Goal: Task Accomplishment & Management: Manage account settings

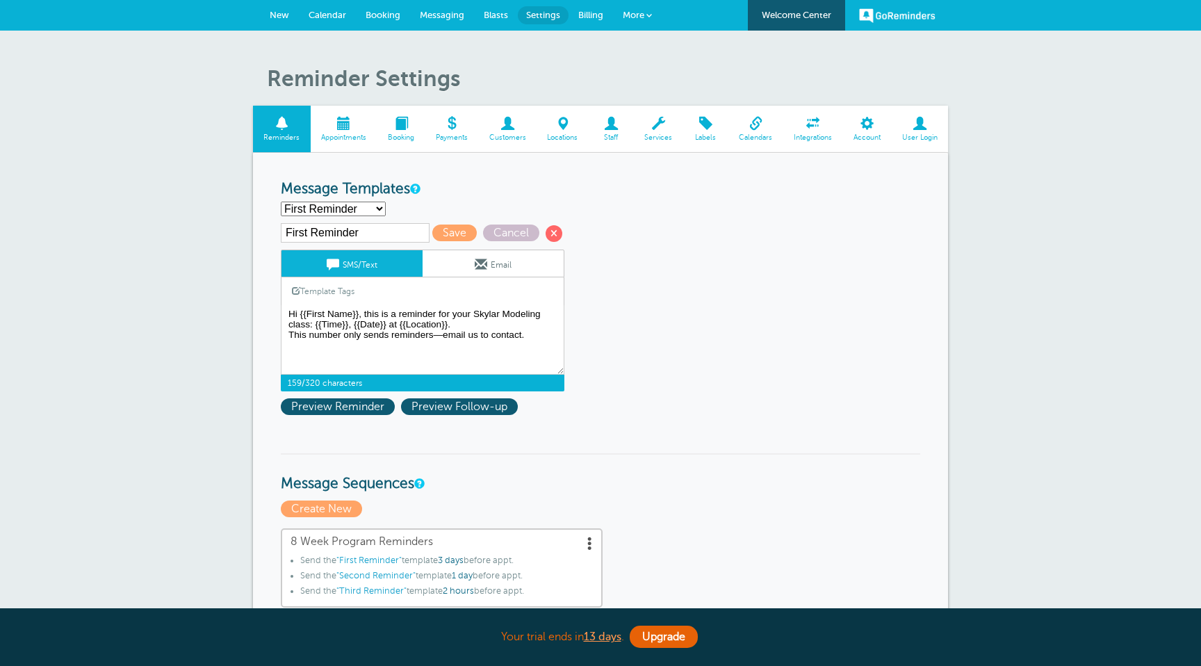
select select "161764"
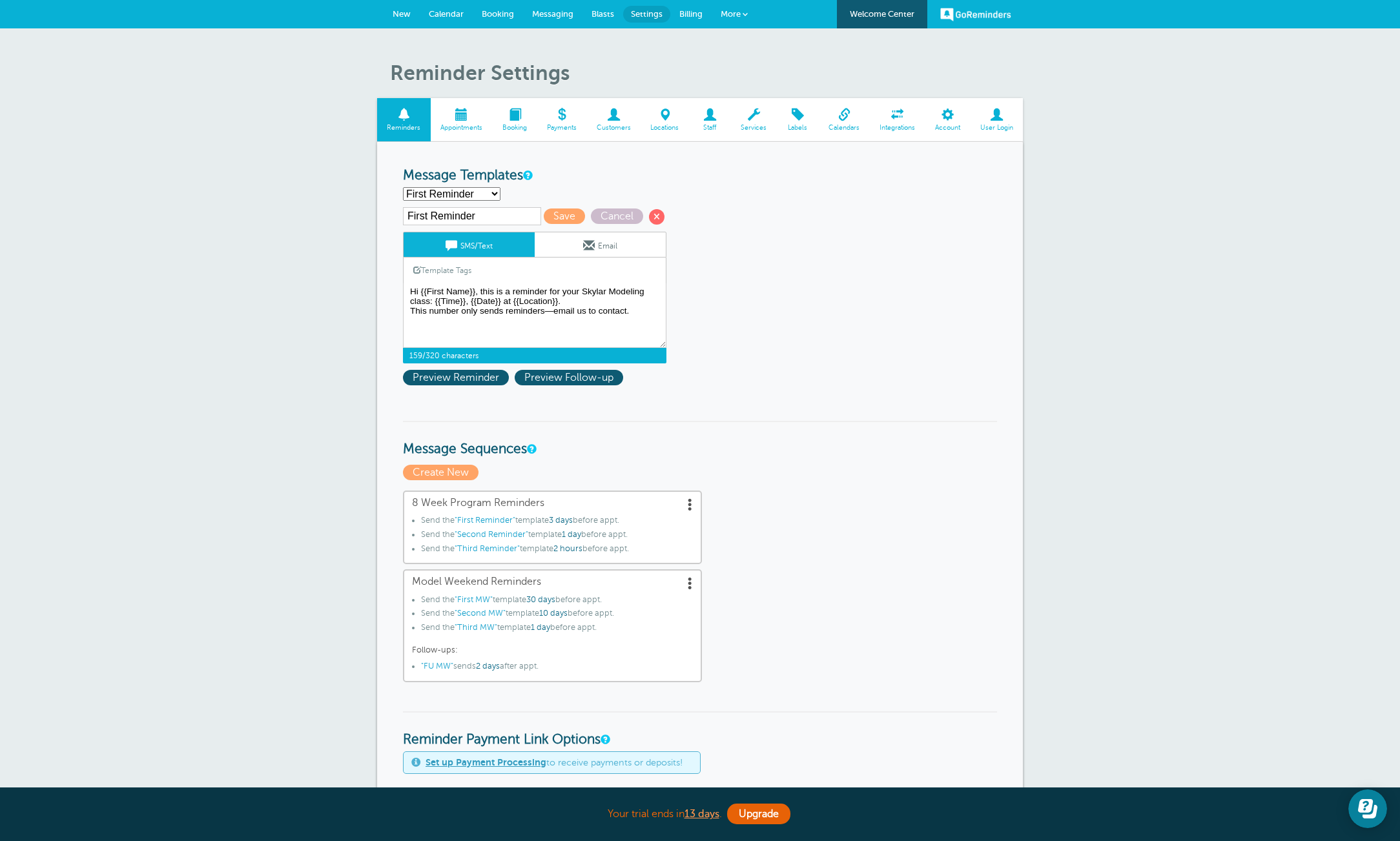
click at [463, 113] on span at bounding box center [461, 114] width 62 height 12
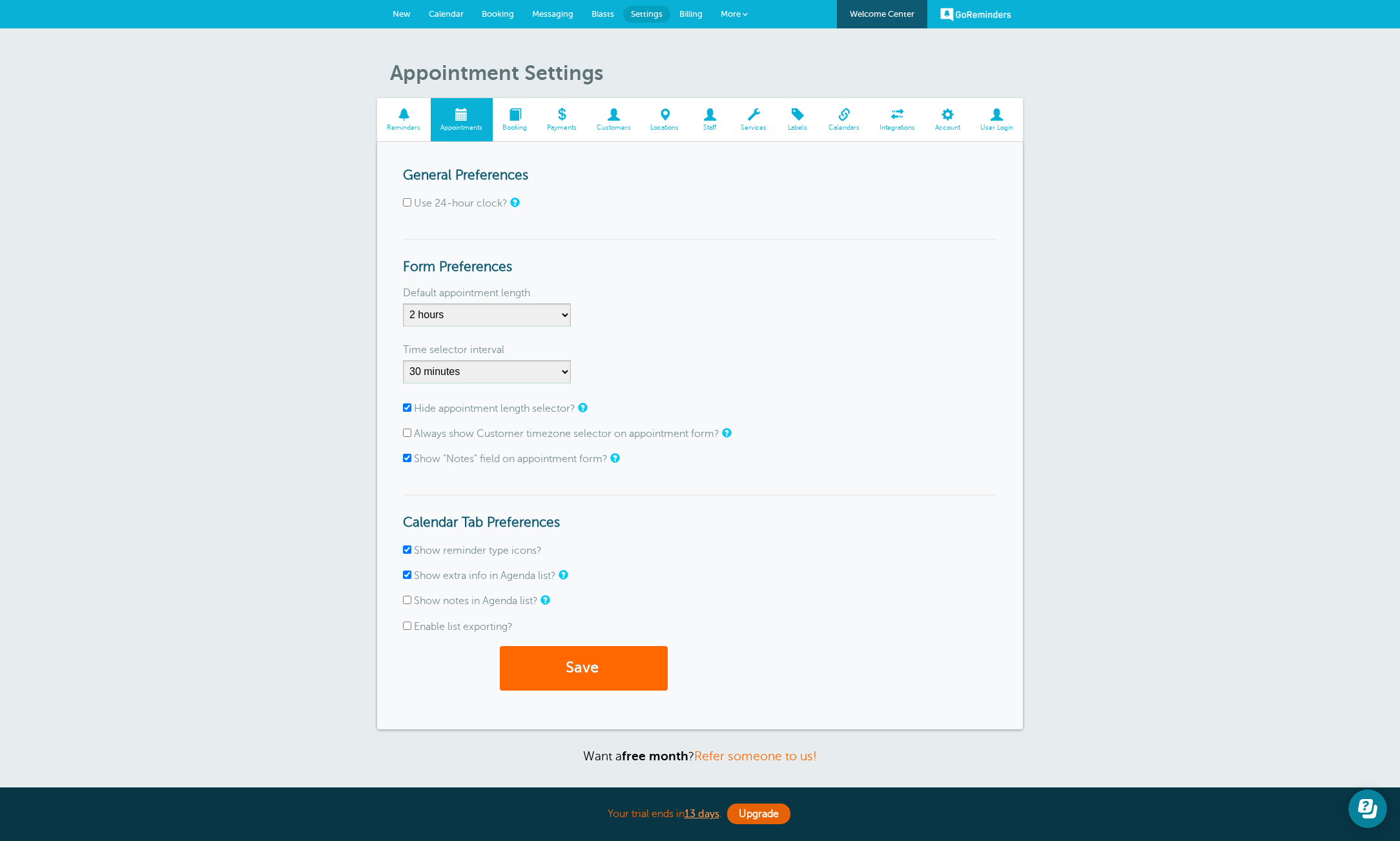
click at [520, 125] on span "Booking" at bounding box center [515, 127] width 32 height 7
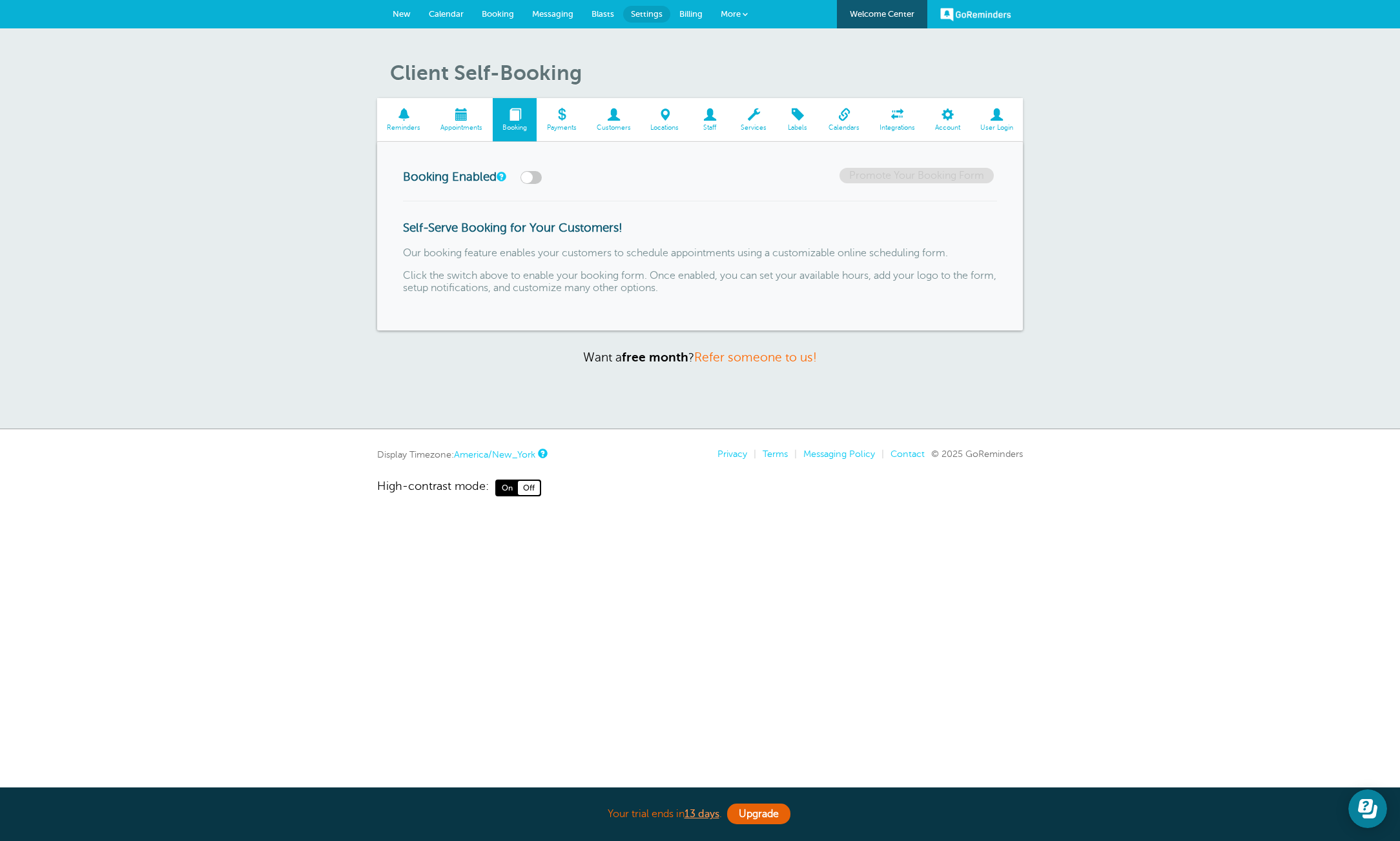
click at [455, 15] on span "Calendar" at bounding box center [446, 14] width 35 height 9
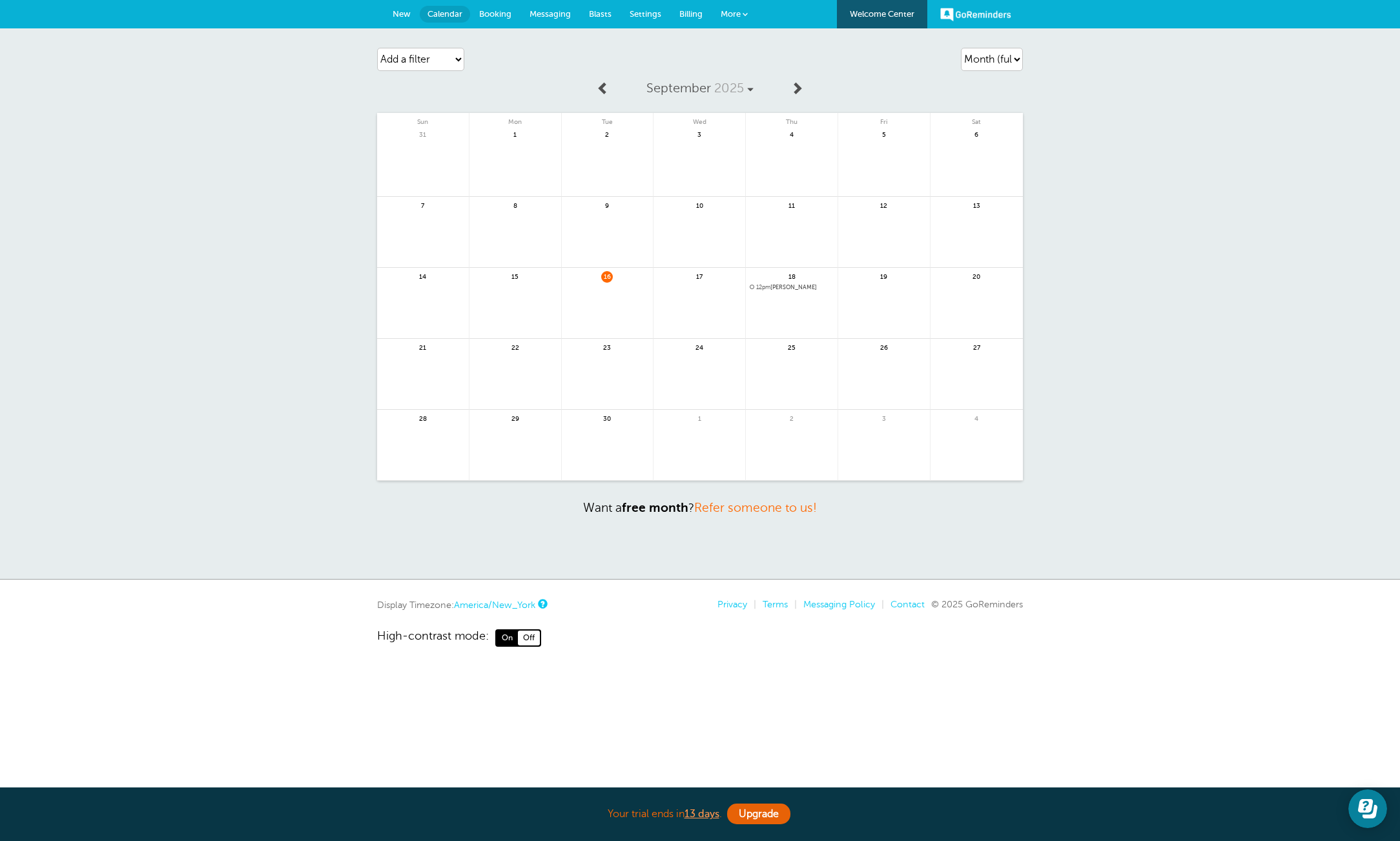
click at [771, 284] on span "12pm" at bounding box center [763, 287] width 14 height 7
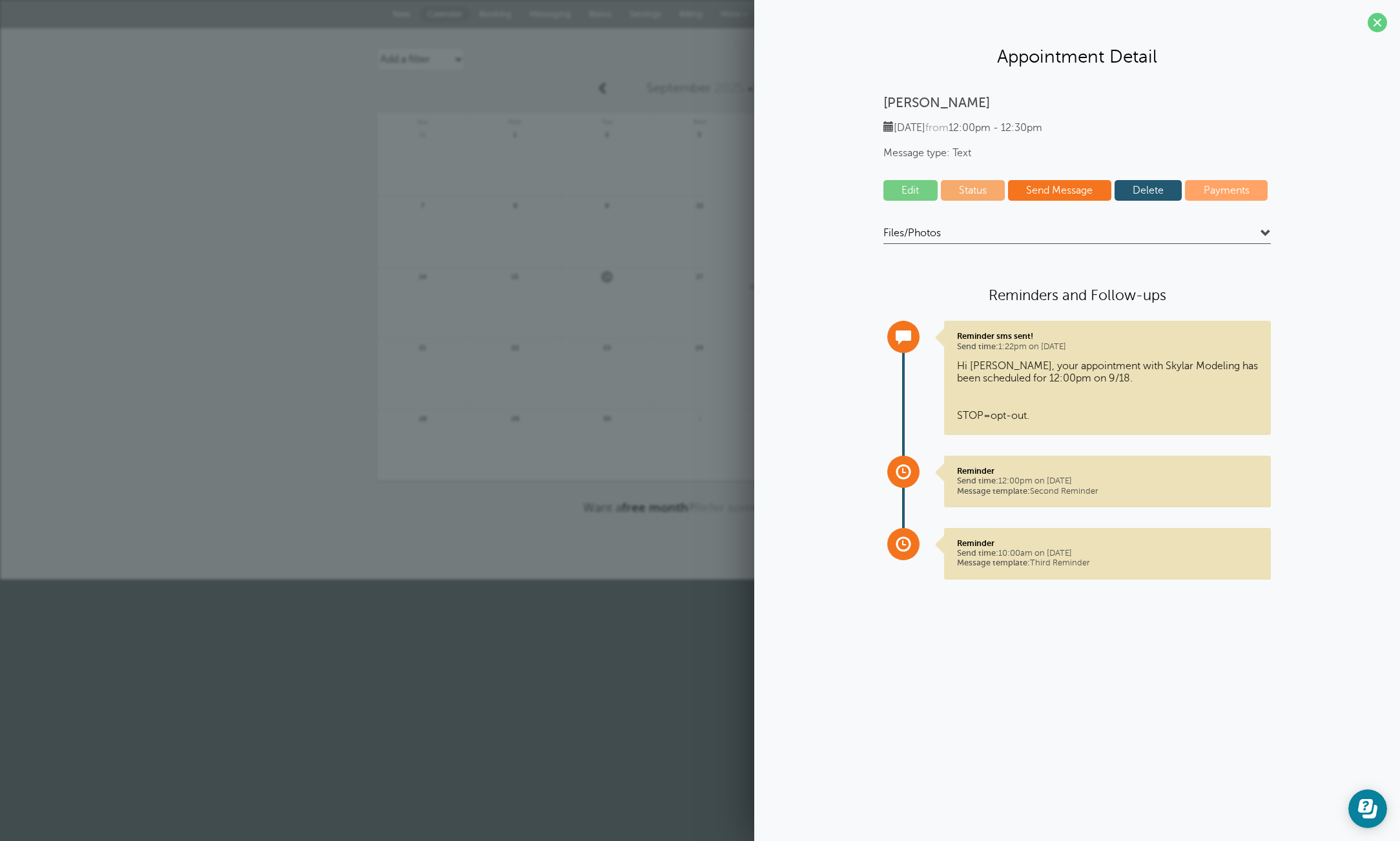
click at [906, 107] on p "Dennis Jager" at bounding box center [1076, 102] width 388 height 16
click at [923, 188] on link "Edit" at bounding box center [910, 191] width 54 height 20
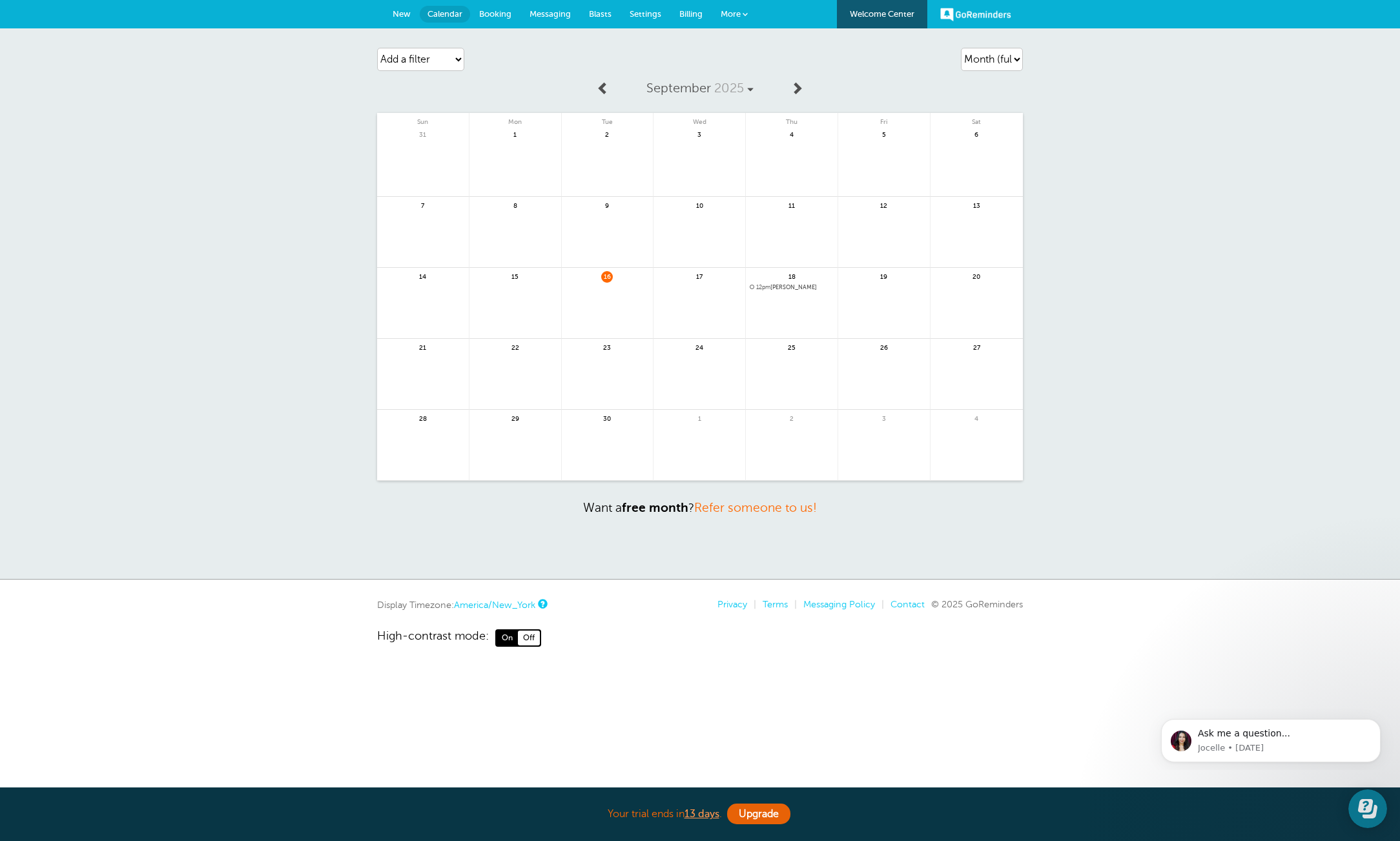
click at [799, 286] on span "12pm Dennis Jager" at bounding box center [792, 288] width 84 height 7
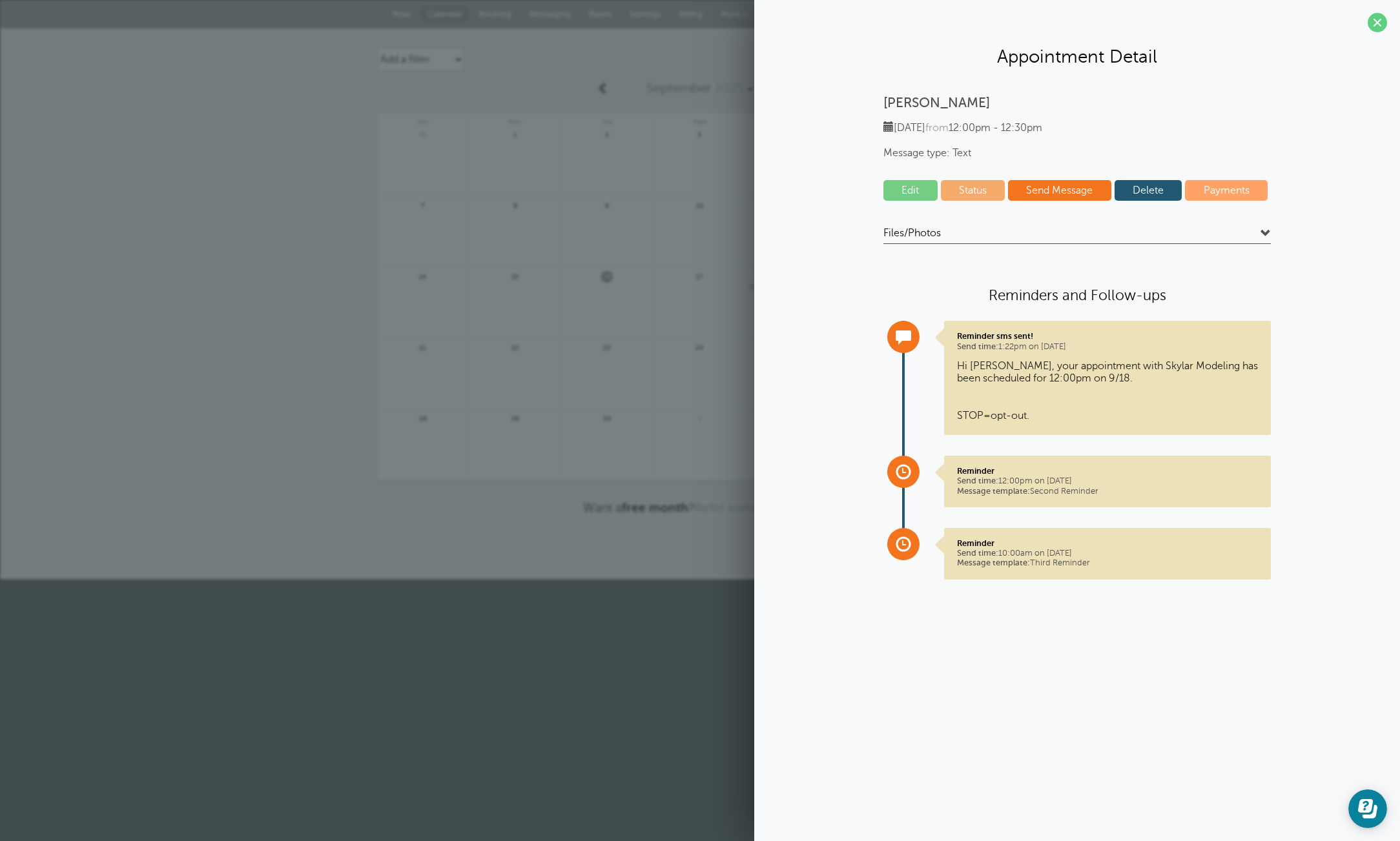
click at [692, 284] on link at bounding box center [699, 310] width 92 height 56
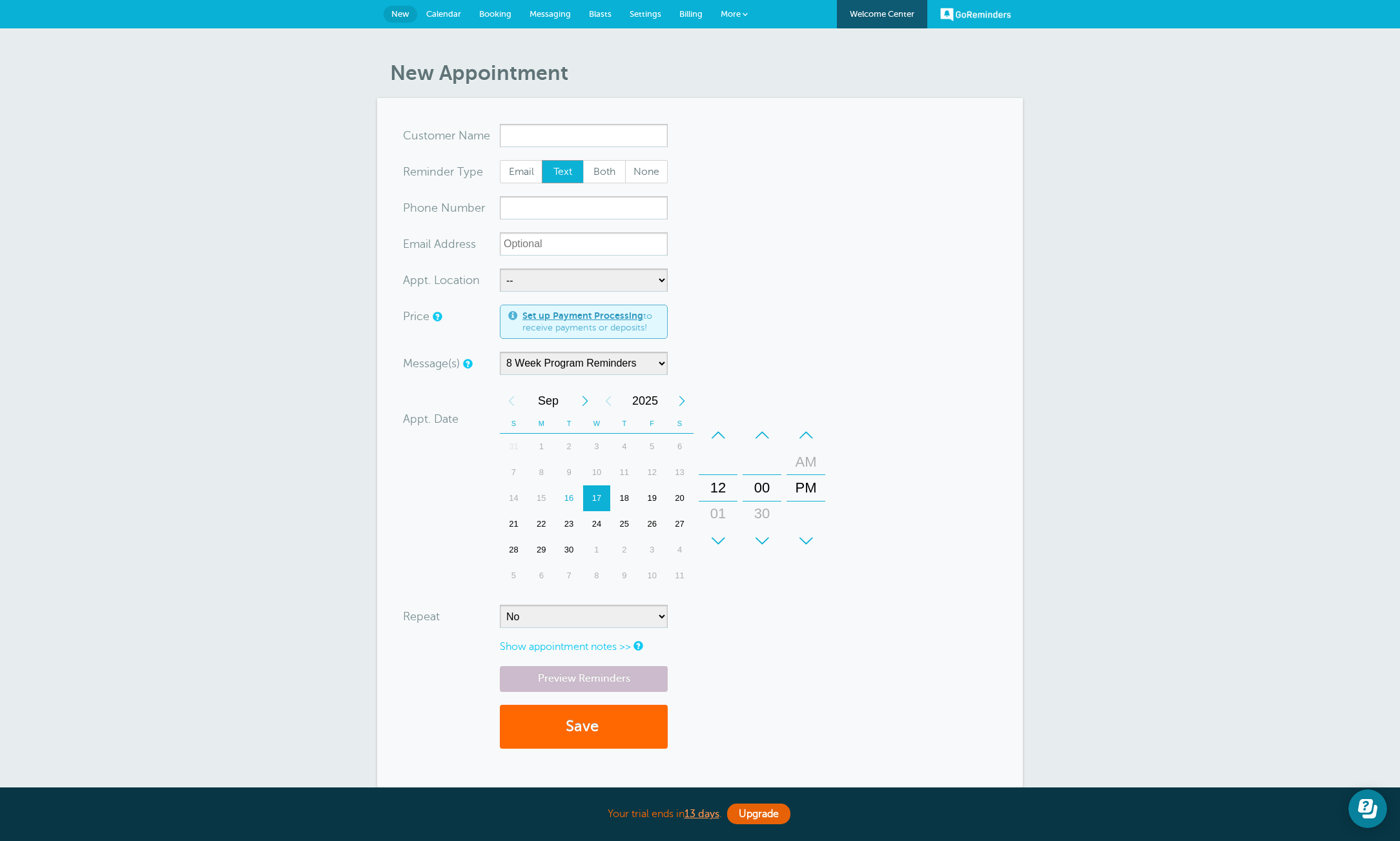
click at [453, 16] on span "Calendar" at bounding box center [444, 14] width 35 height 9
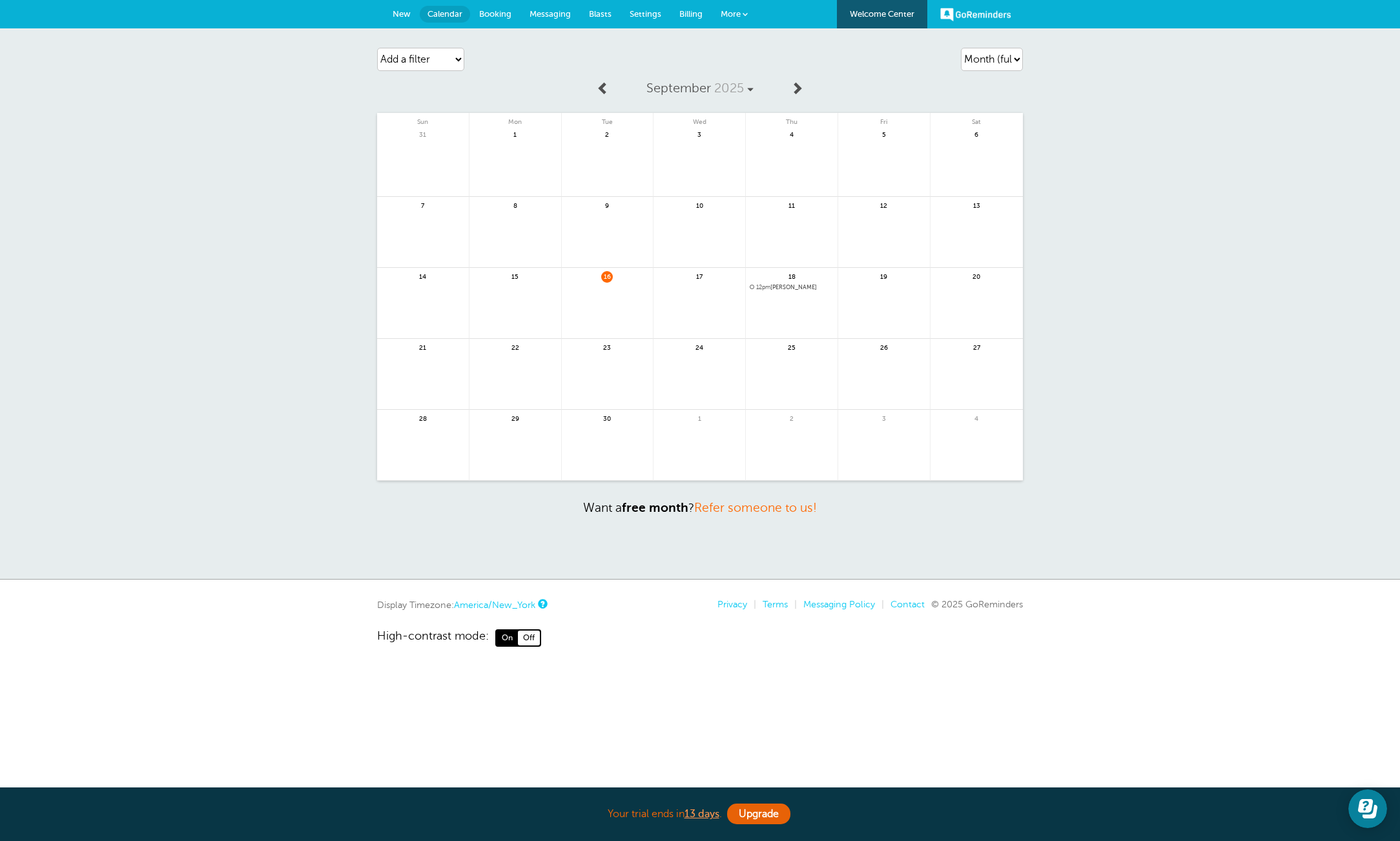
click at [435, 70] on div "Add a filter Customer Search Location Appointment Status Payment Status Clear f…" at bounding box center [481, 59] width 206 height 36
click at [432, 63] on select "Add a filter Customer Search Location Appointment Status Payment Status" at bounding box center [421, 59] width 87 height 23
click at [377, 47] on select "Add a filter Customer Search Location Appointment Status Payment Status" at bounding box center [421, 59] width 87 height 23
click at [395, 10] on span "New" at bounding box center [401, 14] width 18 height 9
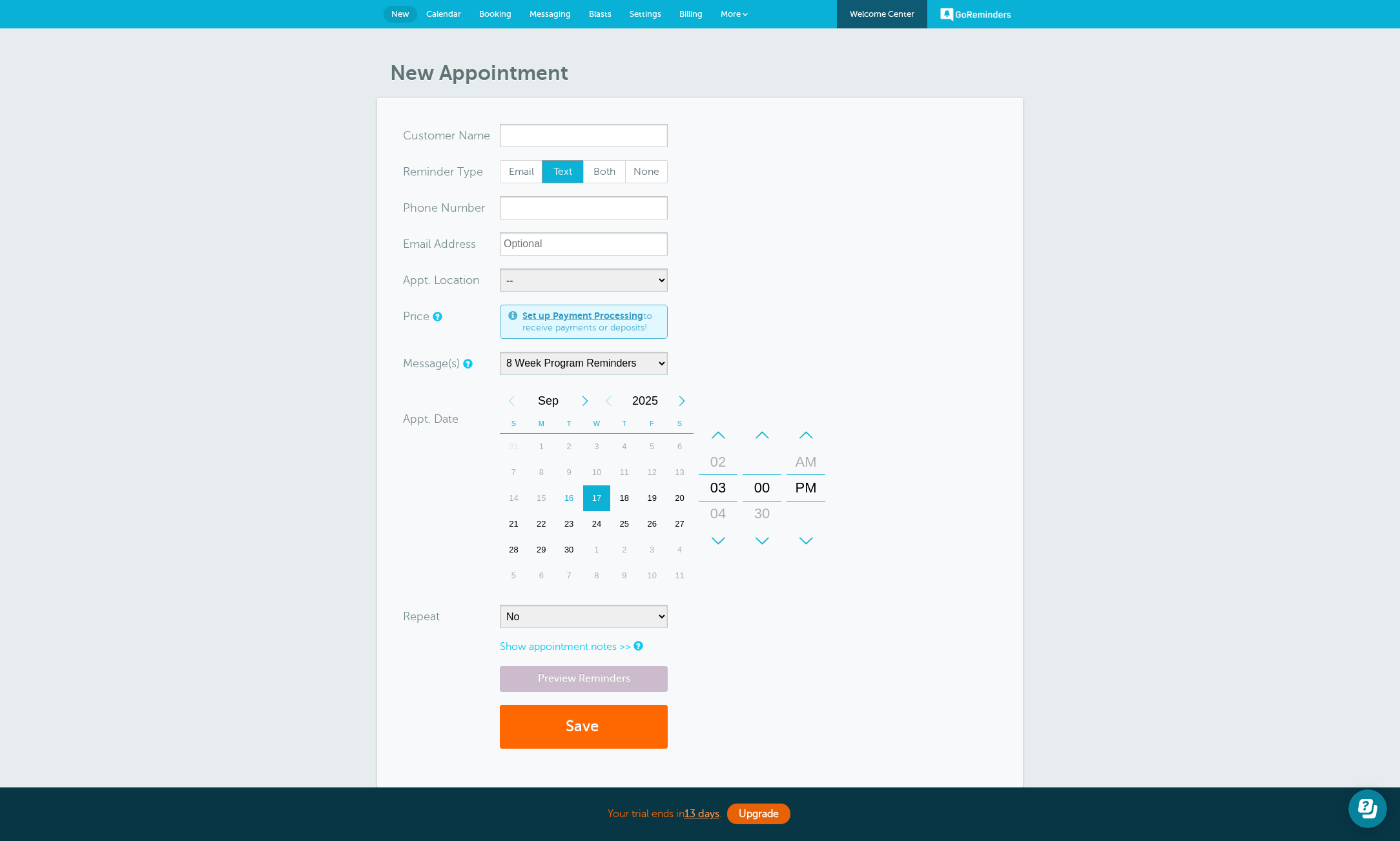
click at [452, 20] on link "Calendar" at bounding box center [443, 14] width 53 height 29
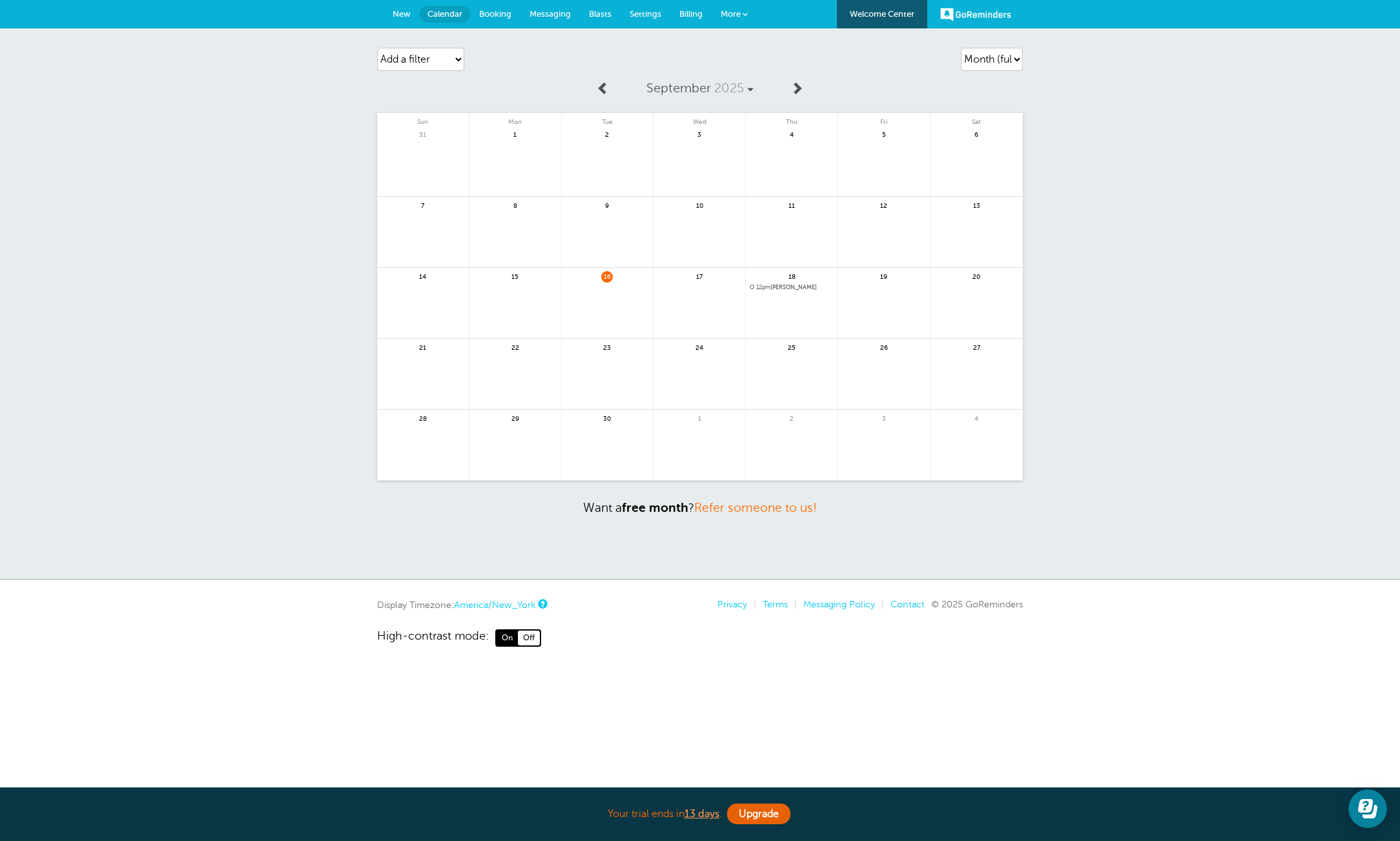
click at [508, 14] on span "Booking" at bounding box center [495, 14] width 33 height 9
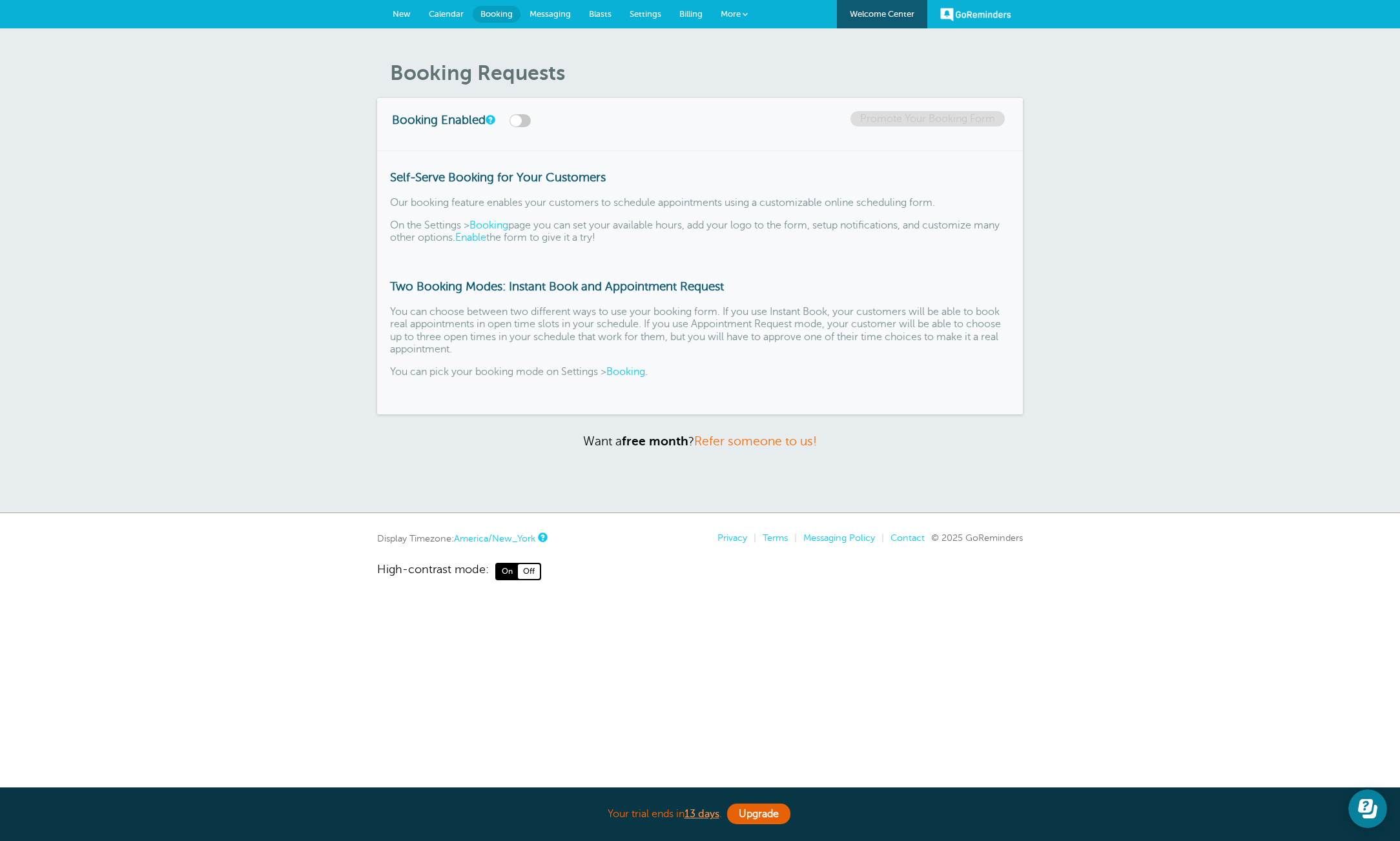
click at [551, 15] on span "Messaging" at bounding box center [550, 14] width 41 height 9
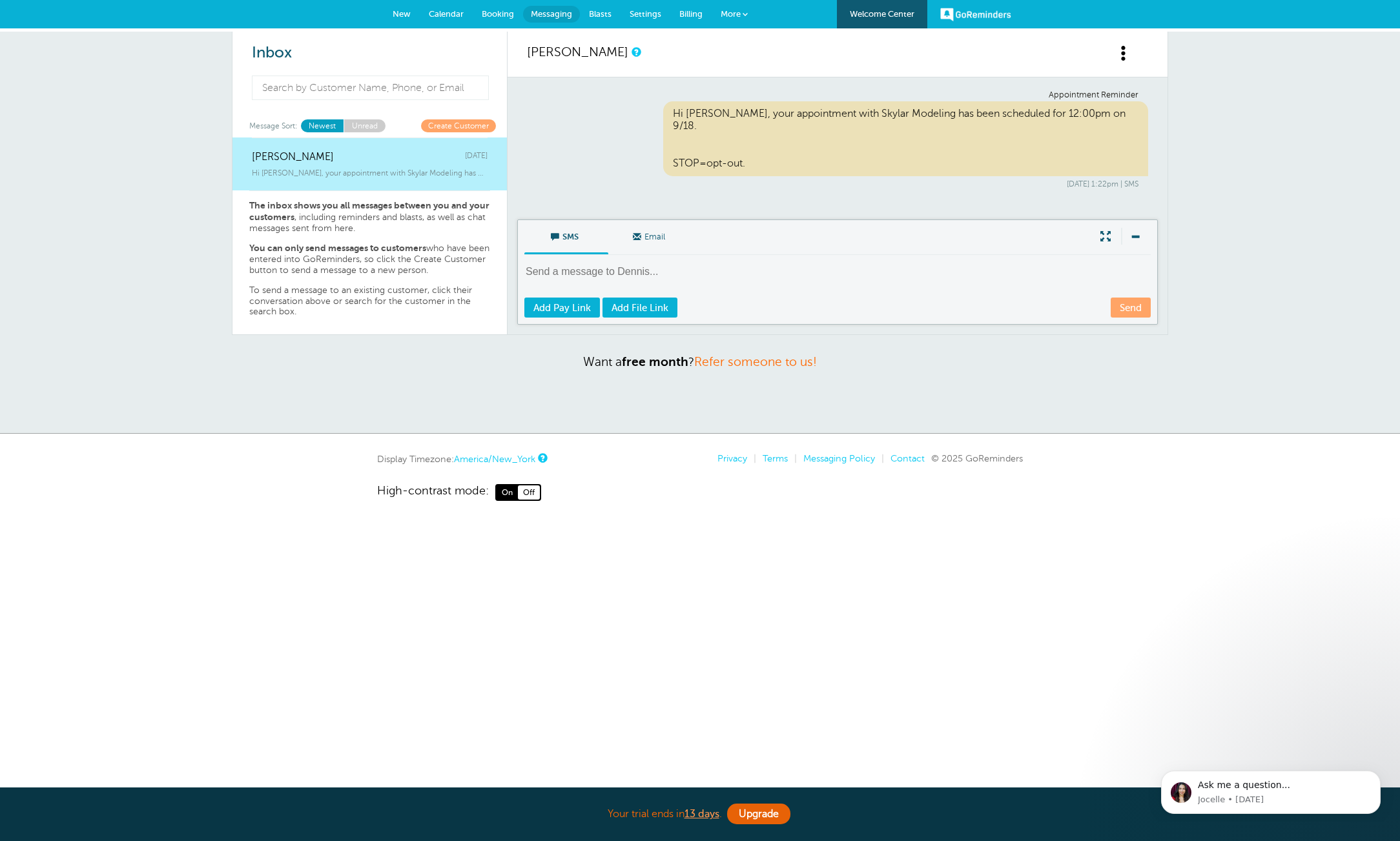
click at [599, 16] on span "Blasts" at bounding box center [601, 14] width 22 height 9
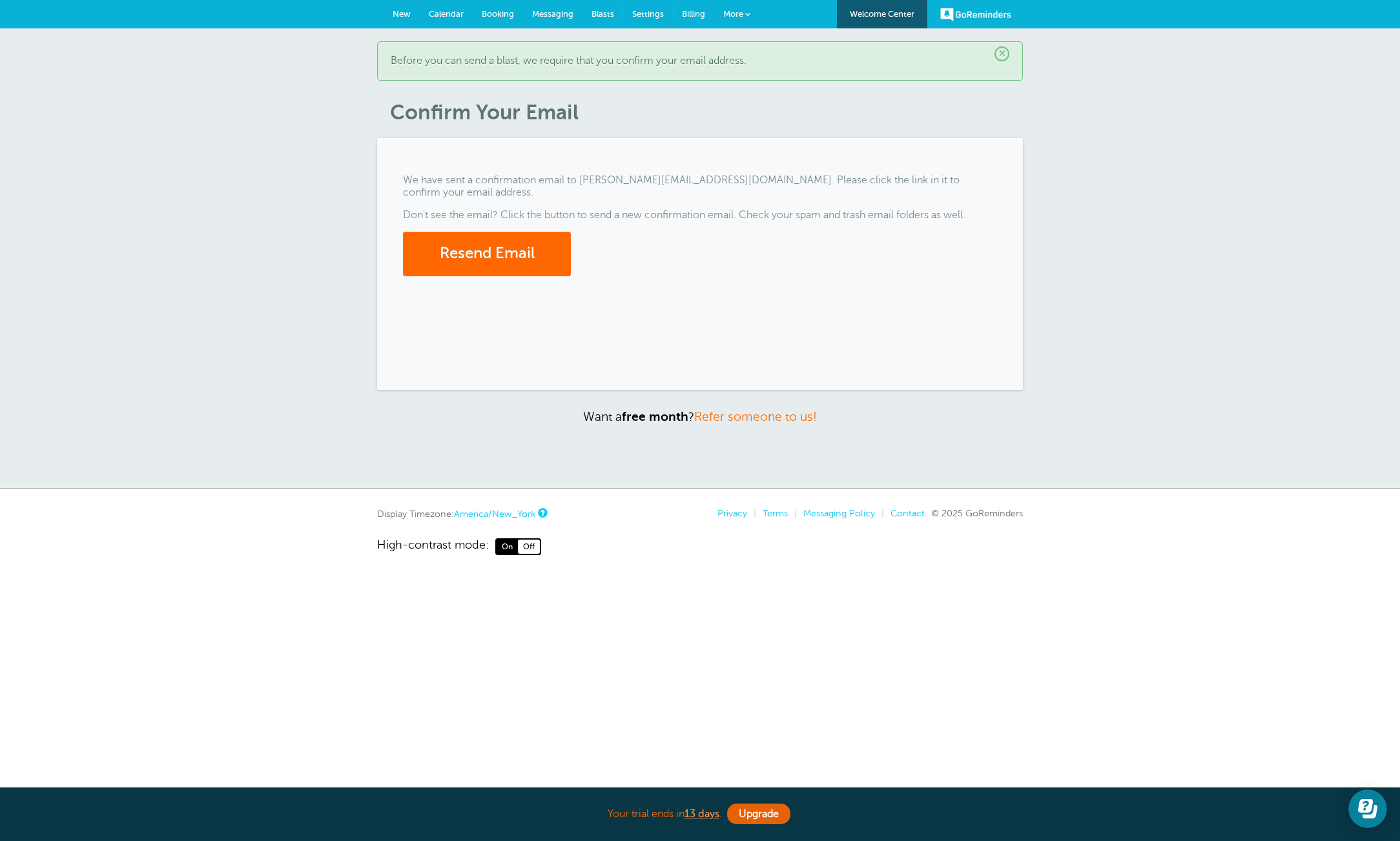
click at [636, 12] on span "Settings" at bounding box center [648, 14] width 32 height 9
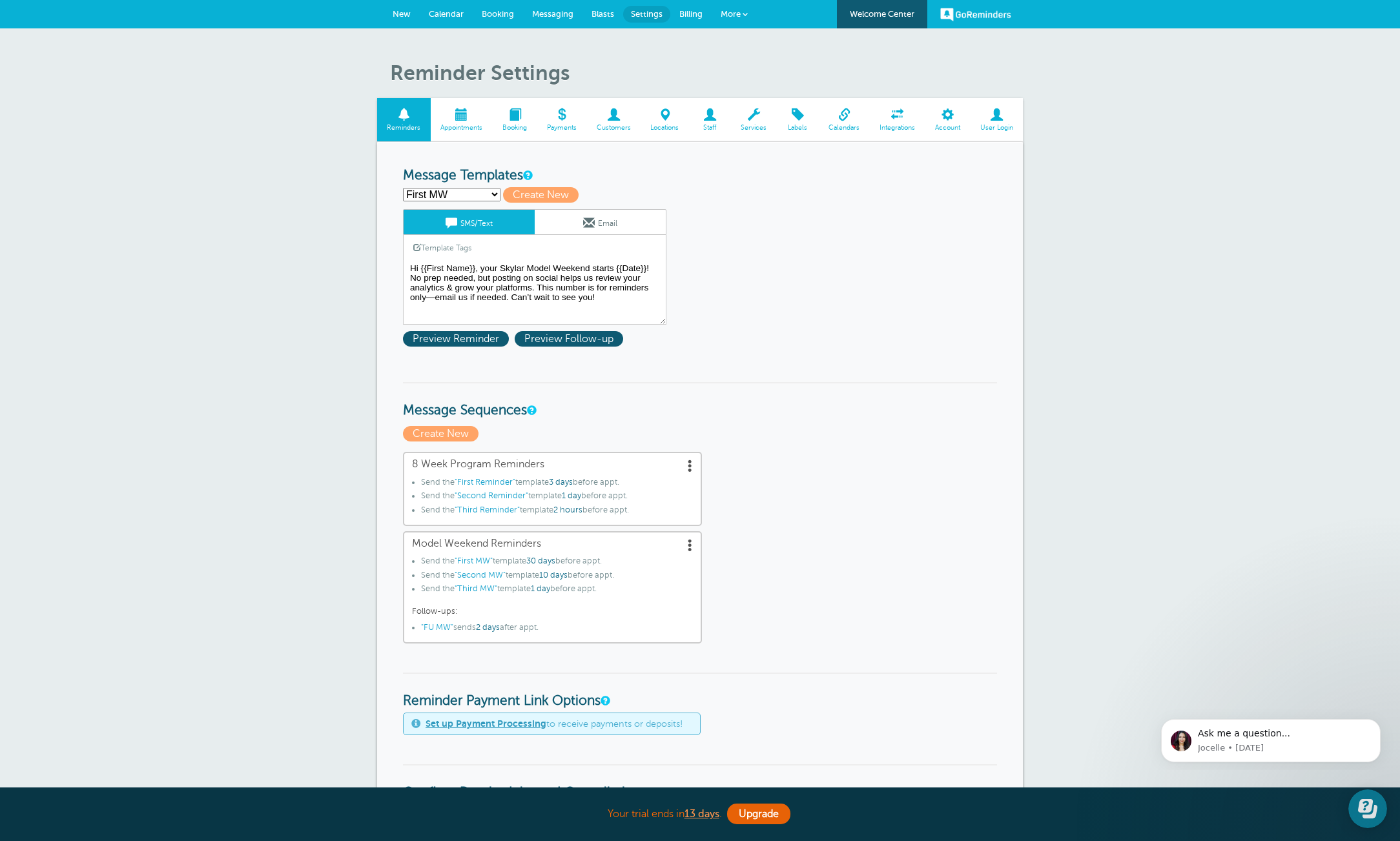
click at [680, 14] on span "Billing" at bounding box center [691, 14] width 23 height 9
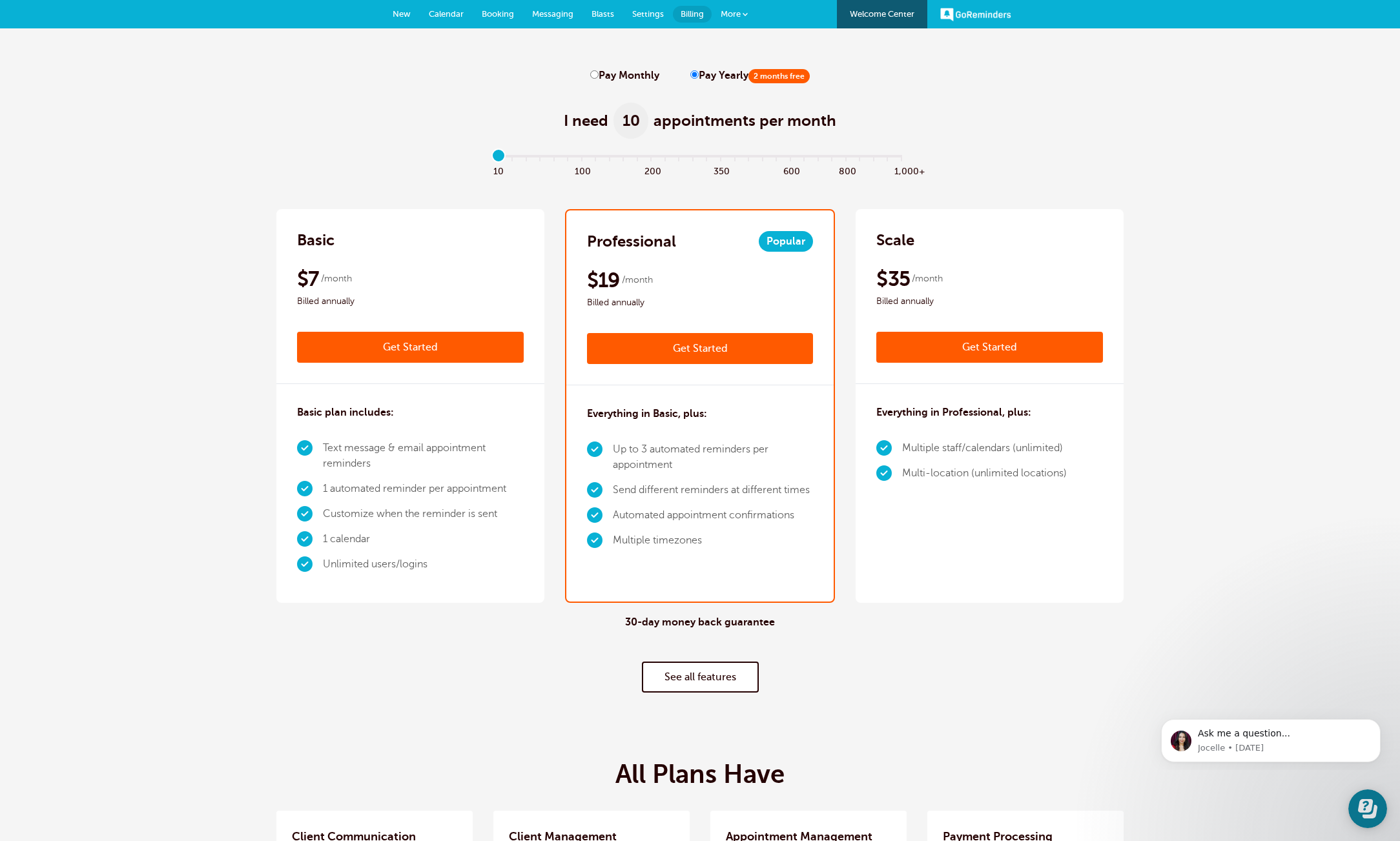
click at [727, 685] on link "See all features" at bounding box center [701, 677] width 117 height 31
click at [493, 15] on span "Booking" at bounding box center [497, 14] width 33 height 9
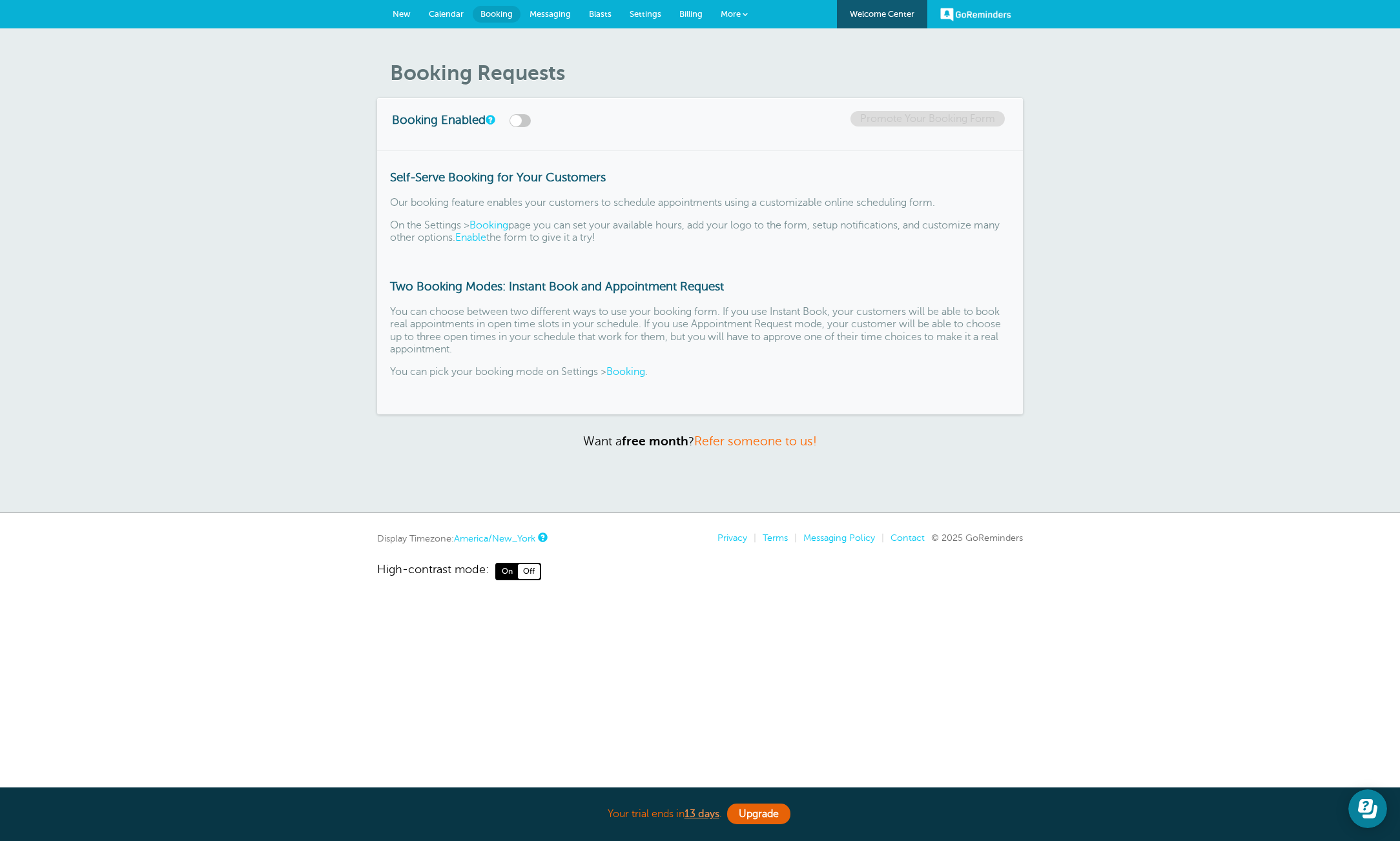
click at [487, 148] on div "Booking Enabled Promote Your Booking Form" at bounding box center [700, 125] width 646 height 52
click at [390, 6] on link "New" at bounding box center [402, 14] width 36 height 29
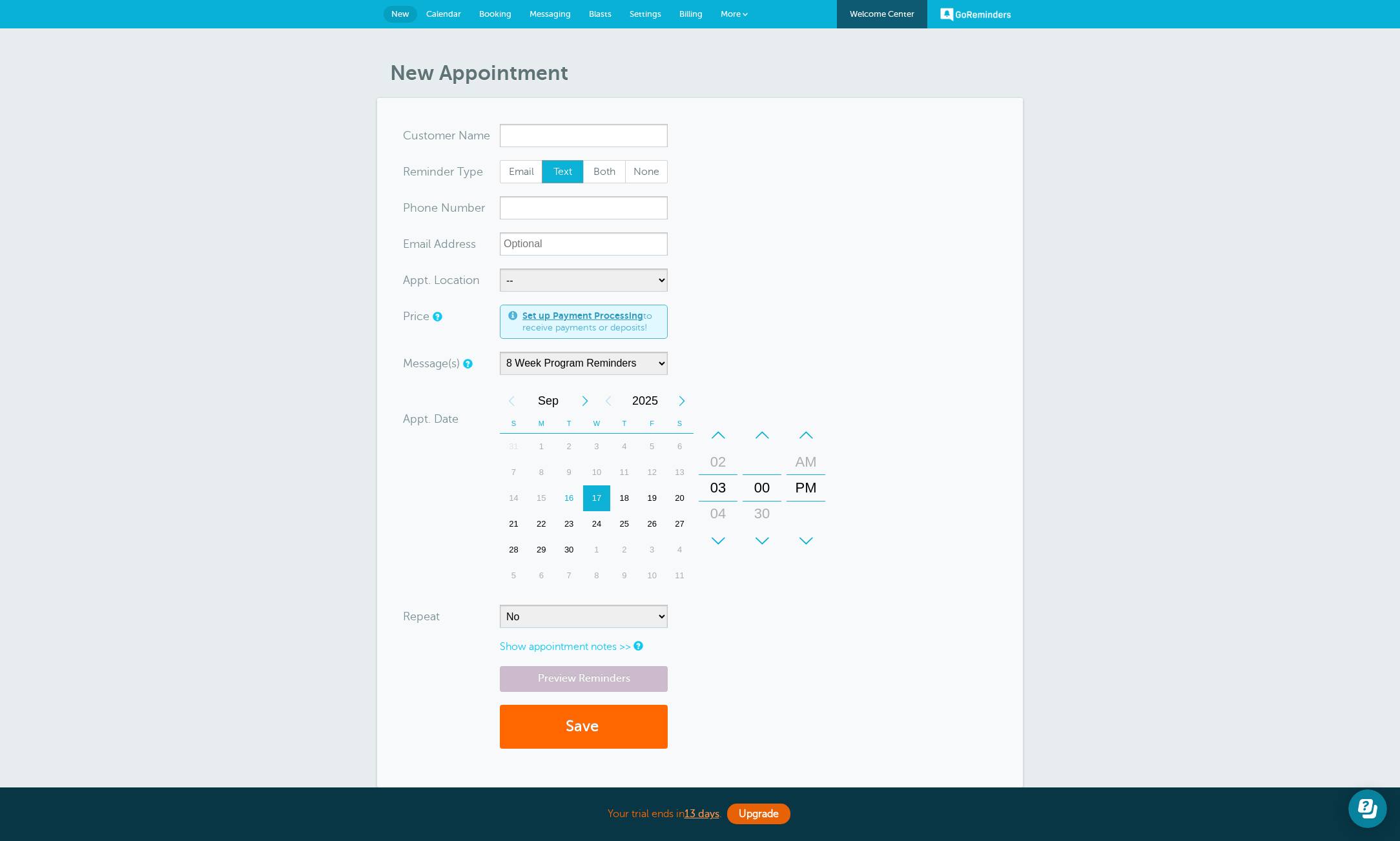
click at [895, 18] on link "Welcome Center" at bounding box center [881, 14] width 90 height 29
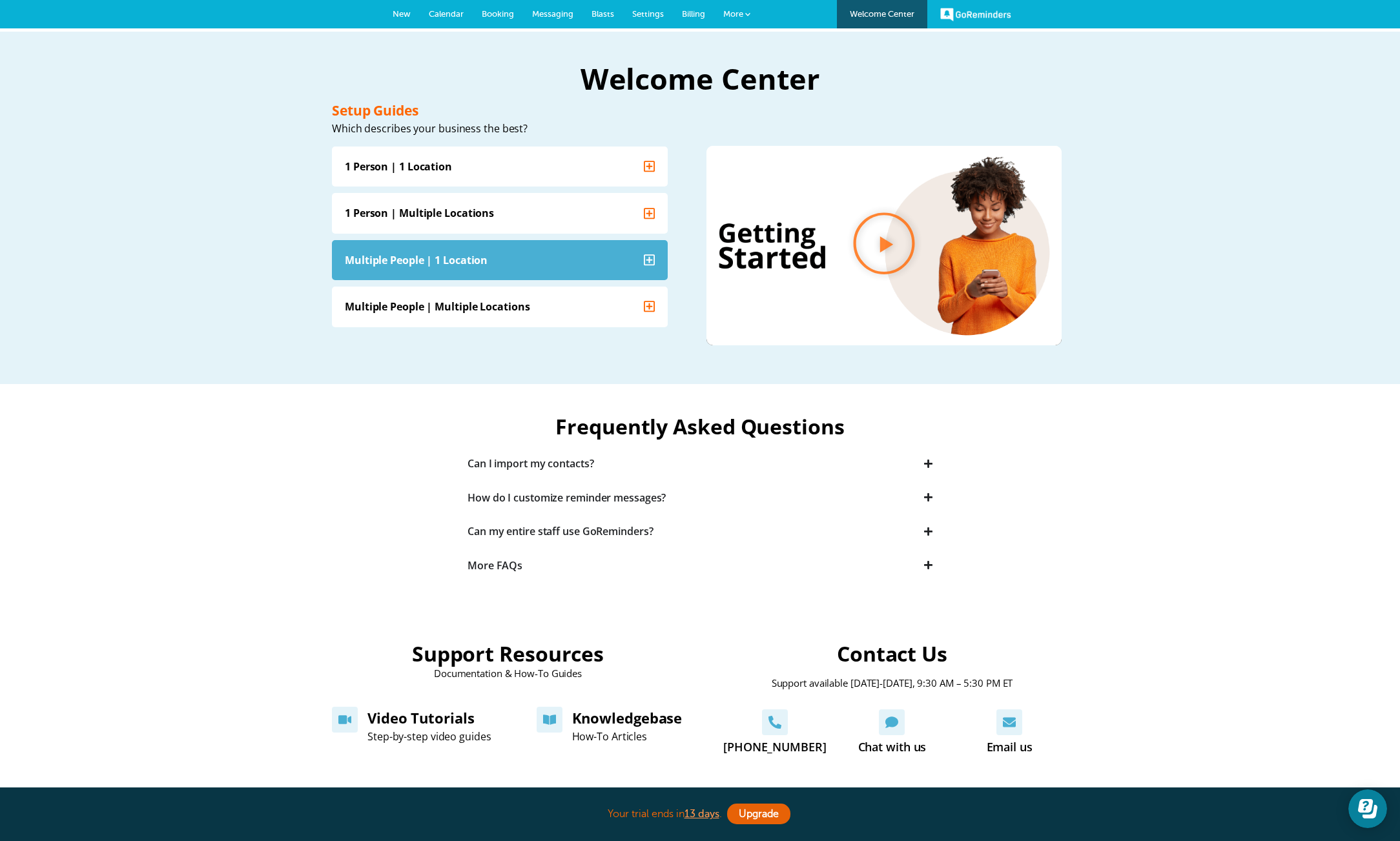
click at [484, 266] on div "Multiple People | 1 Location" at bounding box center [416, 259] width 143 height 14
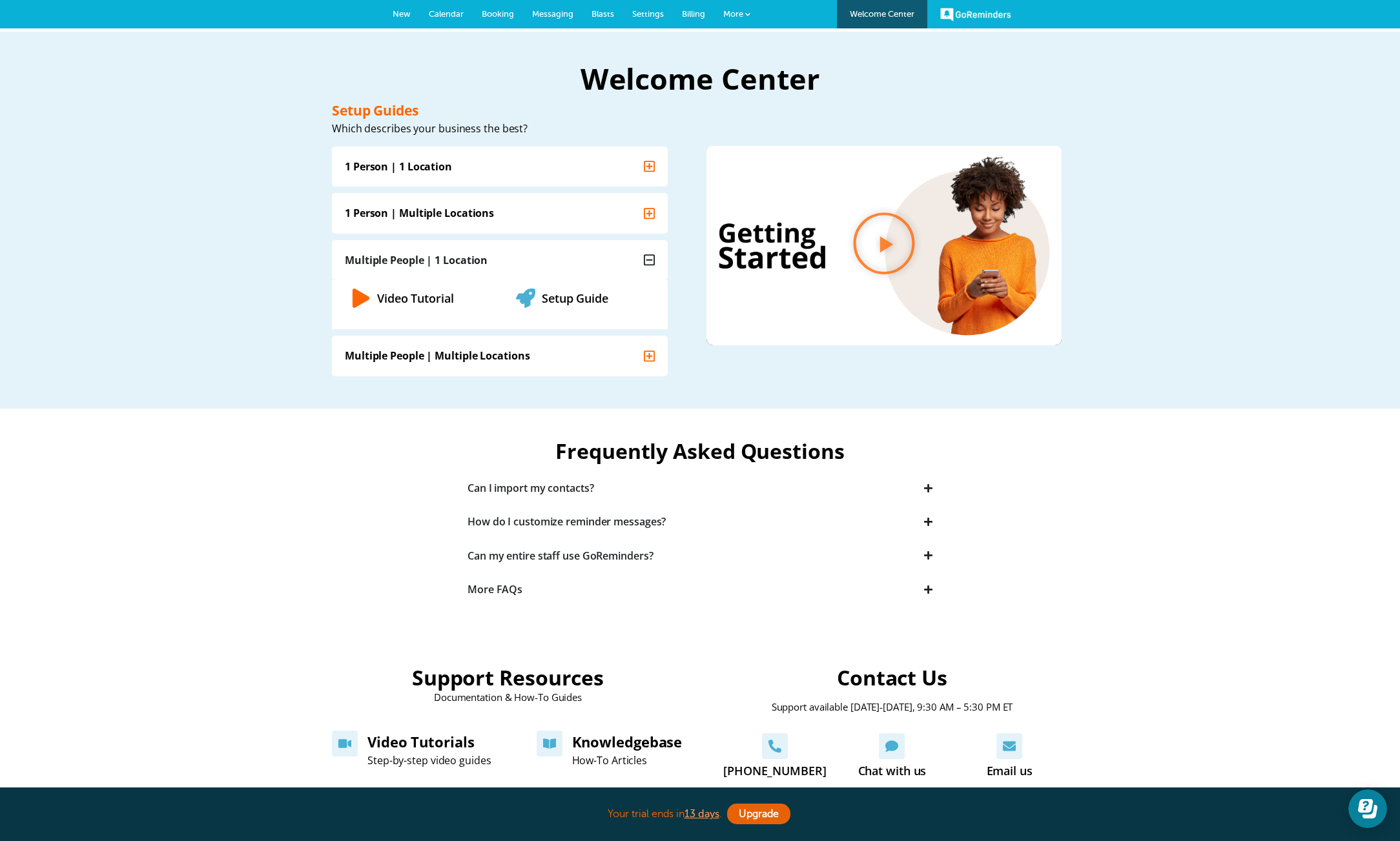
click at [440, 297] on link "Video Tutorial" at bounding box center [416, 297] width 77 height 16
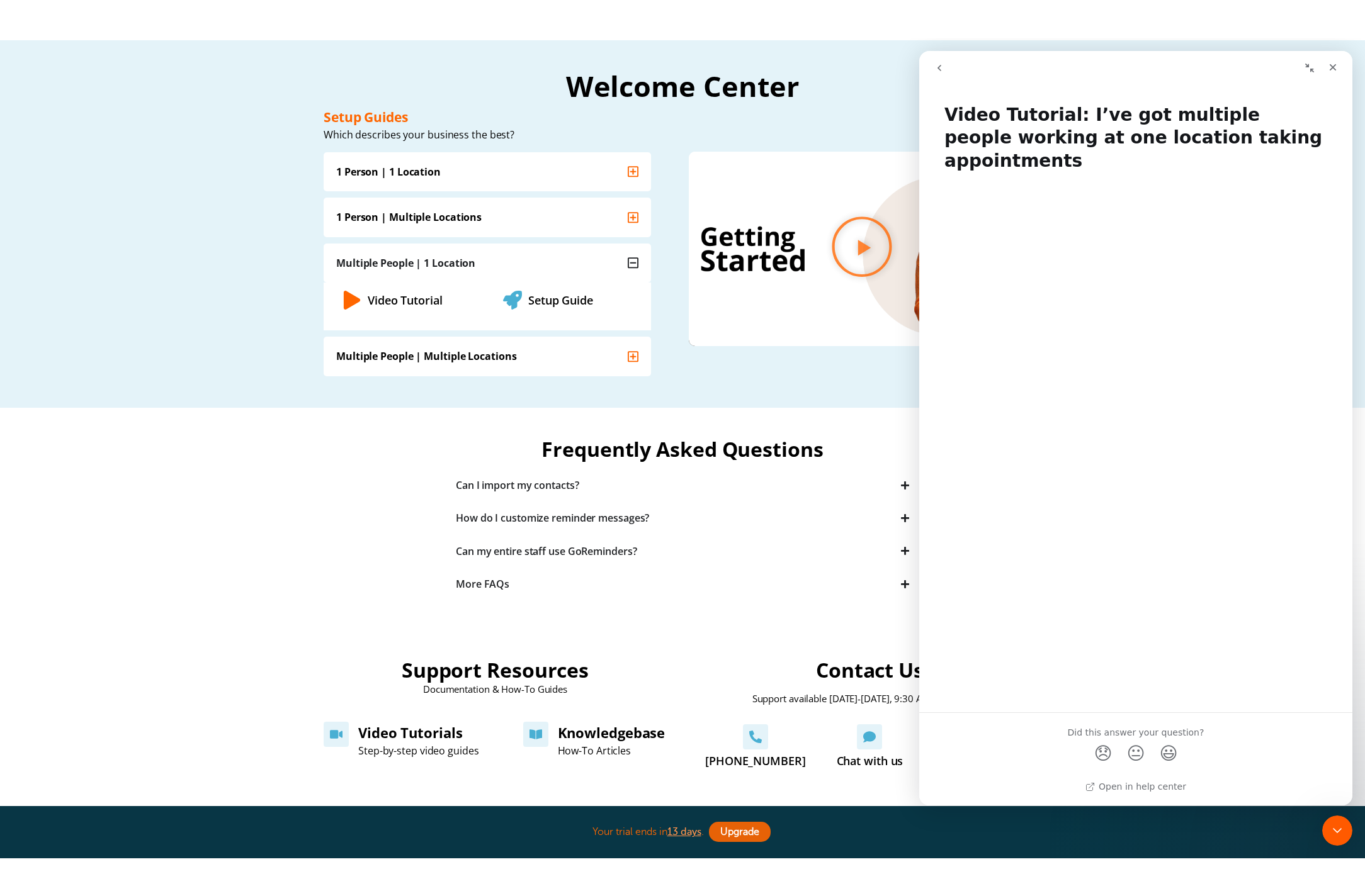
scroll to position [27, 0]
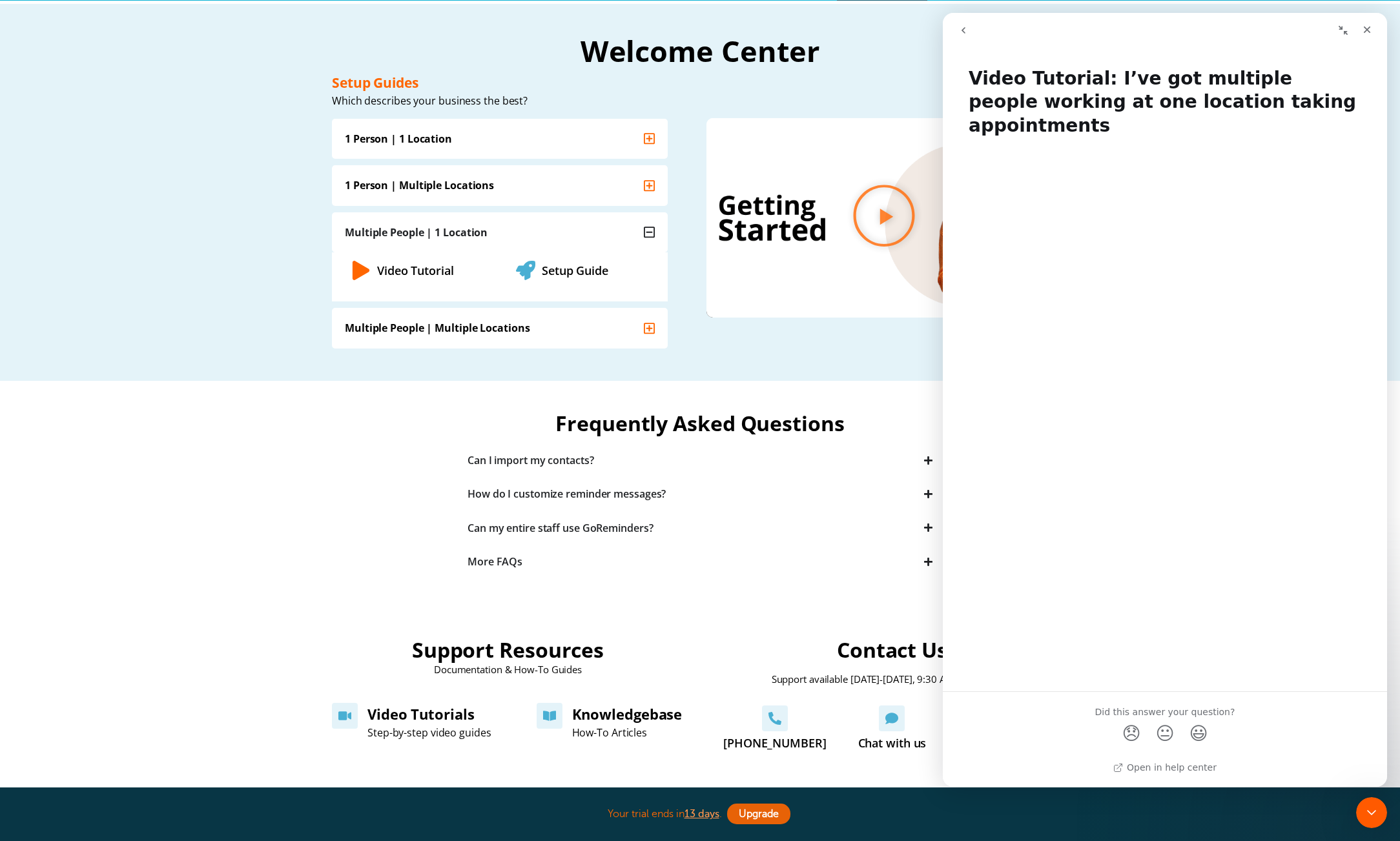
click at [1213, 549] on div "Intercom messenger" at bounding box center [1165, 411] width 444 height 542
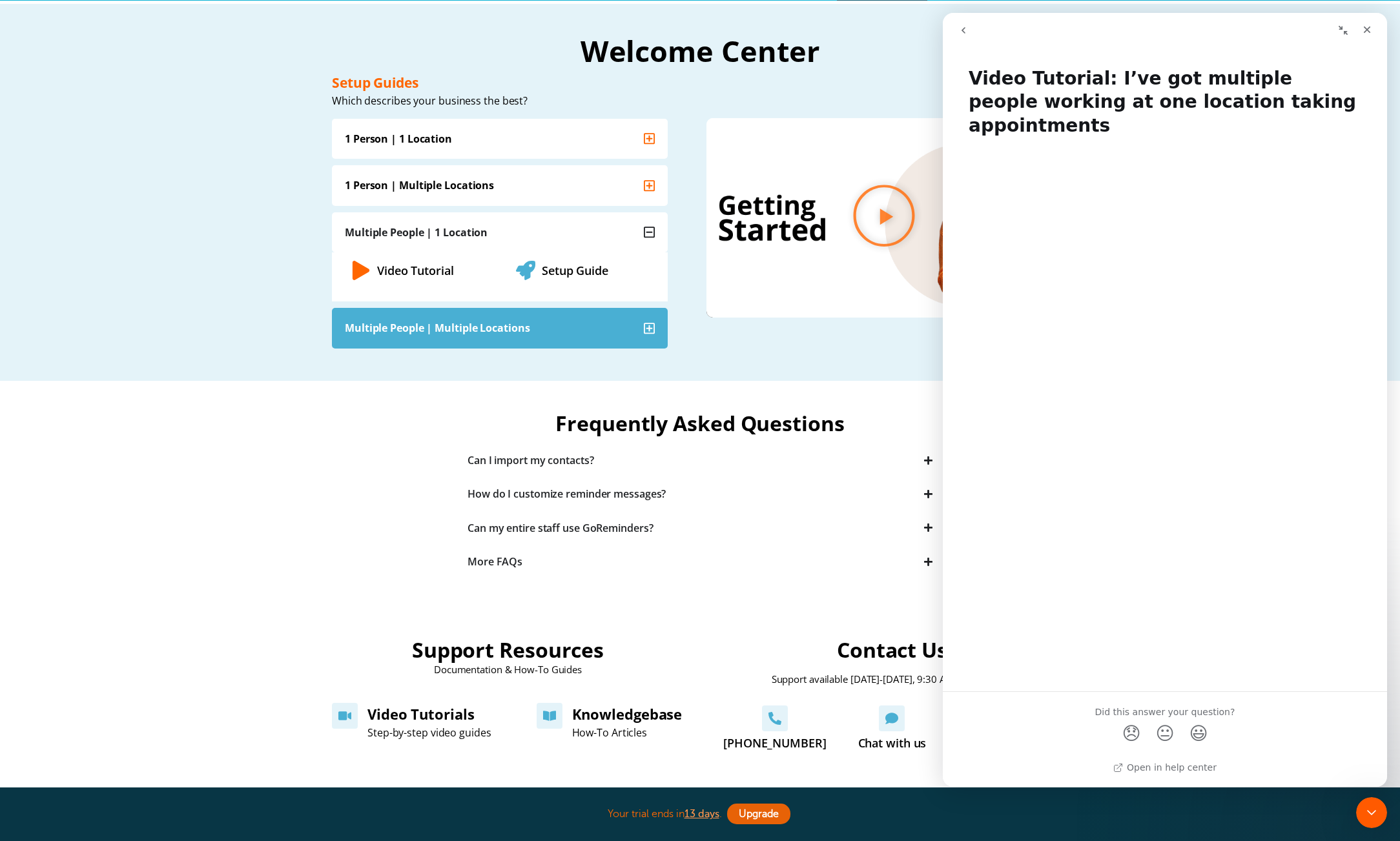
click at [540, 332] on summary "Multiple People | Multiple Locations" at bounding box center [499, 327] width 336 height 40
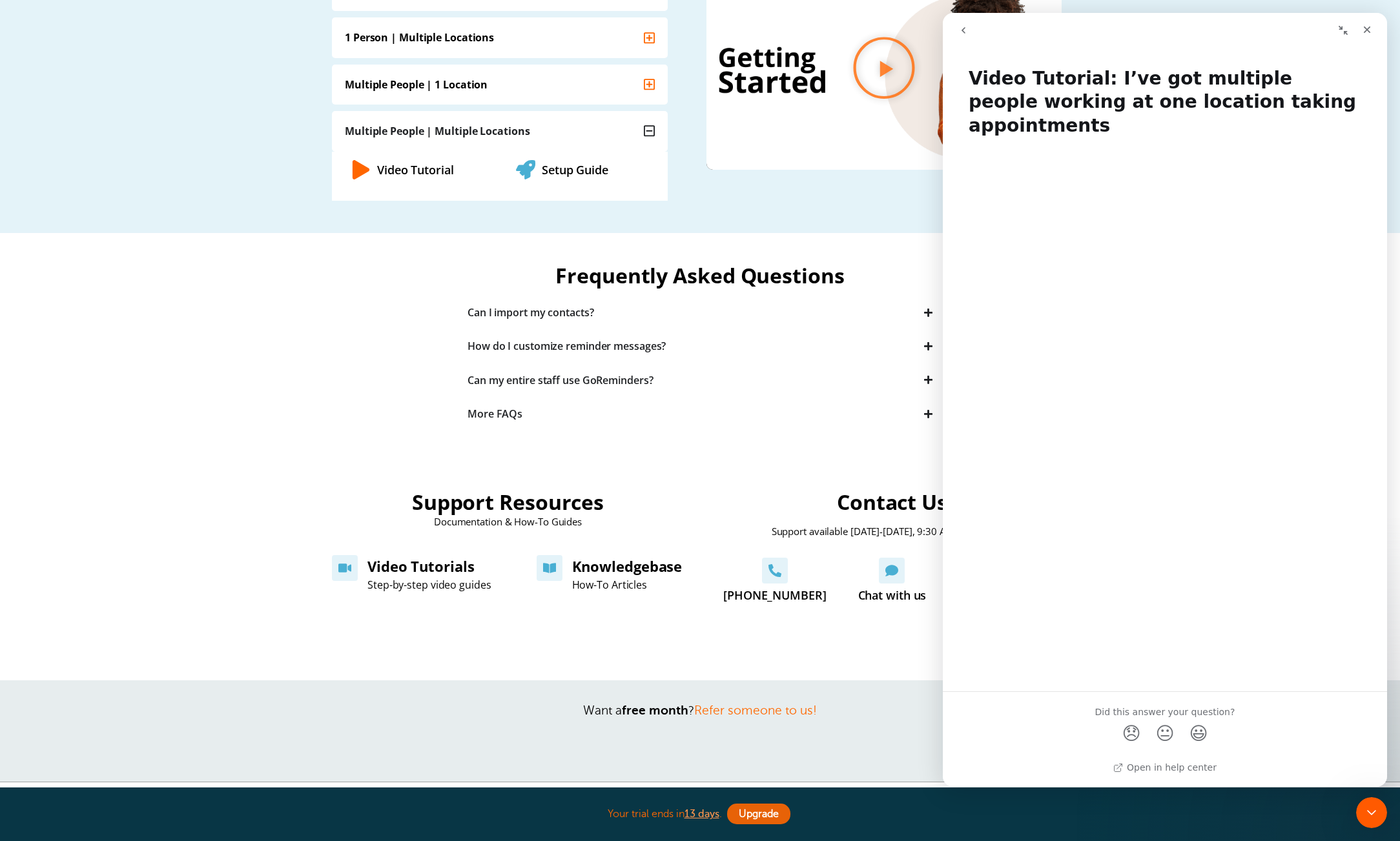
scroll to position [177, 0]
drag, startPoint x: 1373, startPoint y: 692, endPoint x: 1367, endPoint y: 682, distance: 11.7
click at [1373, 693] on div "Did this answer your question? 😞 😐 😃" at bounding box center [1165, 724] width 444 height 63
click at [1366, 28] on icon "Close" at bounding box center [1367, 30] width 7 height 7
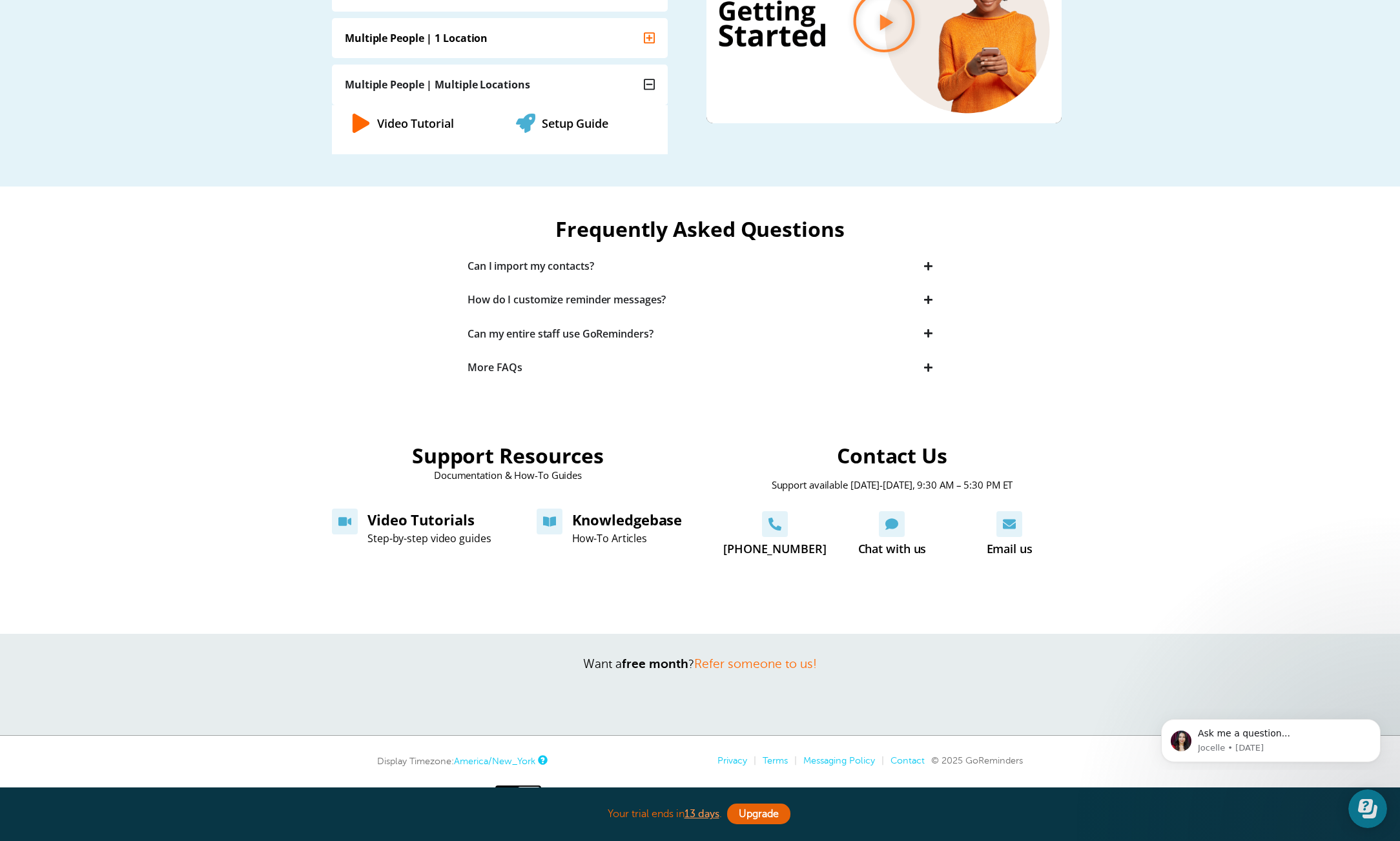
scroll to position [261, 0]
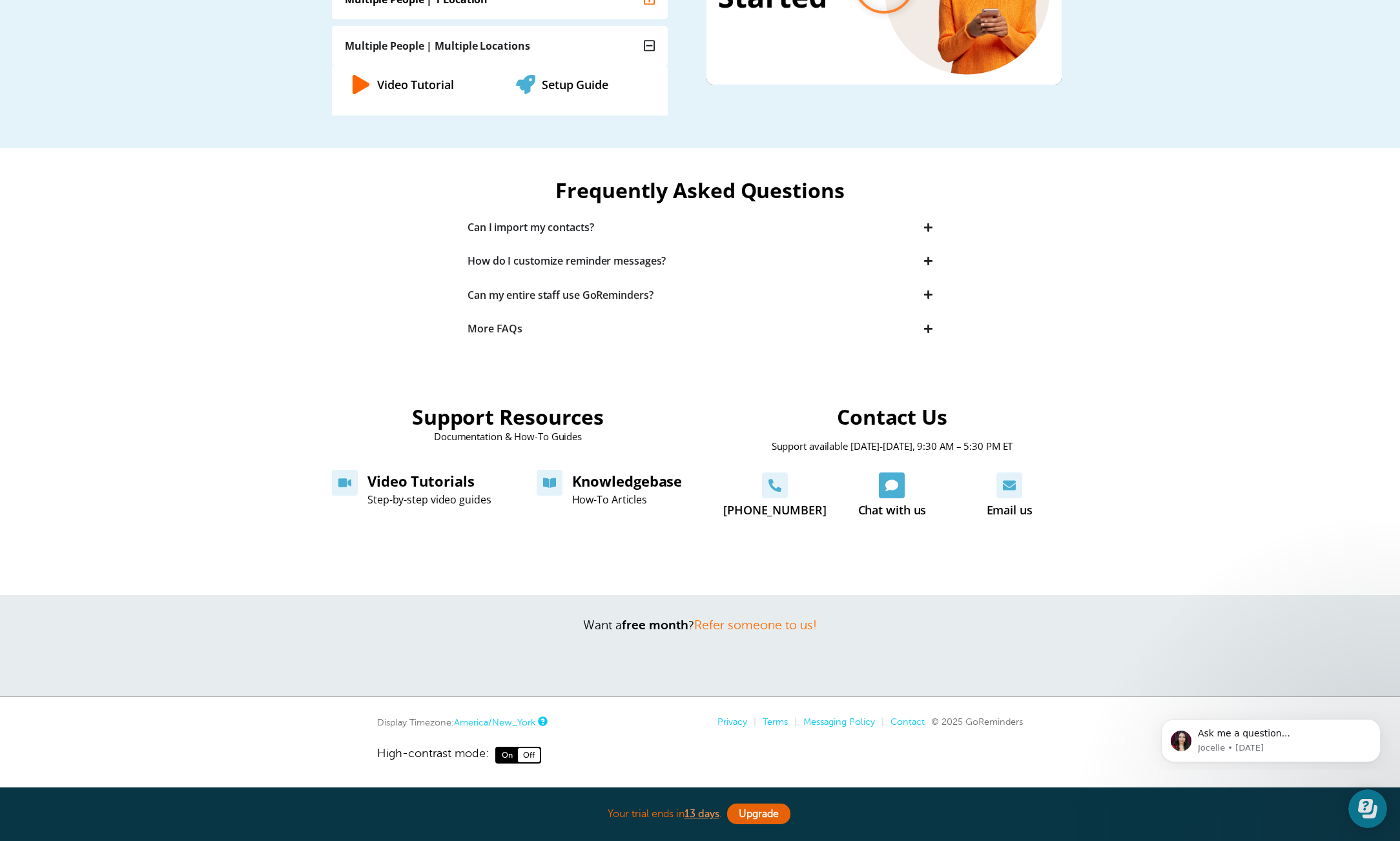
click at [906, 493] on div at bounding box center [892, 486] width 105 height 26
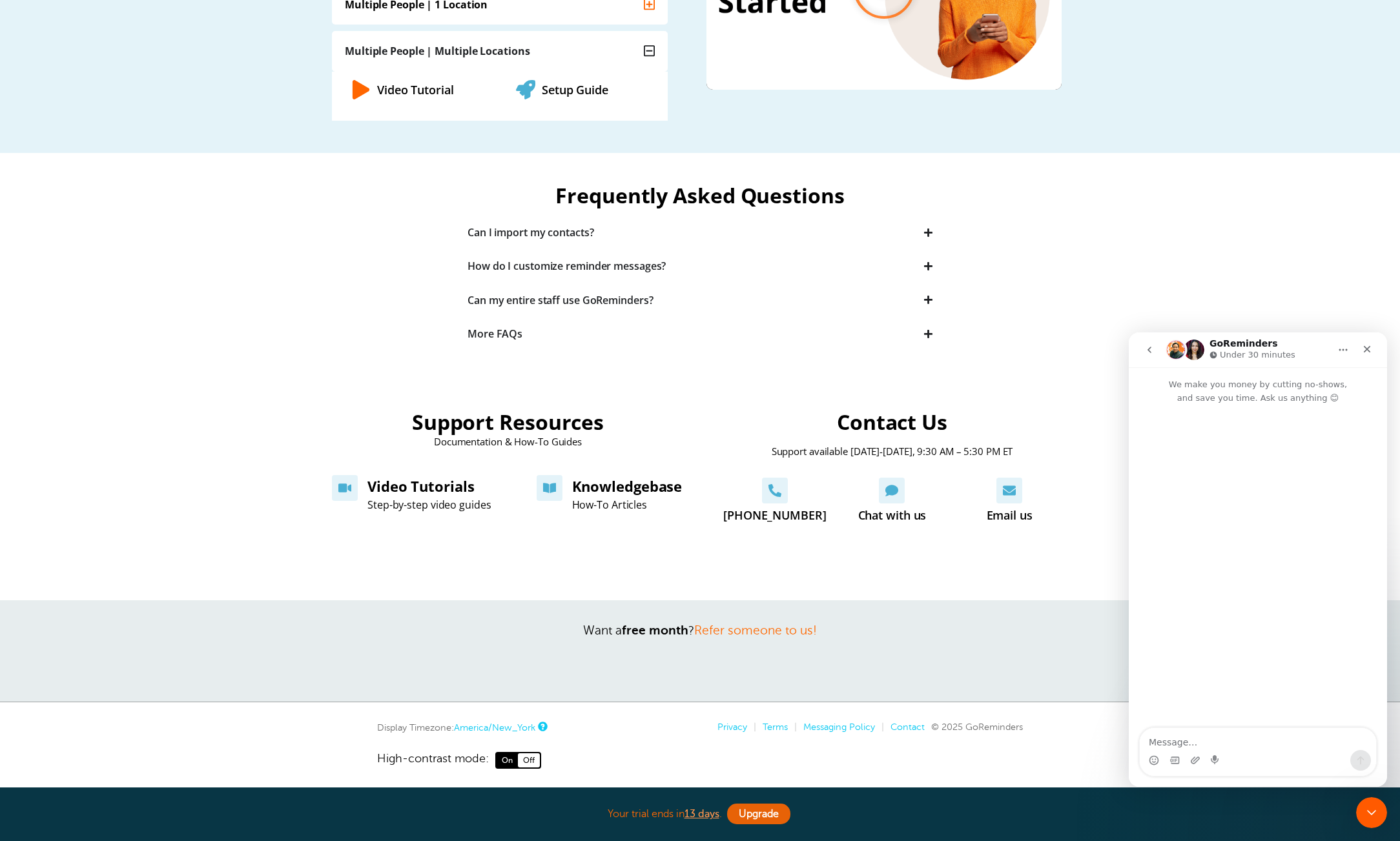
scroll to position [256, 0]
type textarea "h"
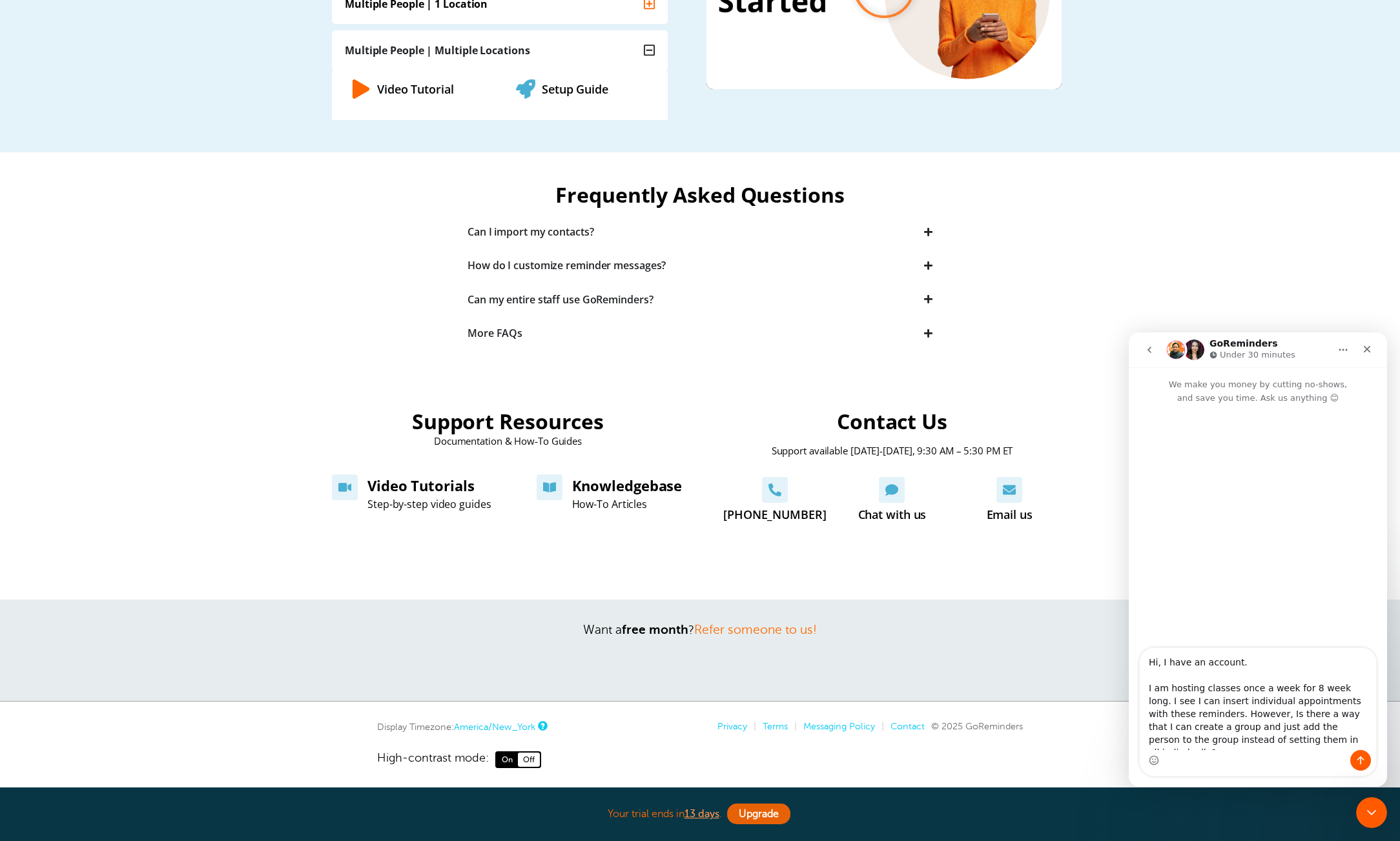
type textarea "Hi, I have an account. I am hosting classes once a week for 8 week long. I see …"
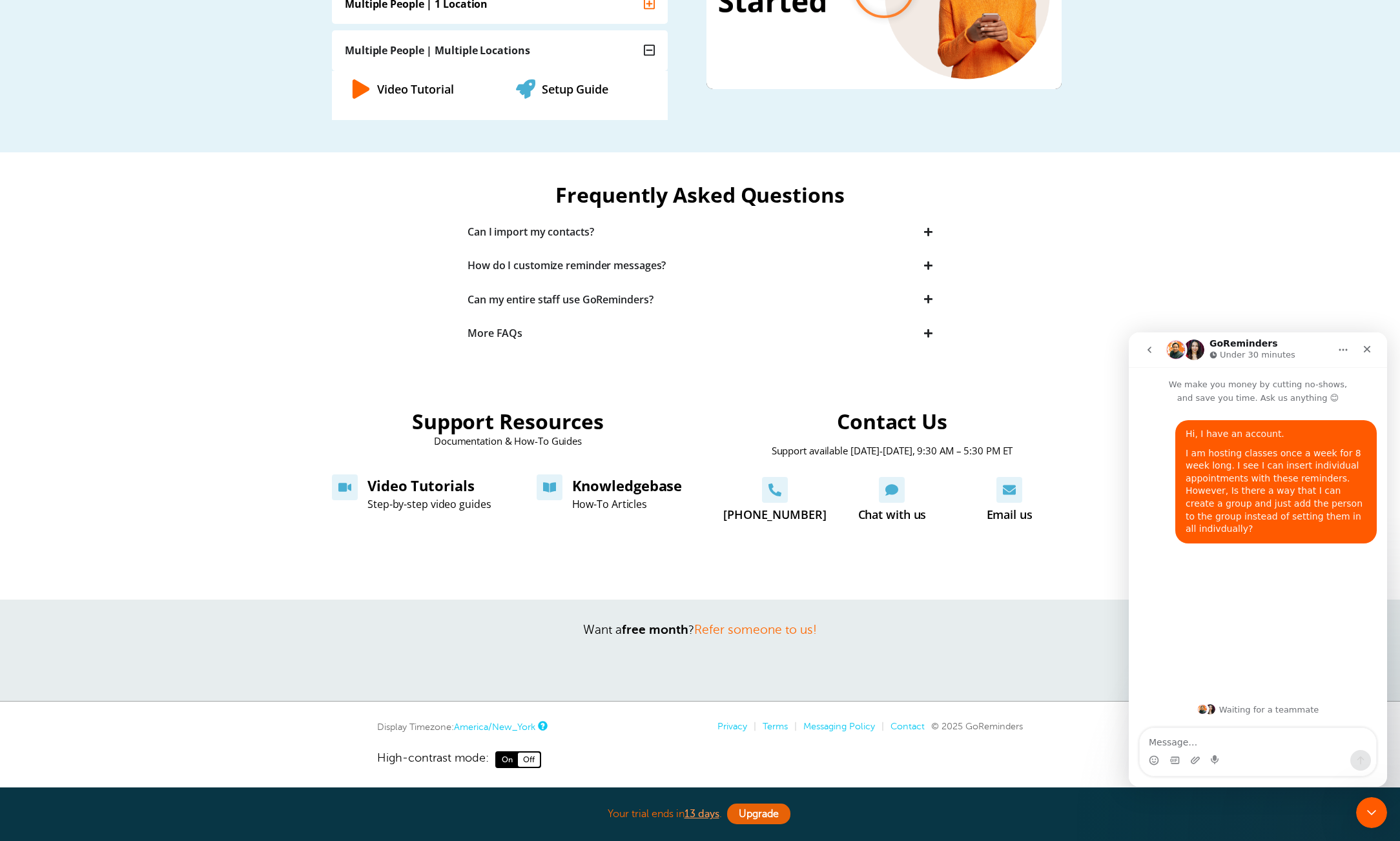
scroll to position [0, 0]
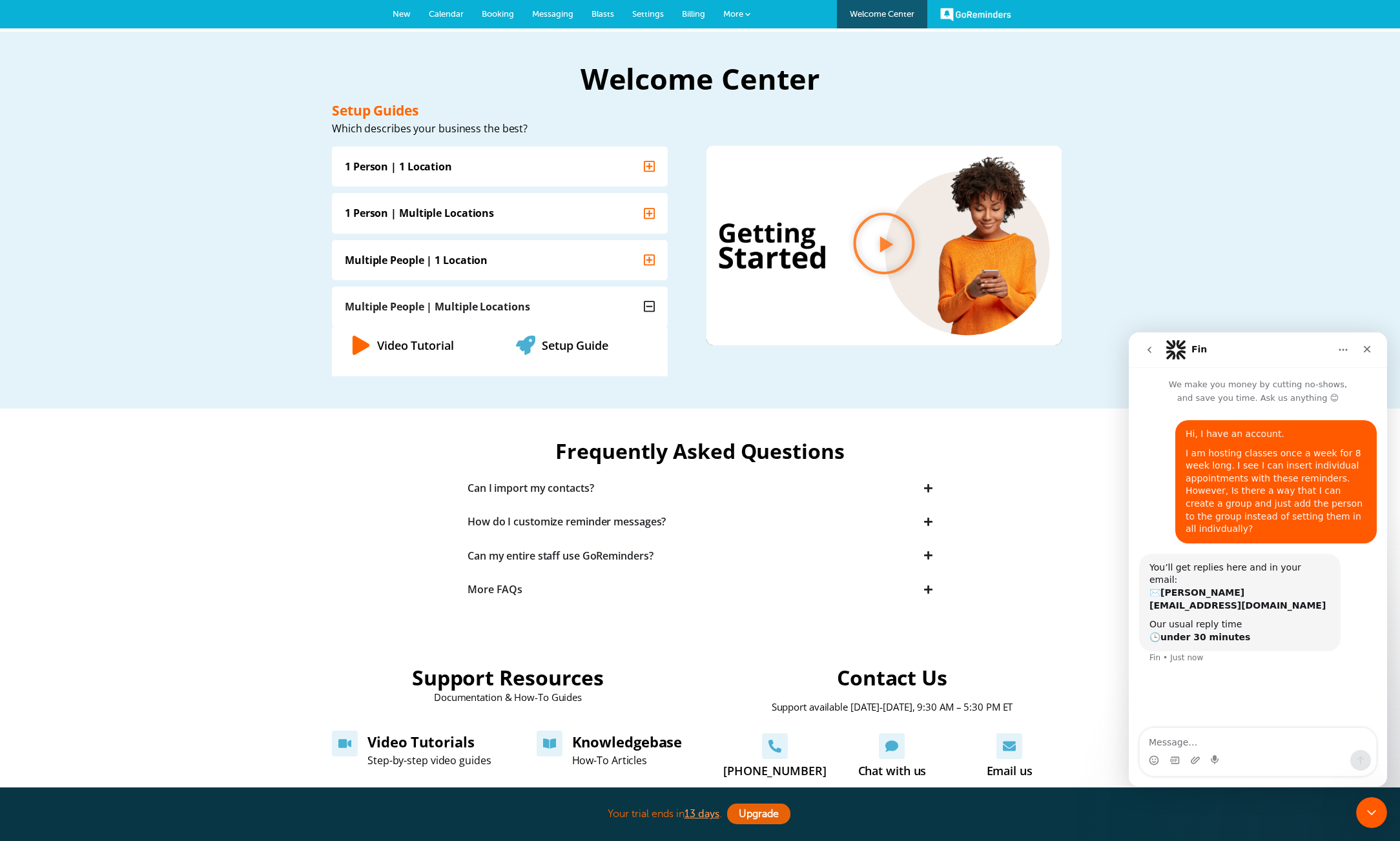
click at [437, 9] on span "Calendar" at bounding box center [446, 14] width 35 height 9
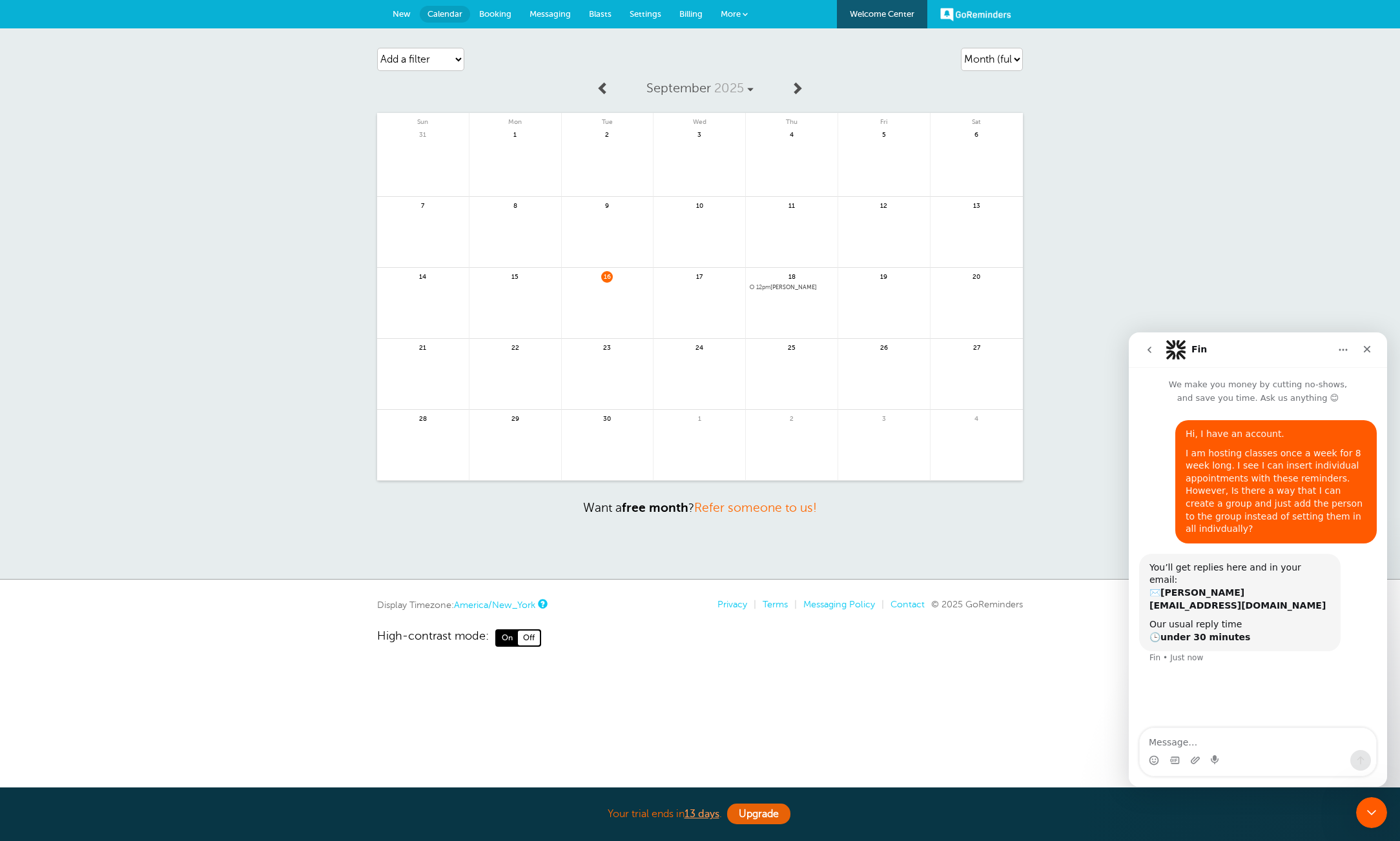
click at [496, 14] on span "Booking" at bounding box center [495, 14] width 33 height 9
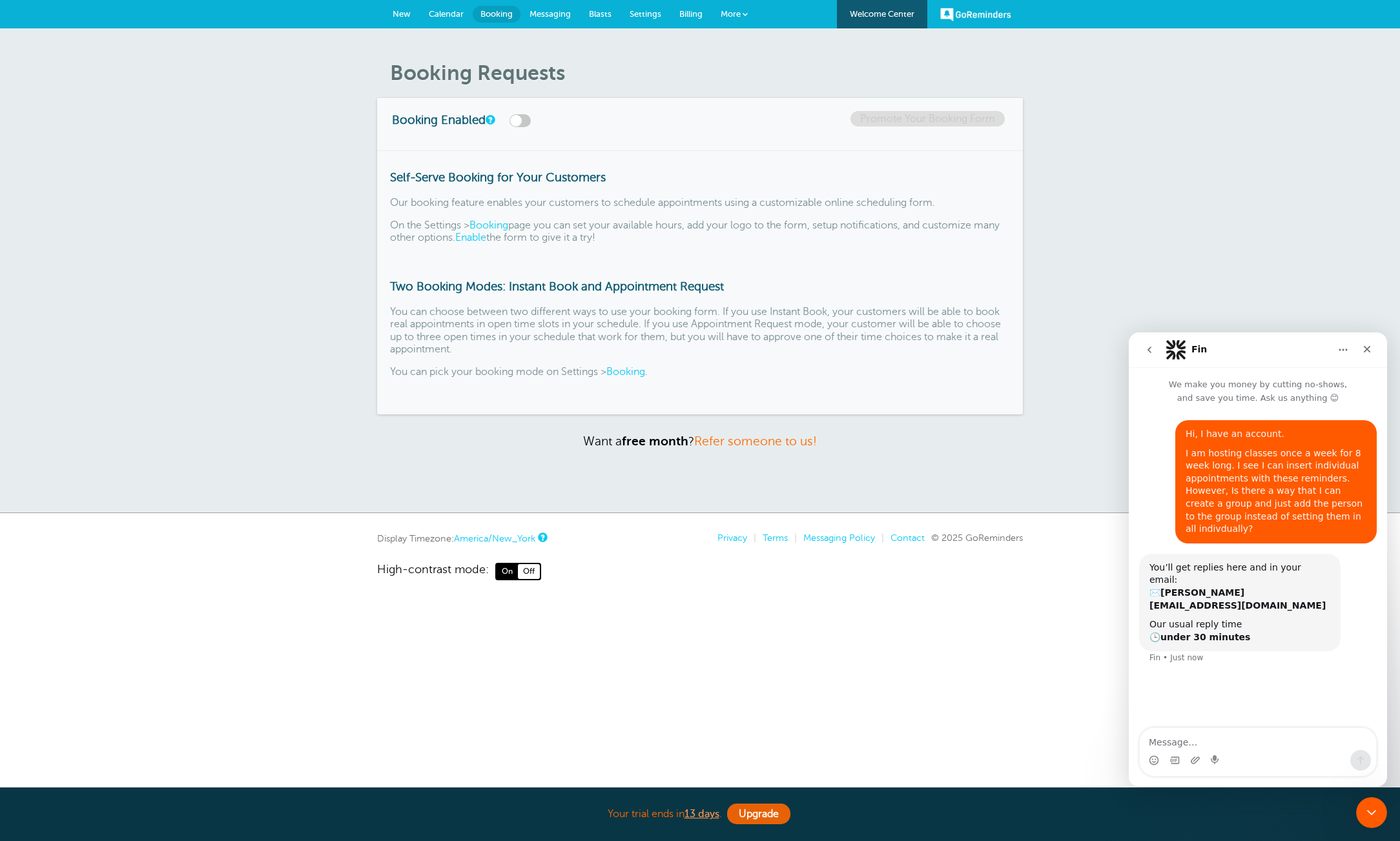
click at [623, 371] on link "Booking" at bounding box center [626, 372] width 39 height 12
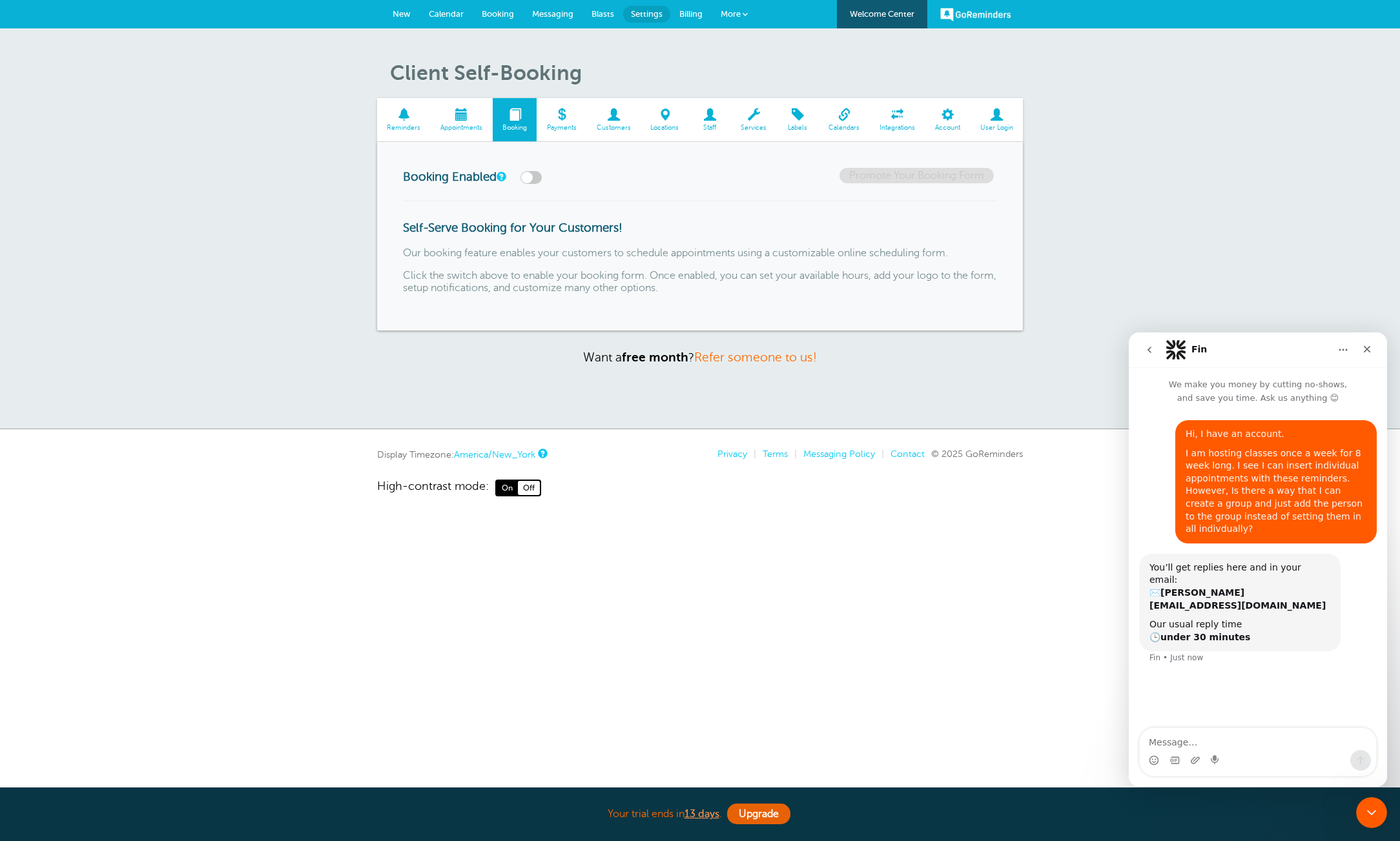
click at [988, 18] on link "GoReminders" at bounding box center [976, 14] width 71 height 29
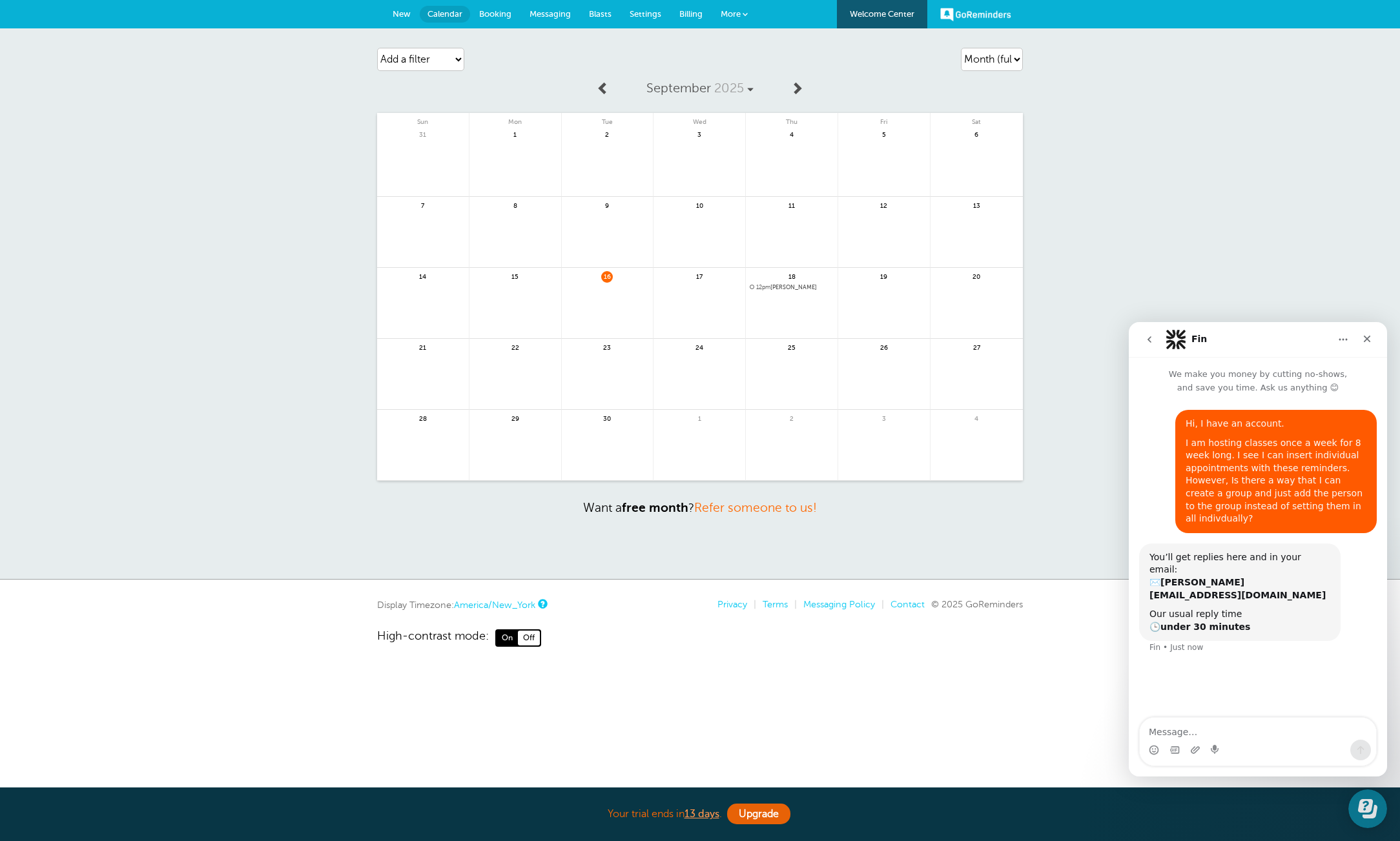
click at [725, 17] on span "More" at bounding box center [731, 14] width 20 height 9
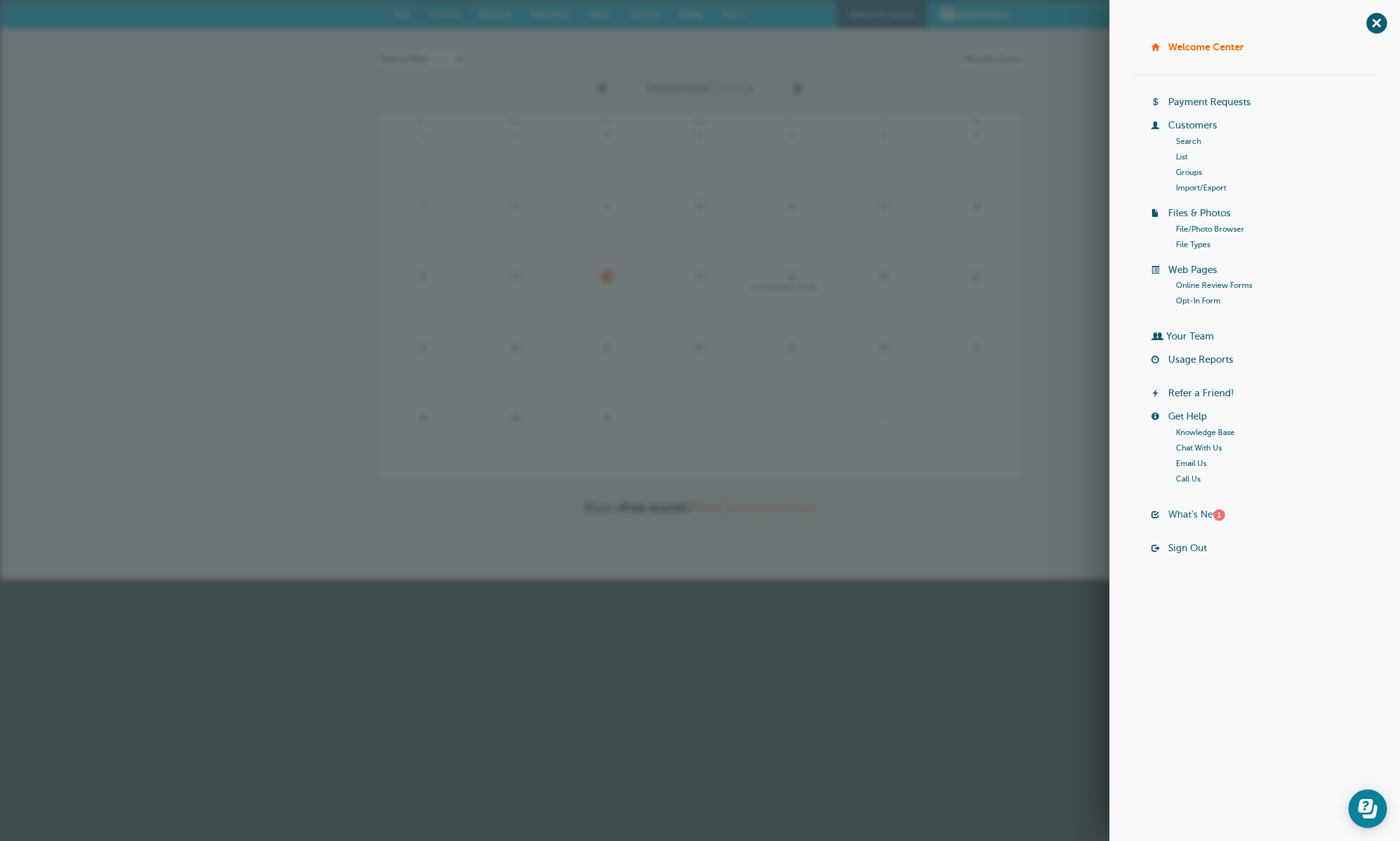
click at [1186, 515] on link "What's New? 1" at bounding box center [1196, 514] width 57 height 10
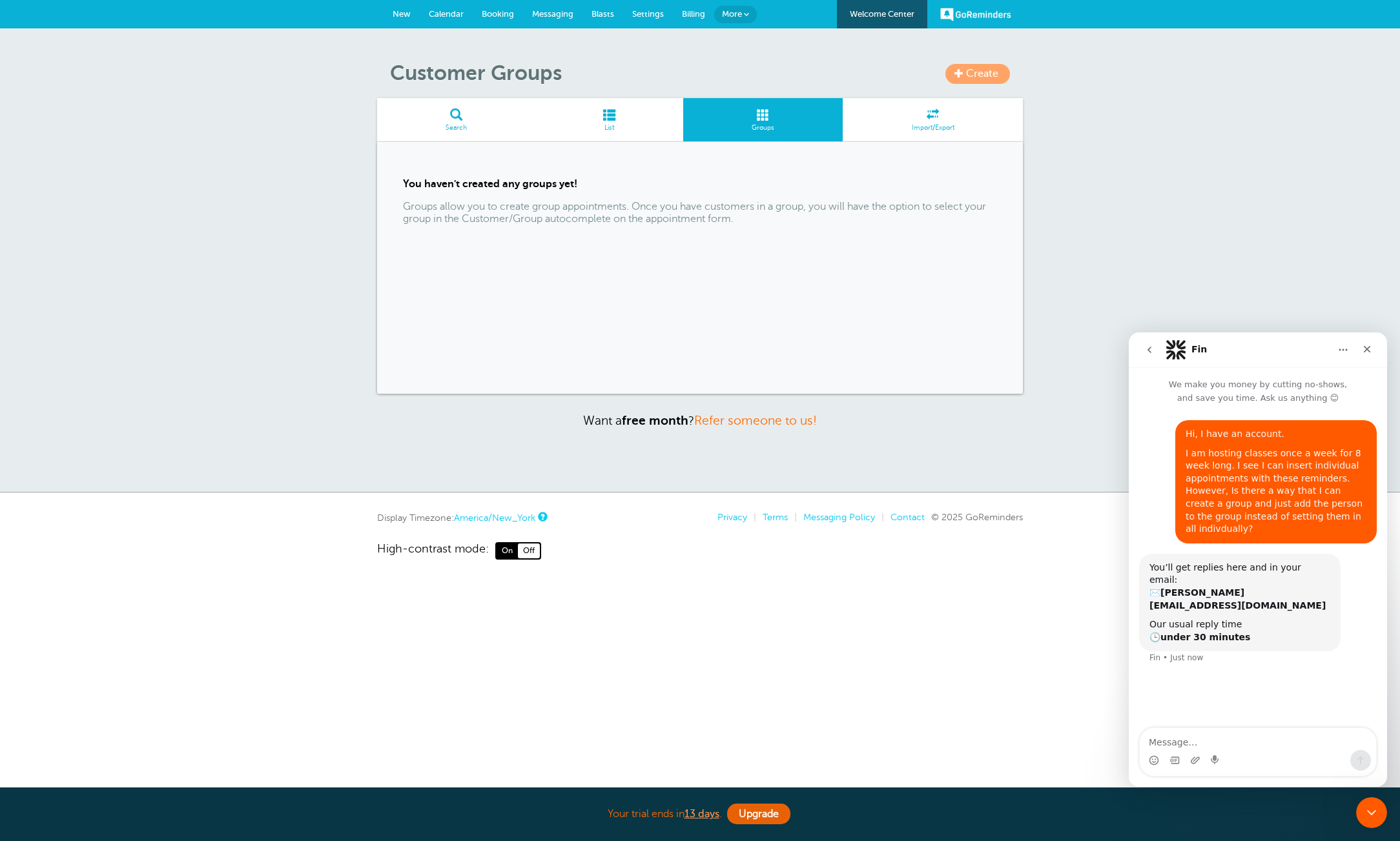
click at [588, 264] on div "You haven't created any groups yet! Groups allow you to create group appointmen…" at bounding box center [700, 268] width 646 height 252
click at [609, 120] on span at bounding box center [610, 114] width 147 height 12
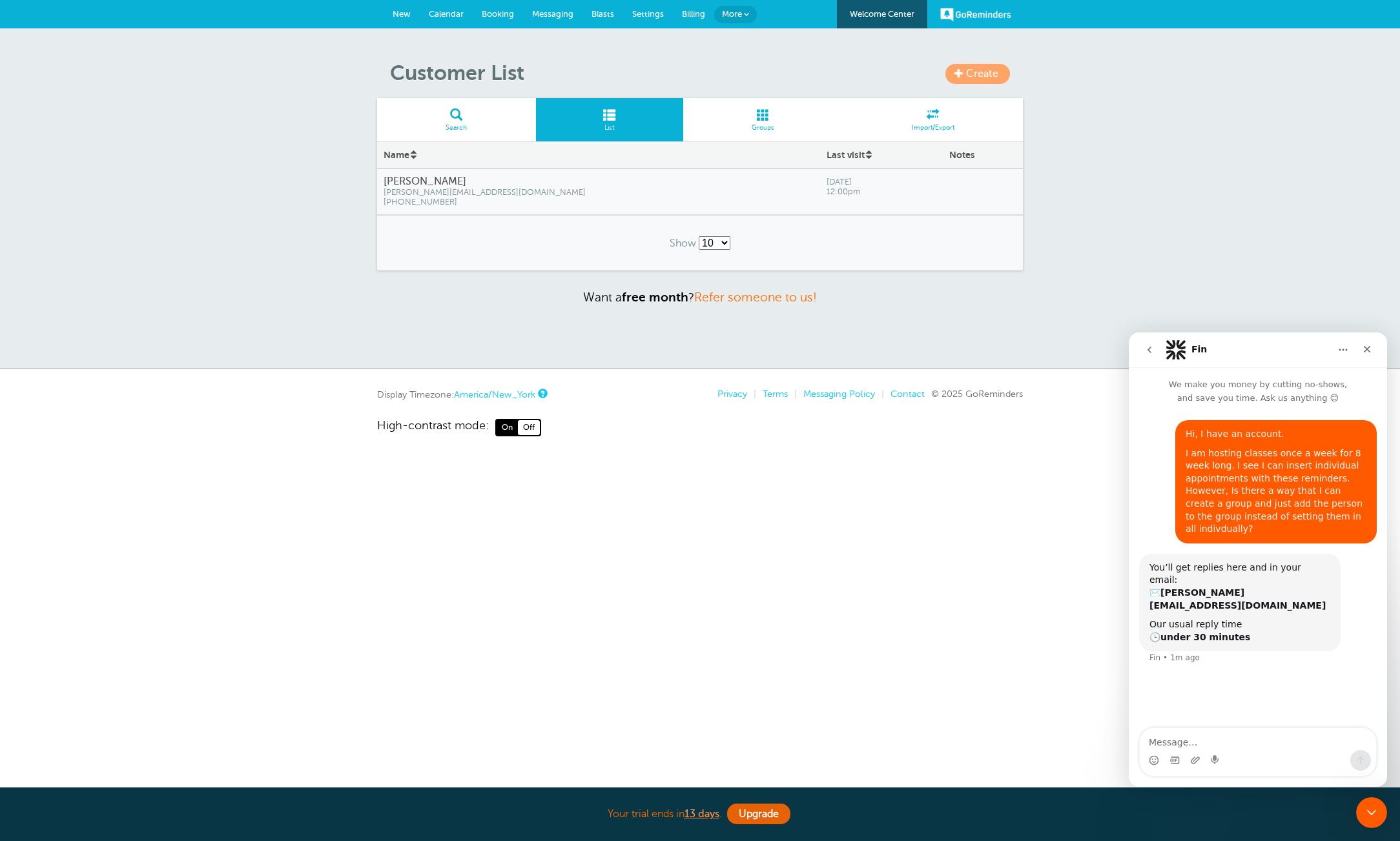
click at [777, 111] on span at bounding box center [763, 114] width 160 height 12
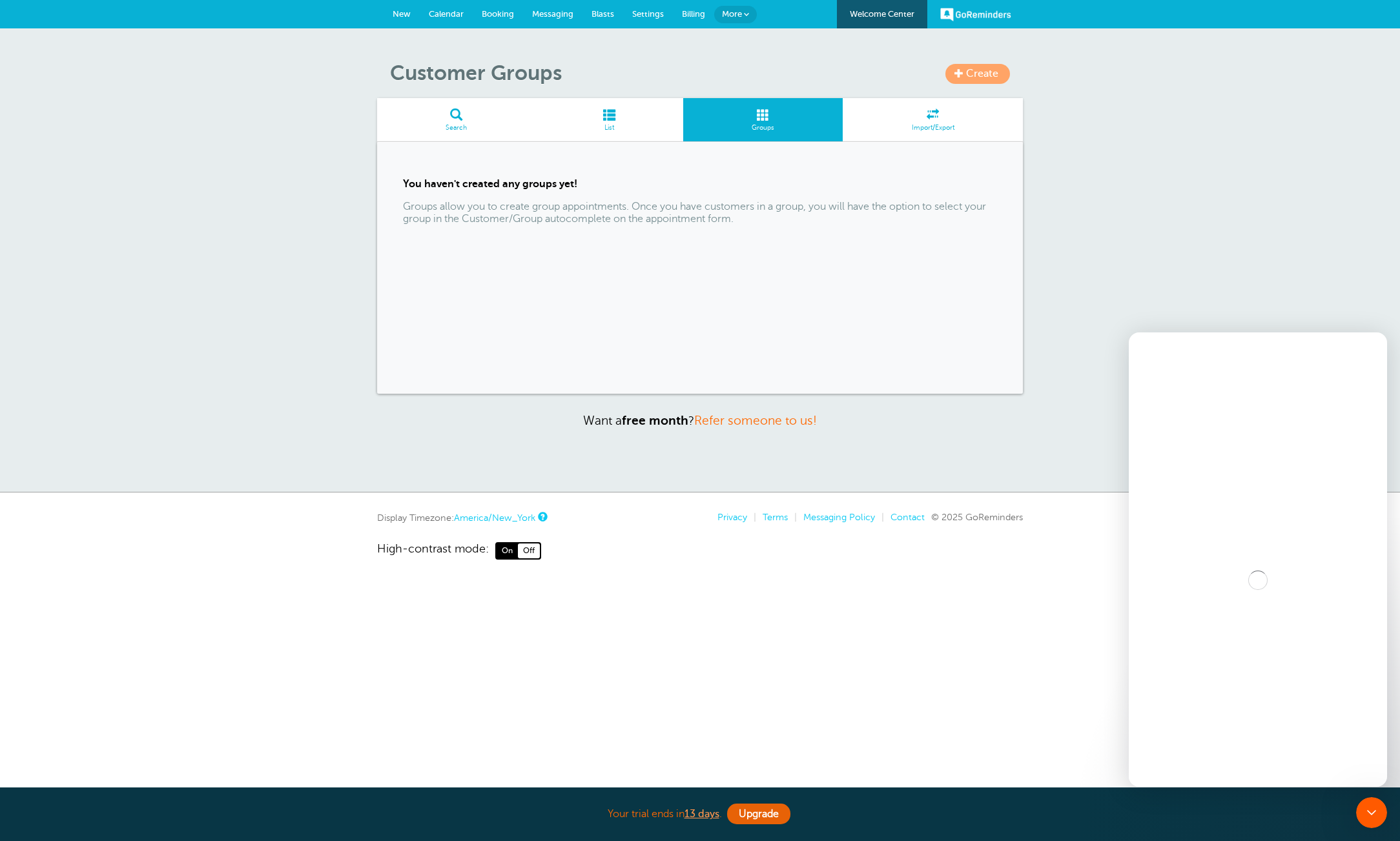
click at [972, 78] on span "Create" at bounding box center [982, 73] width 33 height 12
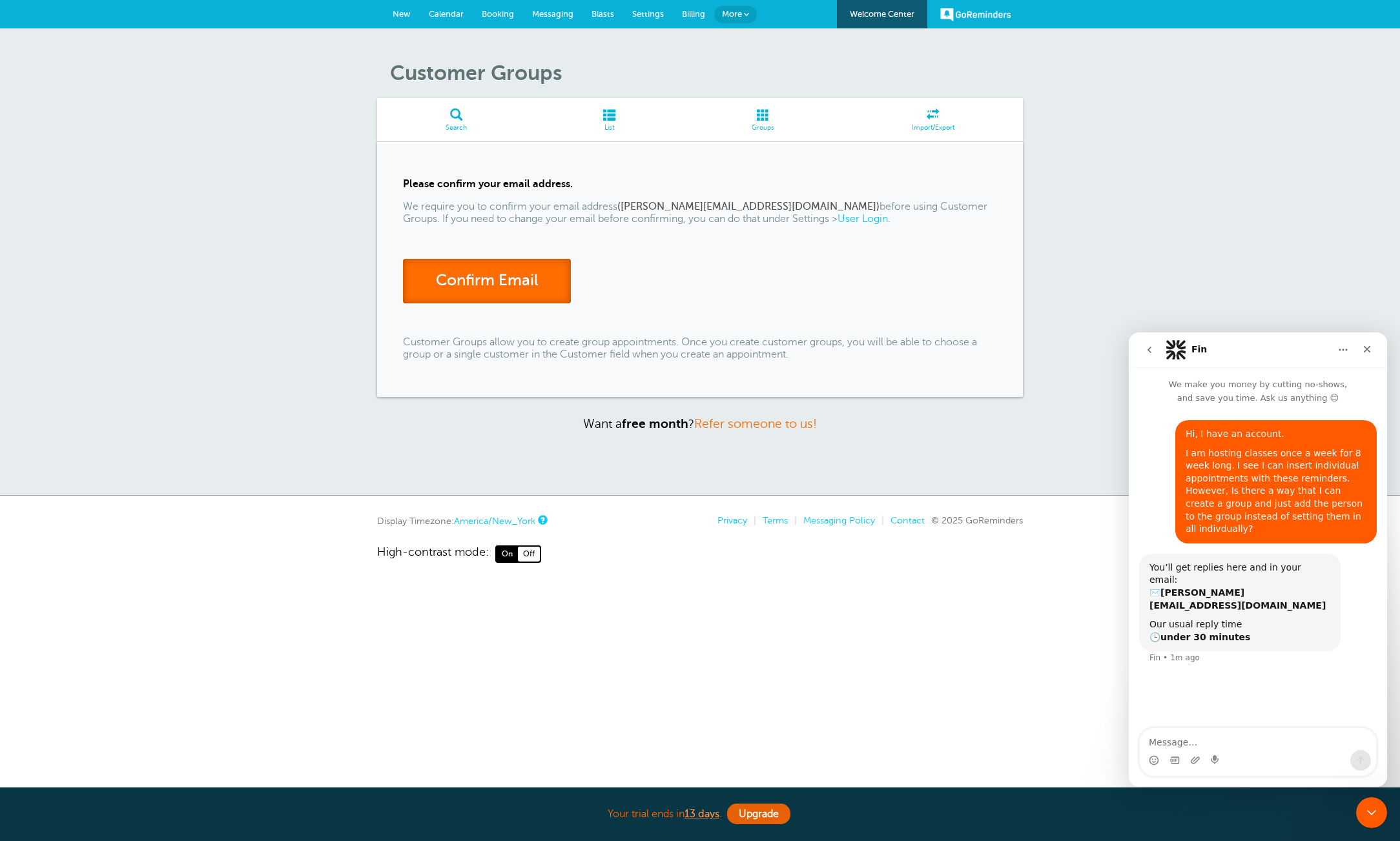
click at [497, 286] on link "Confirm Email" at bounding box center [487, 282] width 168 height 45
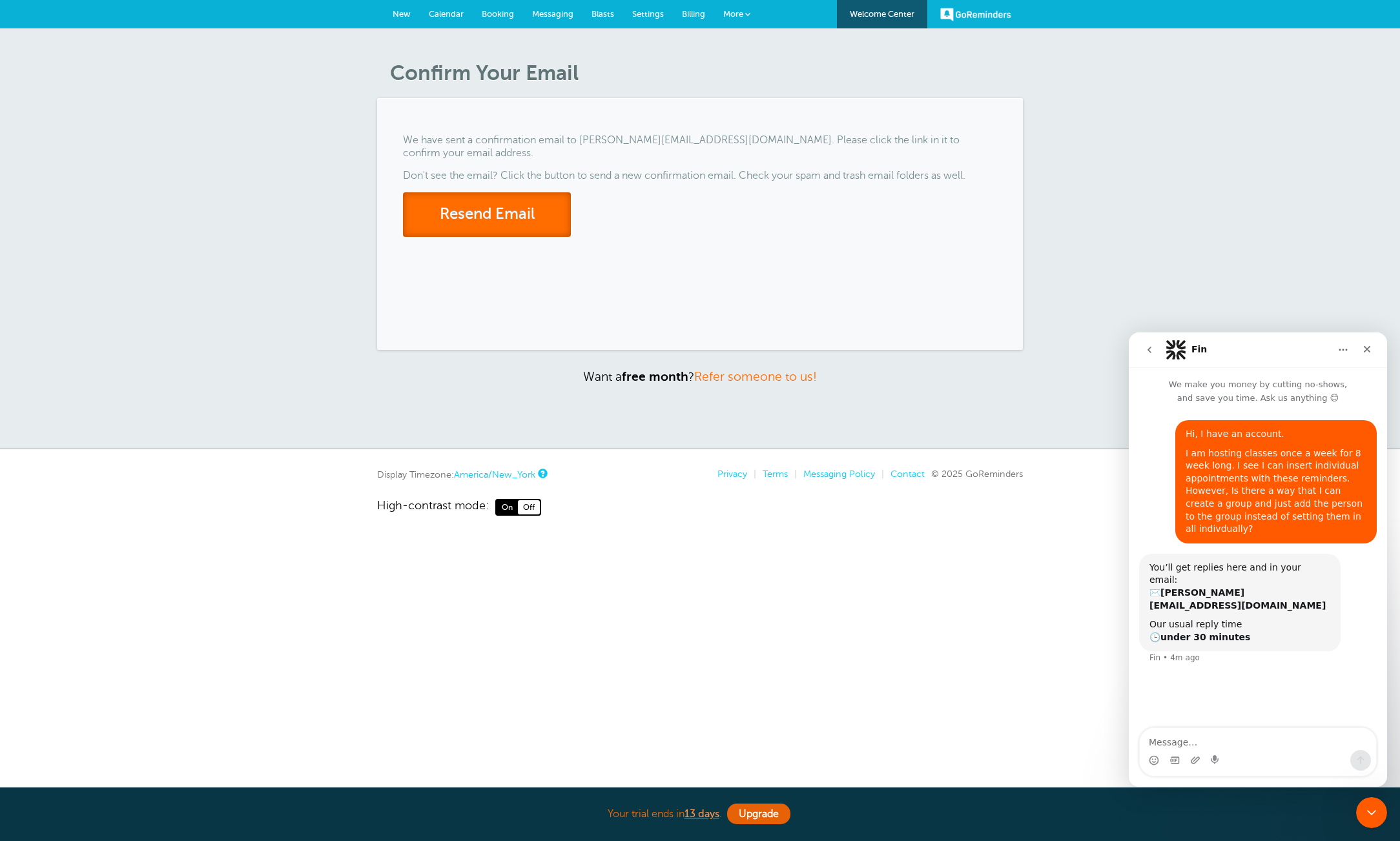
click at [466, 206] on button "Resend Email" at bounding box center [487, 215] width 168 height 45
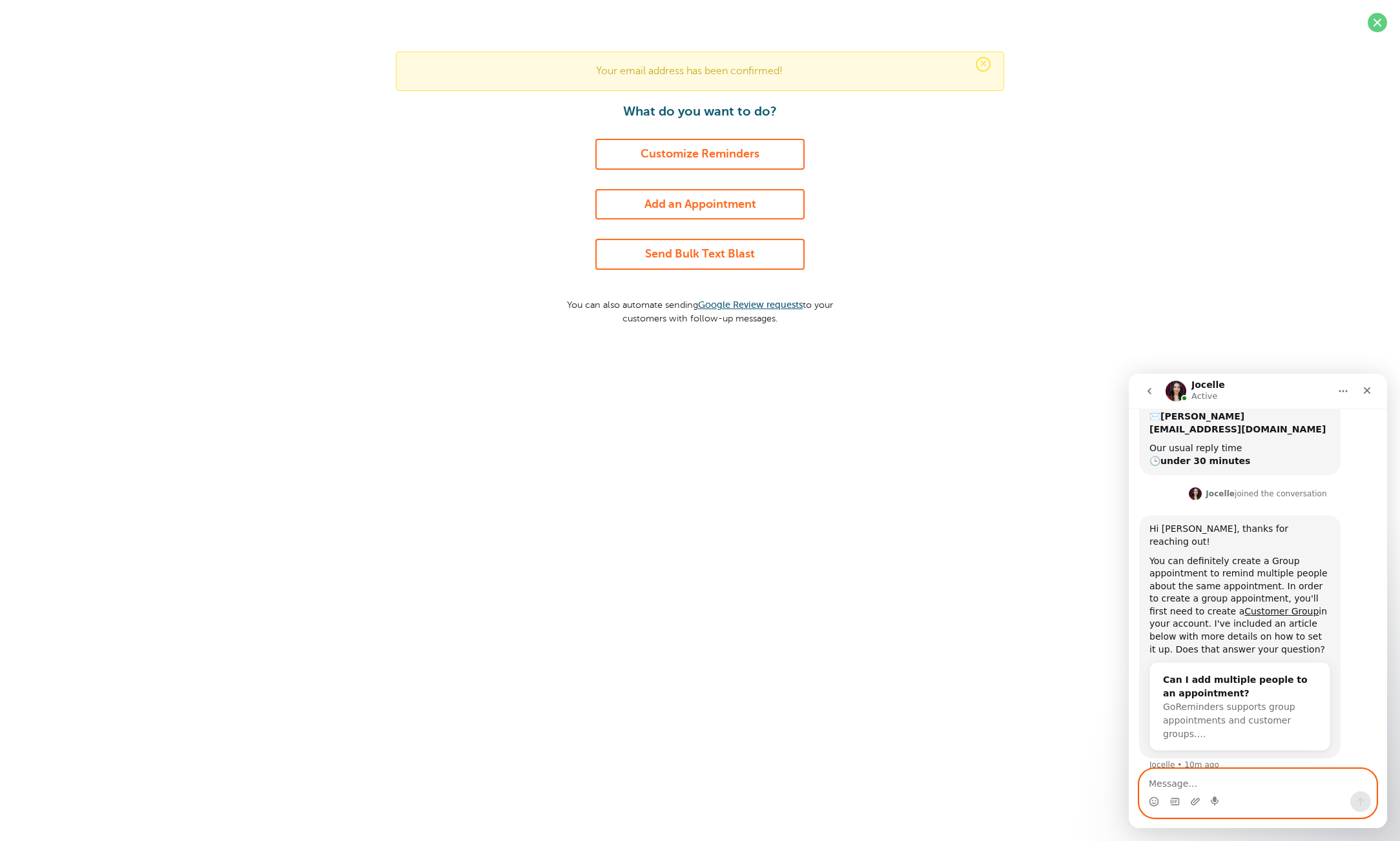
scroll to position [259, 0]
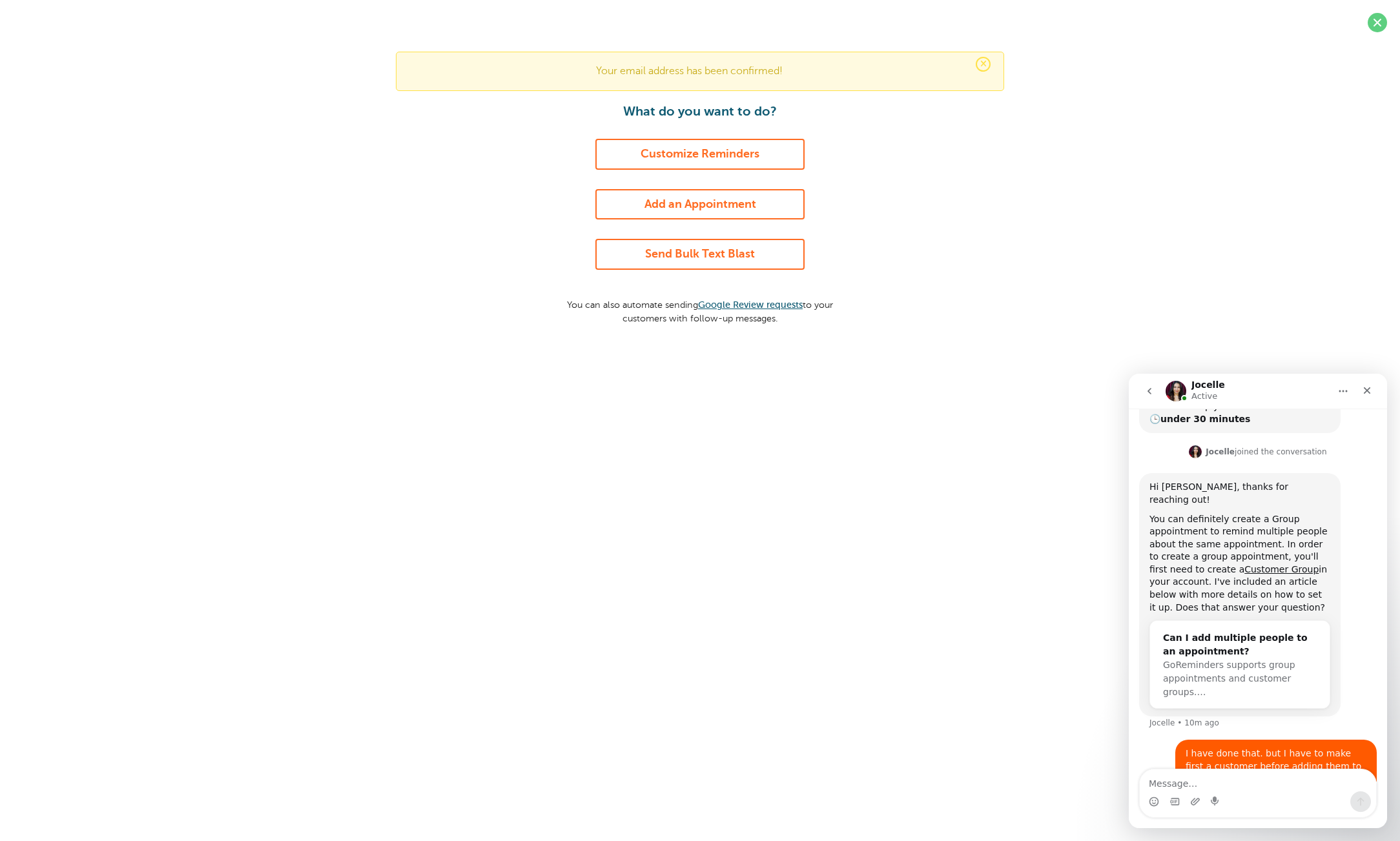
click at [693, 200] on link "Add an Appointment" at bounding box center [700, 204] width 209 height 31
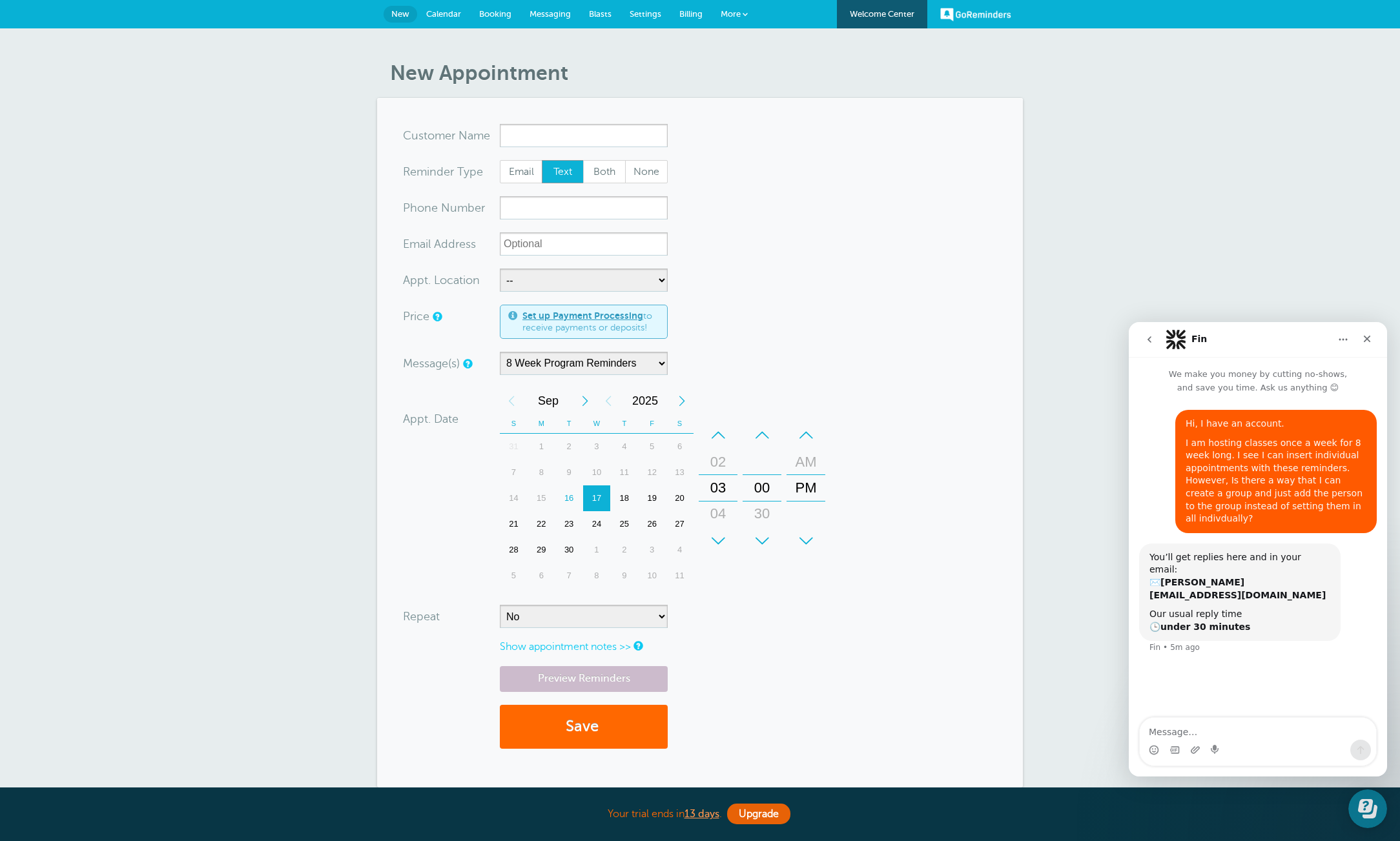
click at [432, 15] on span "Calendar" at bounding box center [444, 14] width 35 height 9
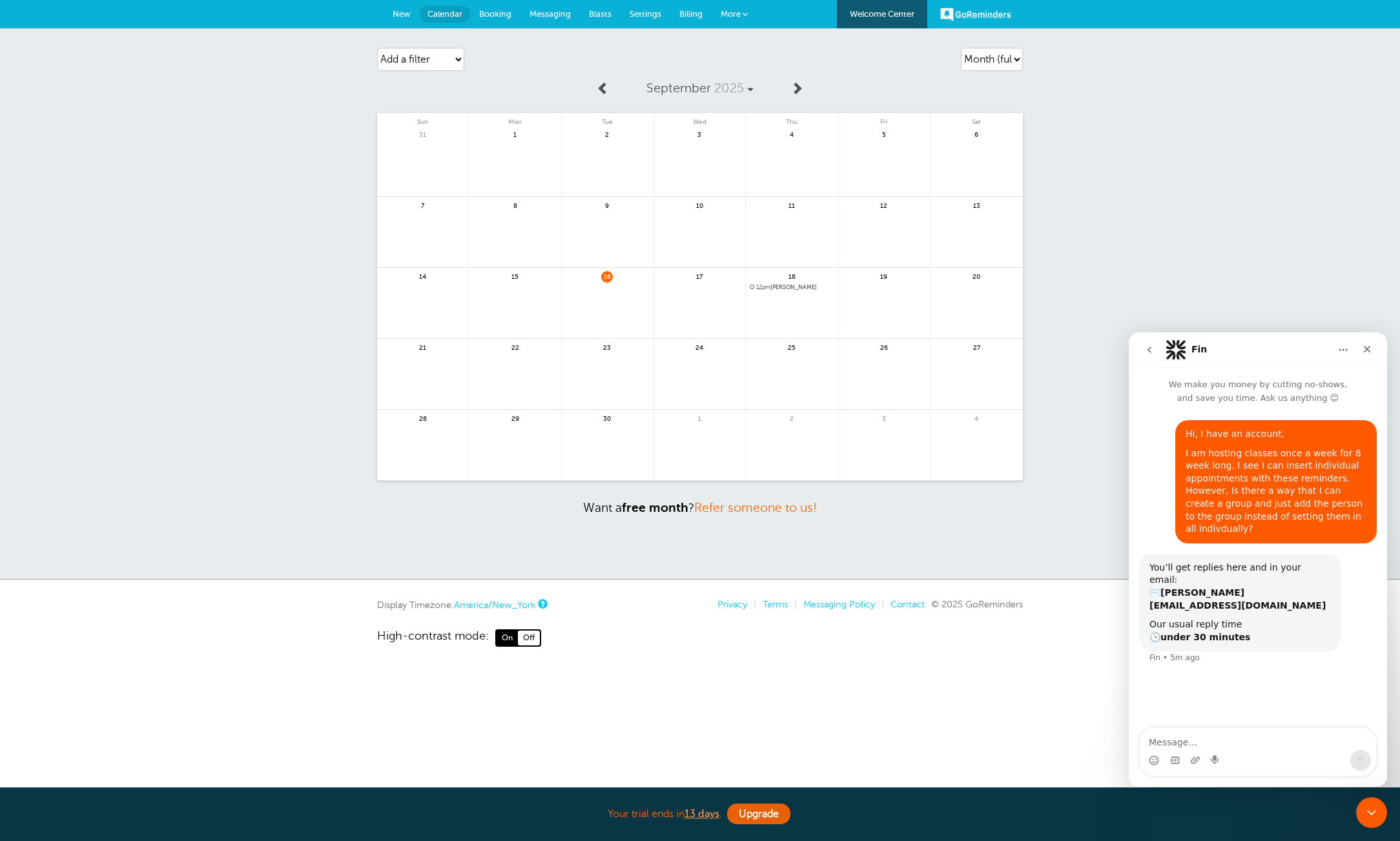
click at [549, 14] on span "Messaging" at bounding box center [550, 14] width 41 height 9
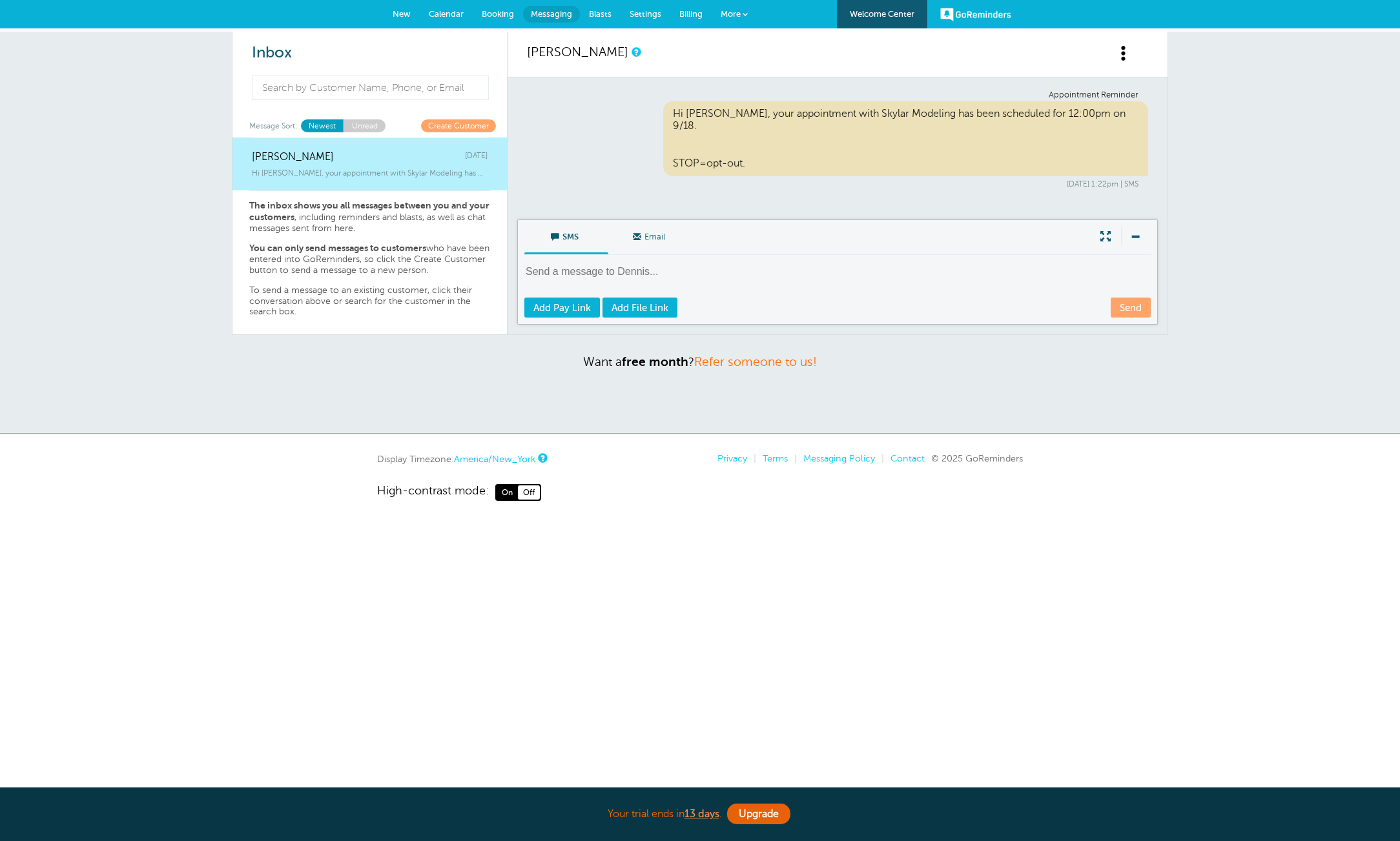
click at [482, 14] on span "Booking" at bounding box center [497, 14] width 33 height 9
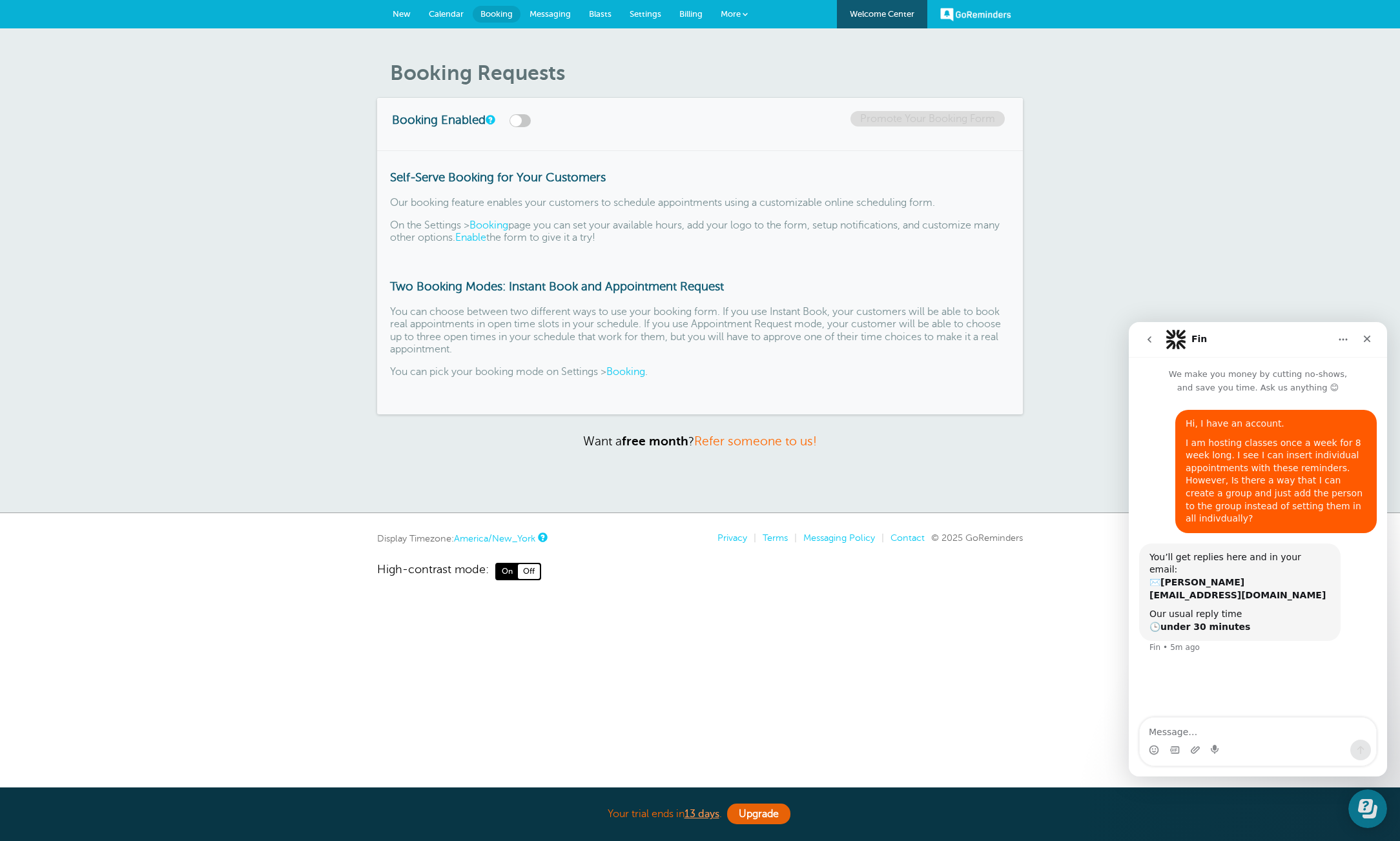
click at [602, 17] on span "Blasts" at bounding box center [601, 14] width 22 height 9
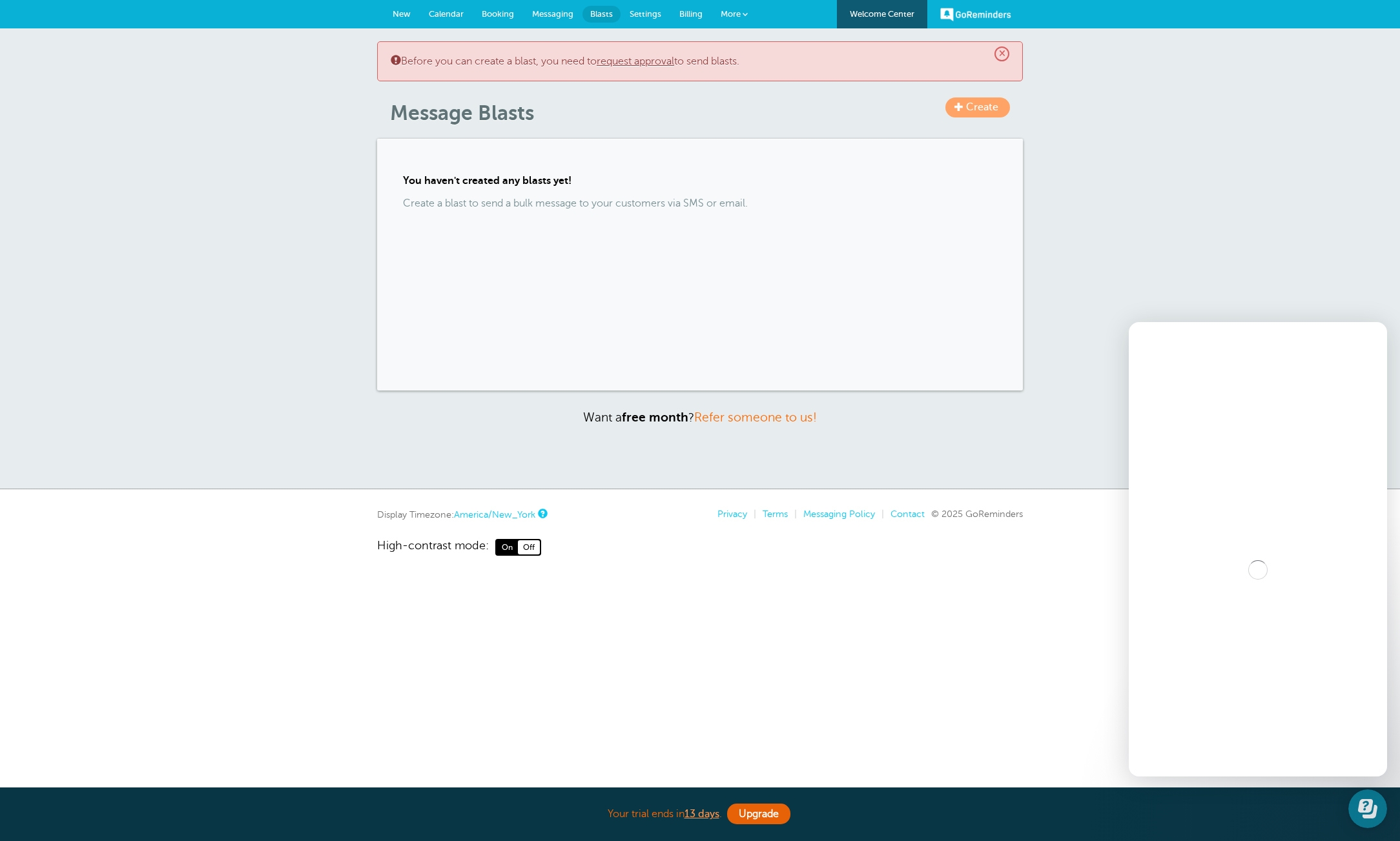
click at [728, 15] on span "More" at bounding box center [731, 14] width 20 height 9
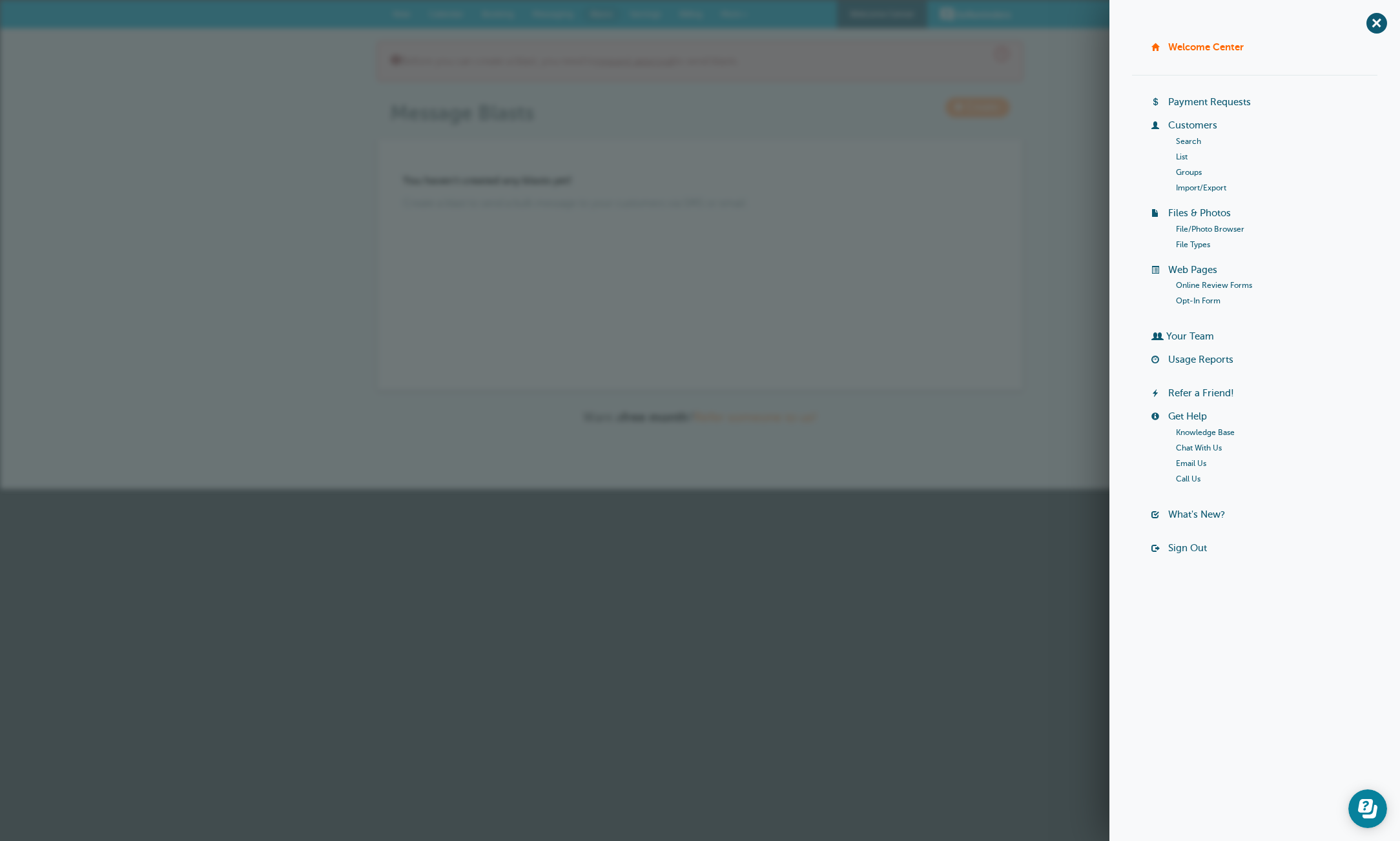
click at [1183, 174] on link "Groups" at bounding box center [1189, 173] width 26 height 9
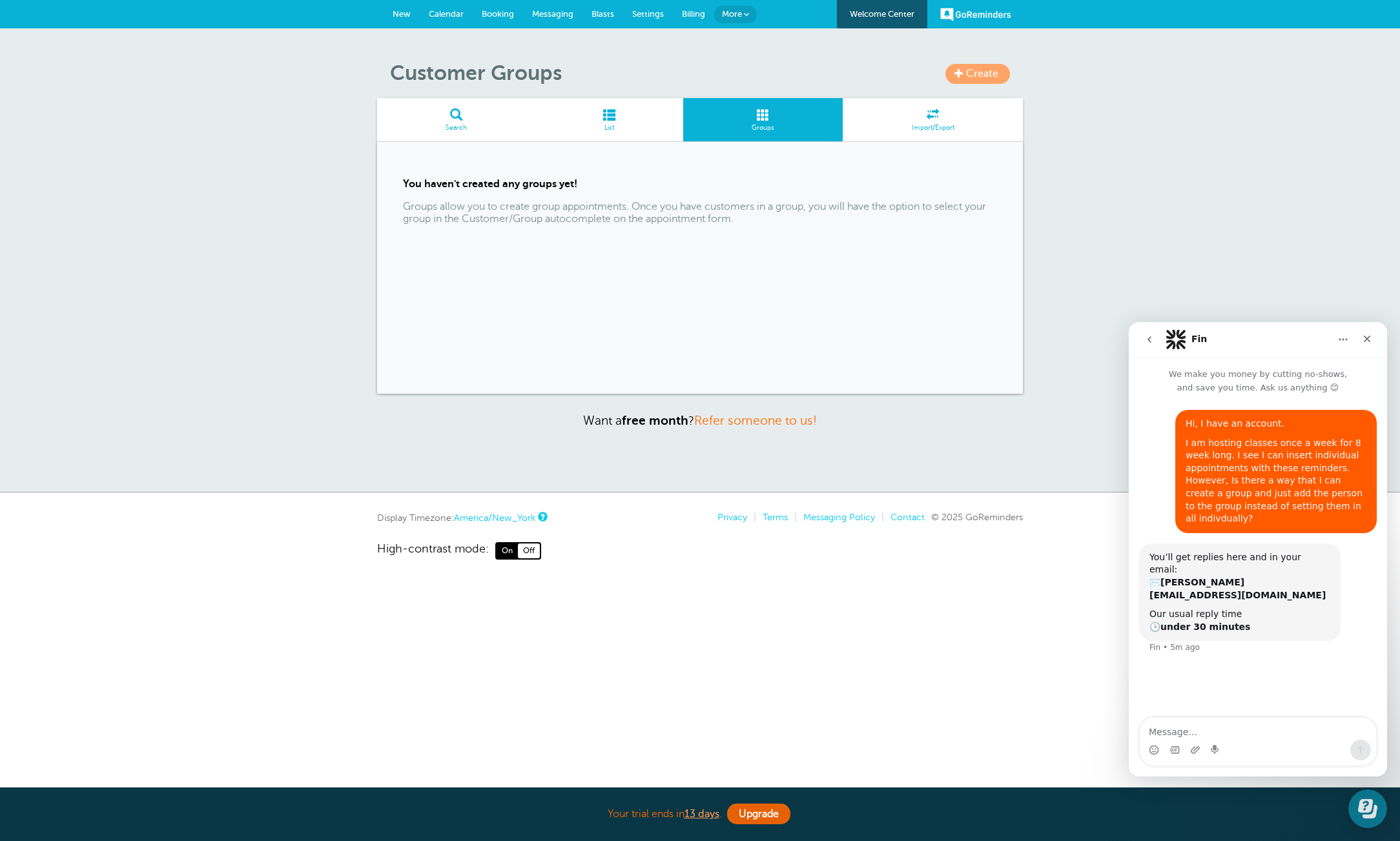
click at [962, 74] on span at bounding box center [959, 73] width 9 height 9
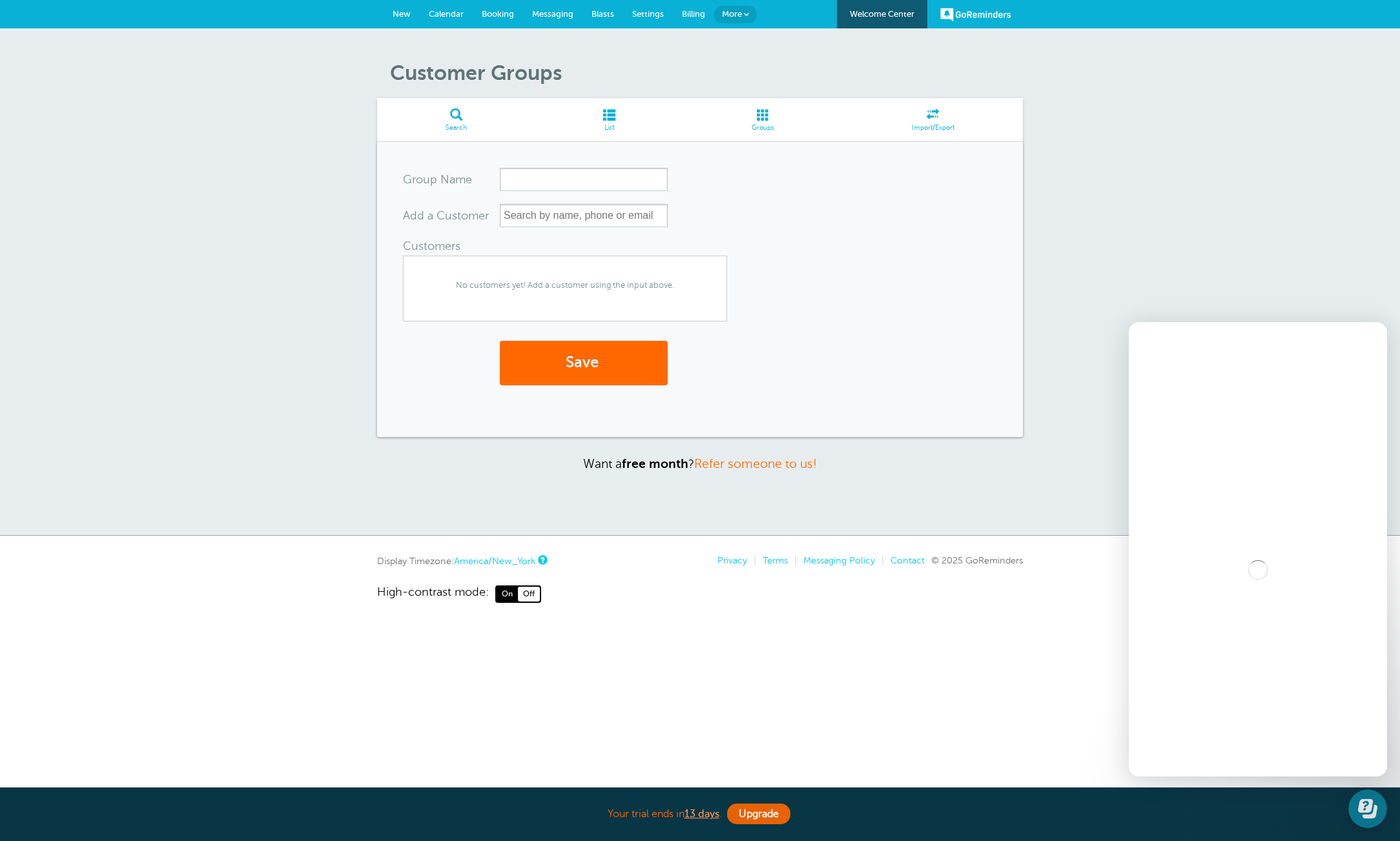
click at [591, 181] on input "Group Name" at bounding box center [584, 179] width 168 height 23
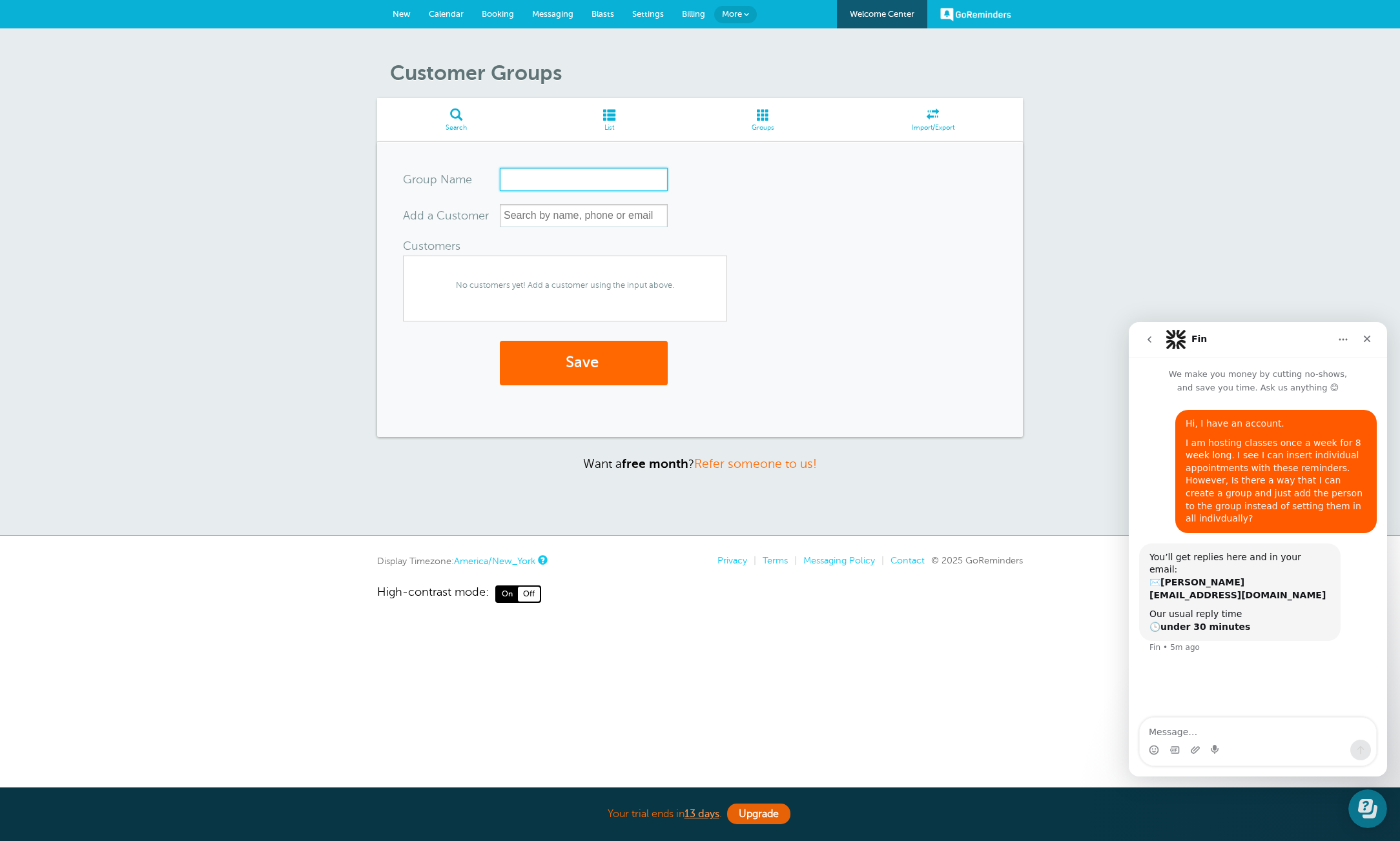
click at [627, 185] on input "Group Name" at bounding box center [584, 179] width 168 height 23
type input "Test"
click at [614, 210] on input "text" at bounding box center [584, 216] width 168 height 23
click at [643, 284] on span "No customers yet! Add a customer using the input above." at bounding box center [564, 285] width 323 height 26
click at [524, 217] on input "text" at bounding box center [584, 216] width 168 height 23
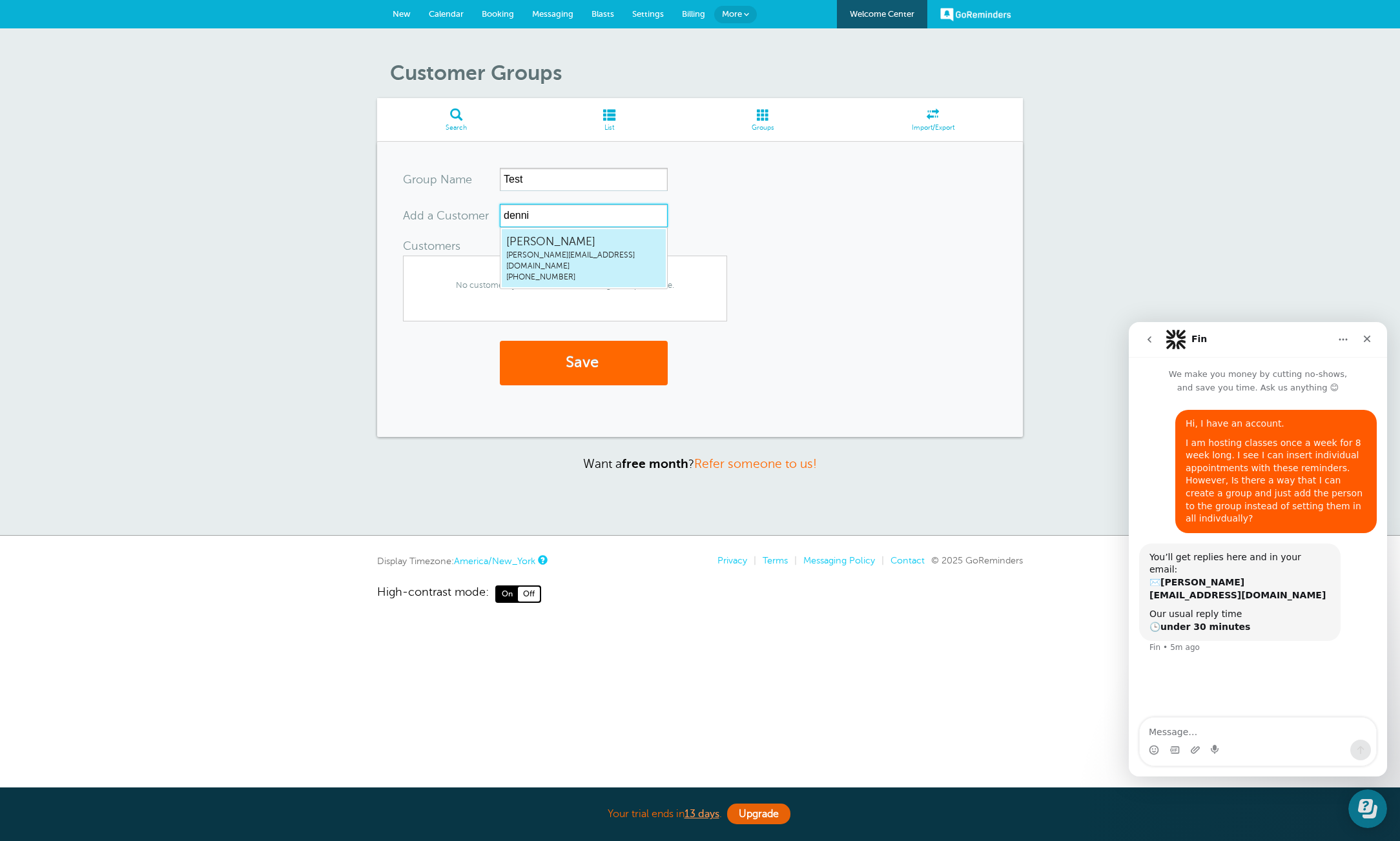
type input "dennis"
click at [545, 246] on span "Dennis Jager" at bounding box center [584, 241] width 155 height 16
type input "oksana, 9298881942"
click at [500, 341] on button "Save" at bounding box center [584, 363] width 168 height 45
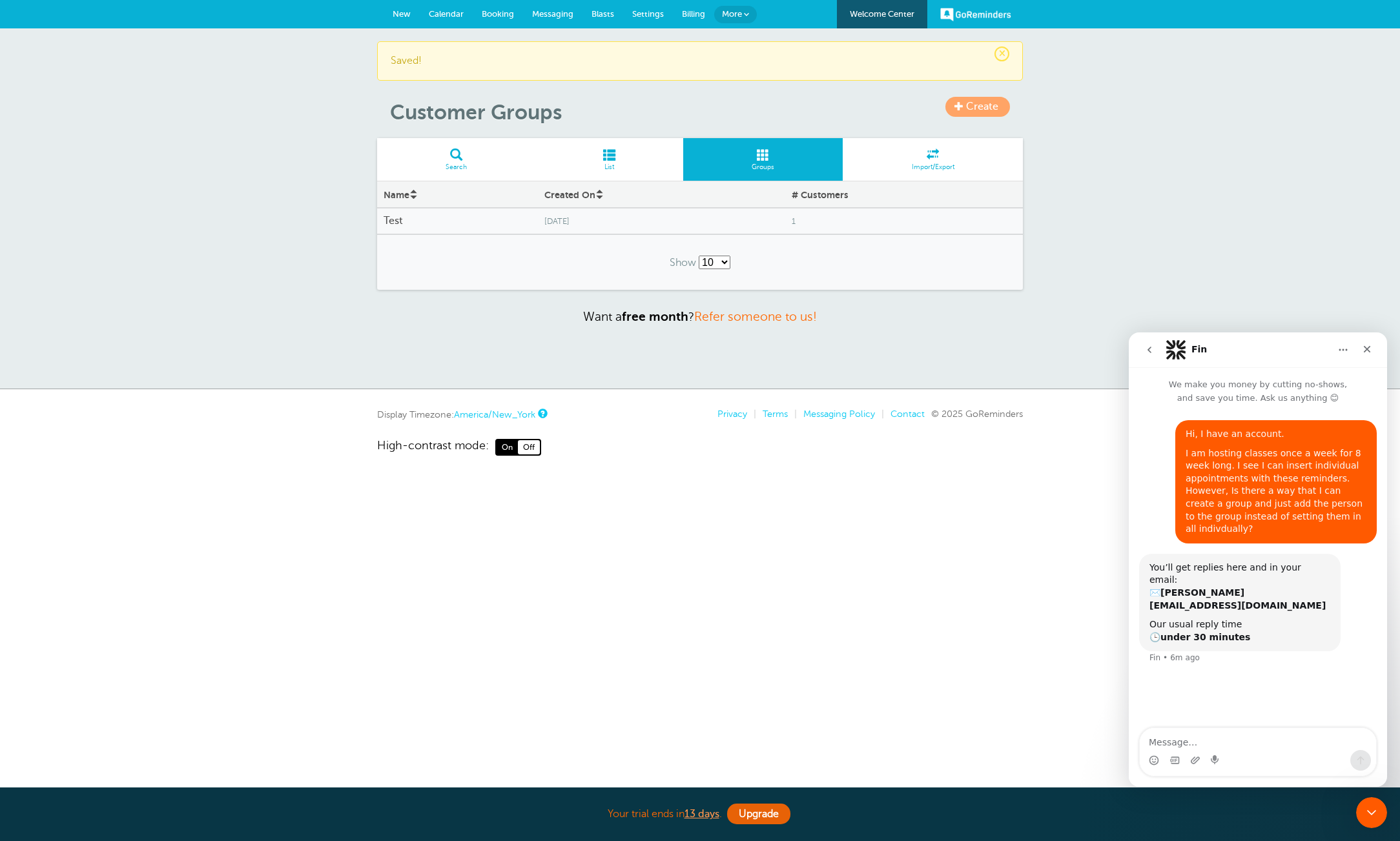
click at [406, 221] on h4 "Test" at bounding box center [457, 220] width 148 height 12
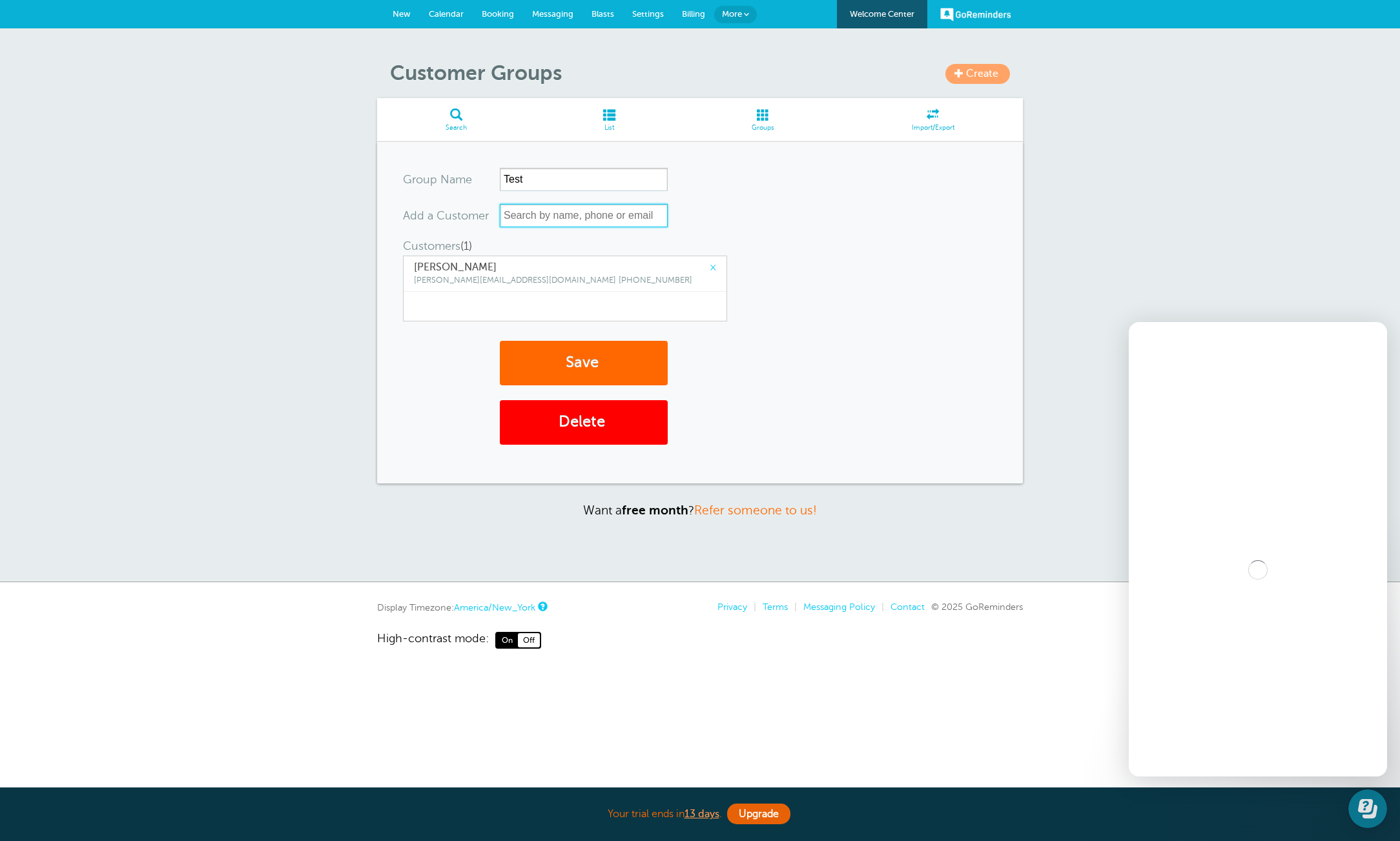
click at [584, 217] on input "text" at bounding box center [584, 216] width 168 height 23
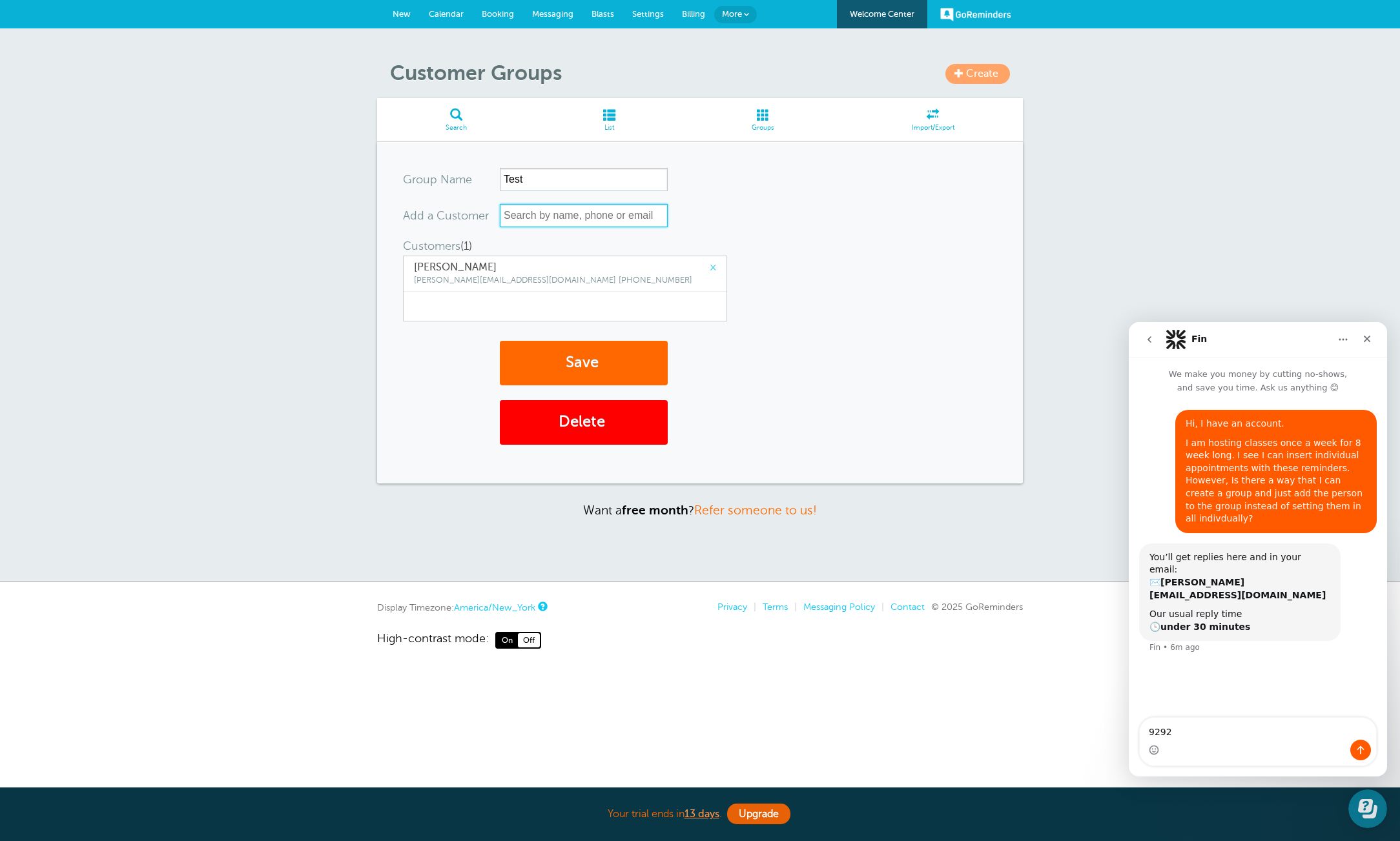
click at [588, 220] on input "text" at bounding box center [584, 216] width 168 height 23
click at [1259, 732] on textarea "9292" at bounding box center [1258, 729] width 236 height 22
click at [1259, 730] on textarea "9292" at bounding box center [1258, 729] width 236 height 22
click at [1259, 729] on textarea "9292" at bounding box center [1258, 729] width 236 height 22
type textarea "929"
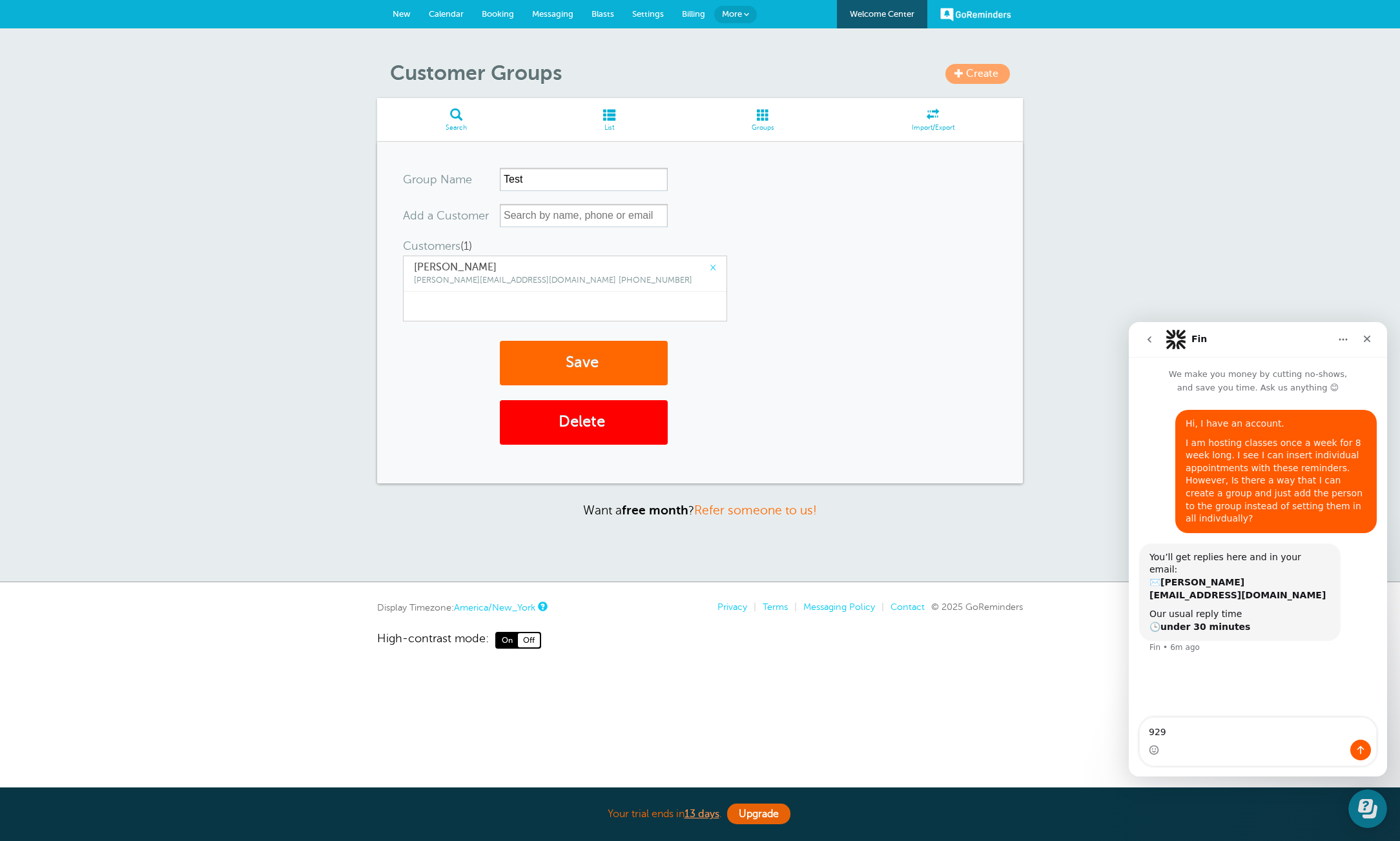
click at [1156, 342] on button "go back" at bounding box center [1149, 339] width 24 height 24
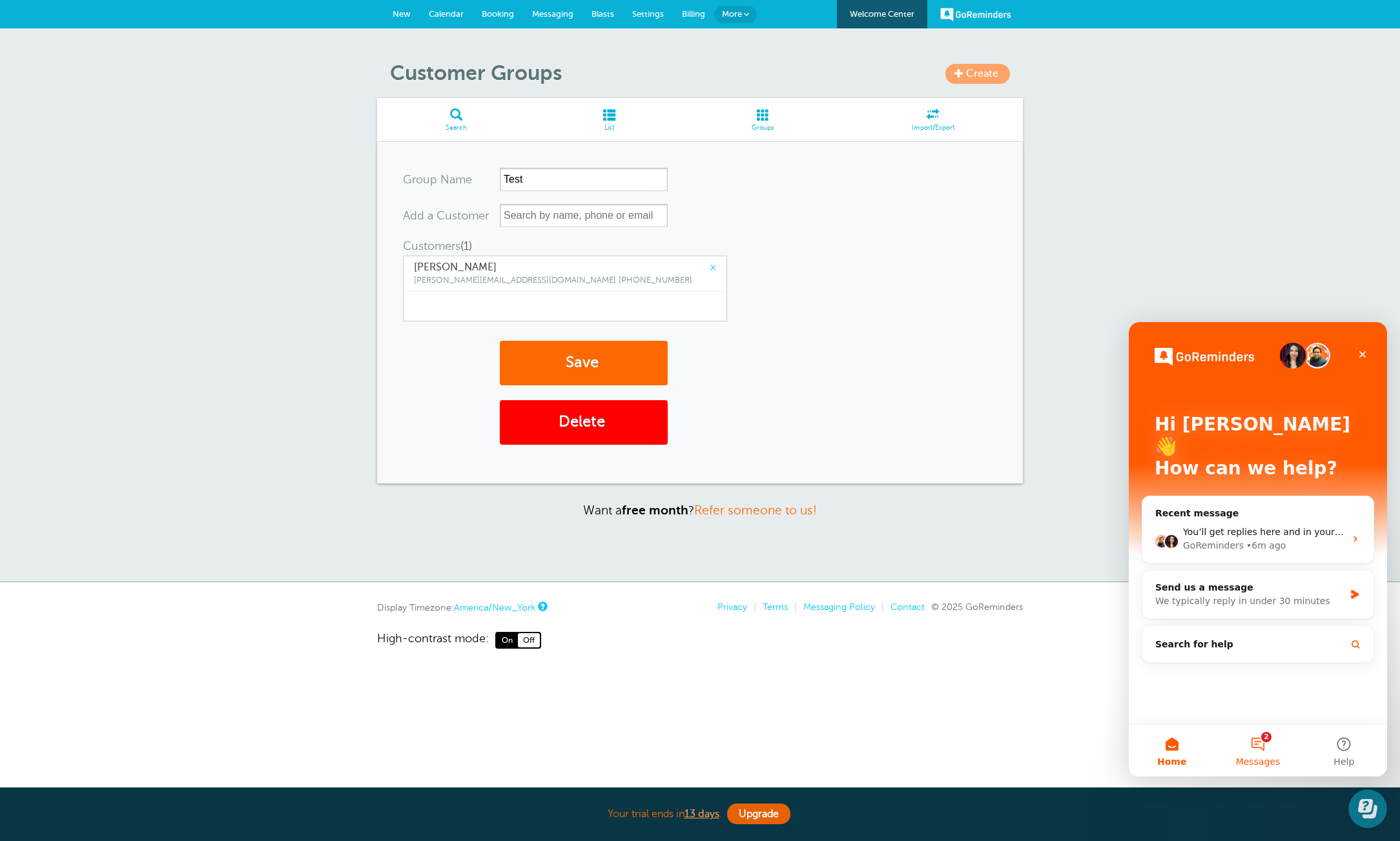
click at [1264, 751] on button "2 Messages" at bounding box center [1258, 751] width 86 height 52
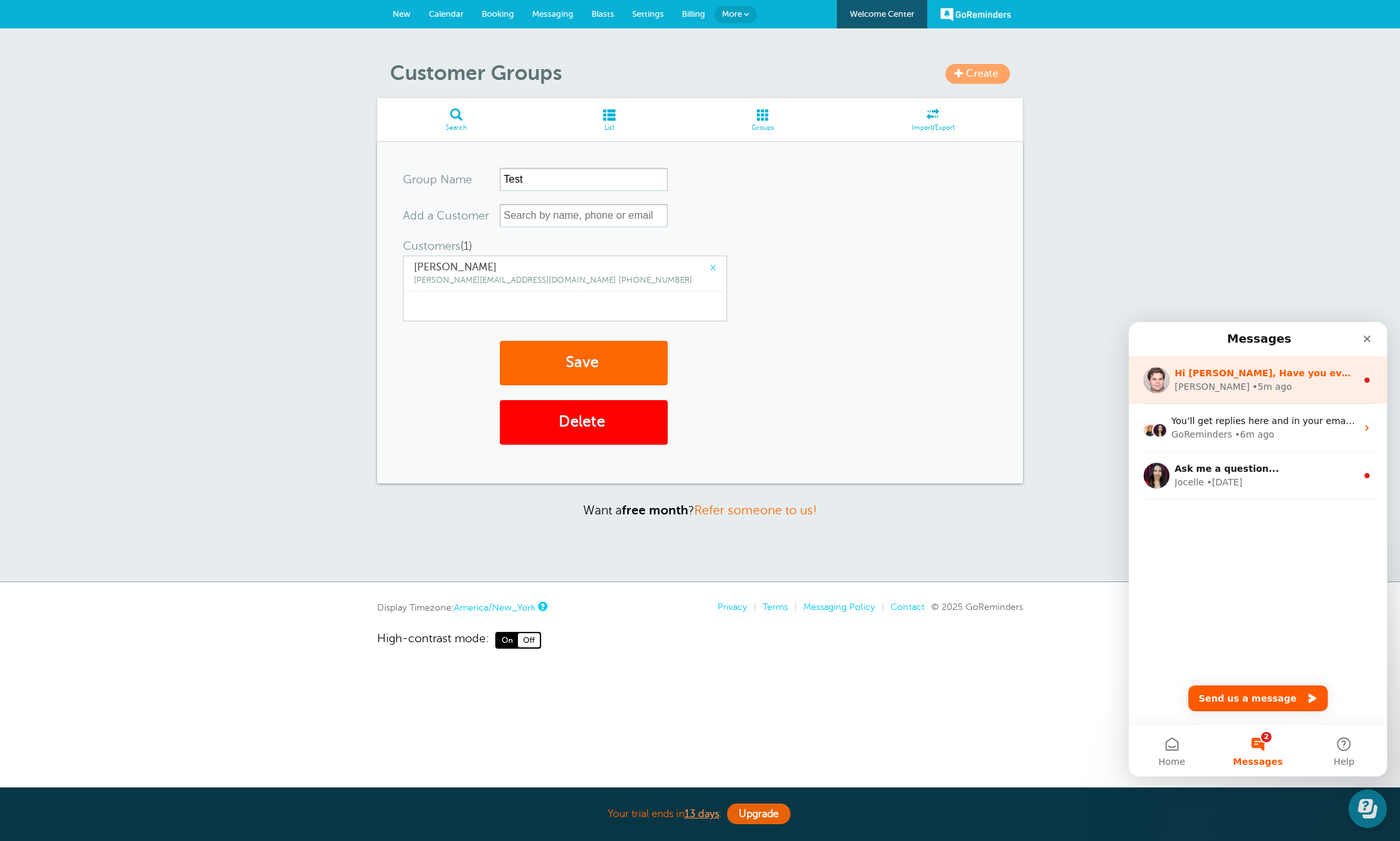
click at [1264, 392] on div "Jonathan • 5m ago" at bounding box center [1266, 387] width 182 height 14
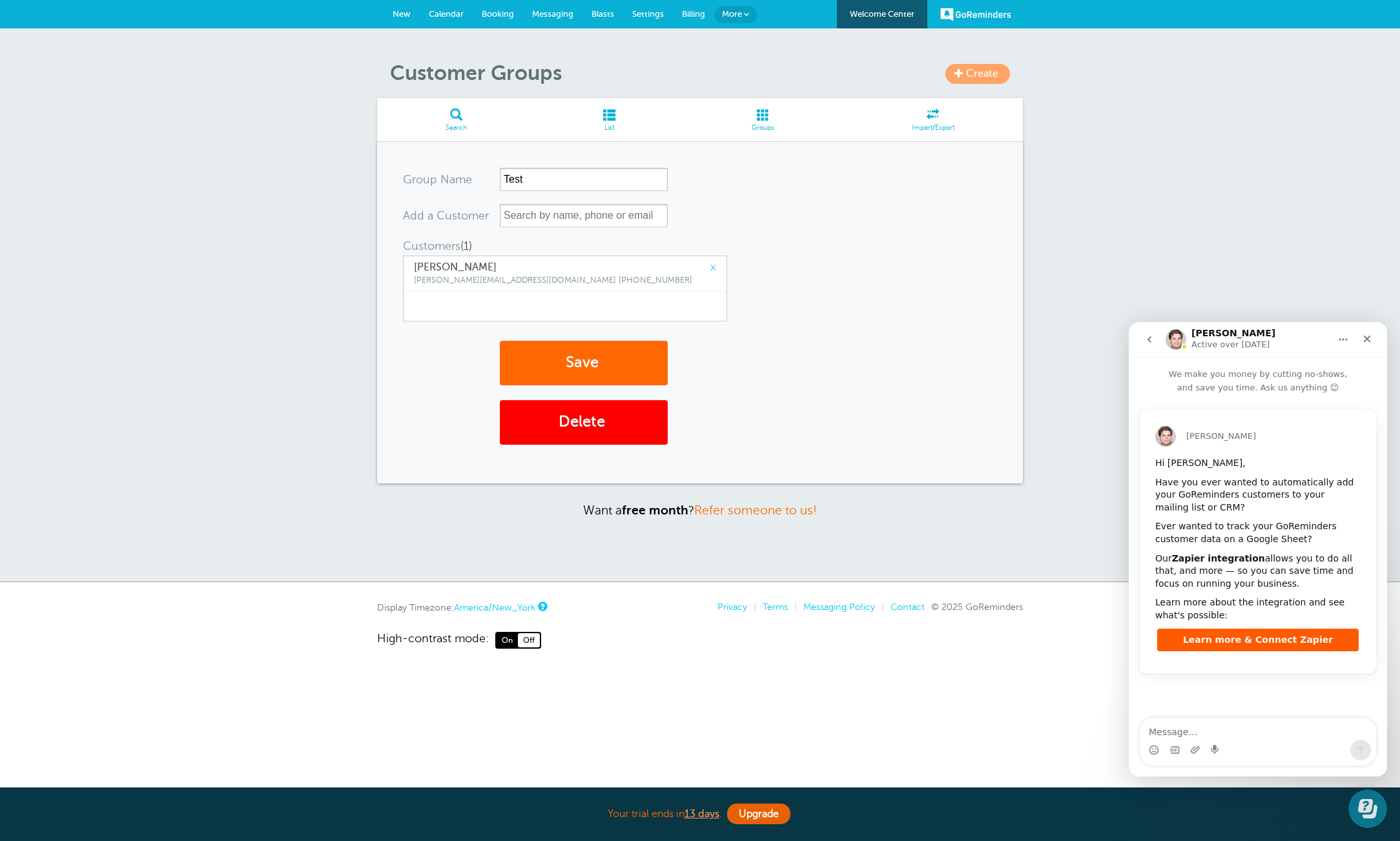
click at [1152, 339] on icon "go back" at bounding box center [1149, 339] width 10 height 10
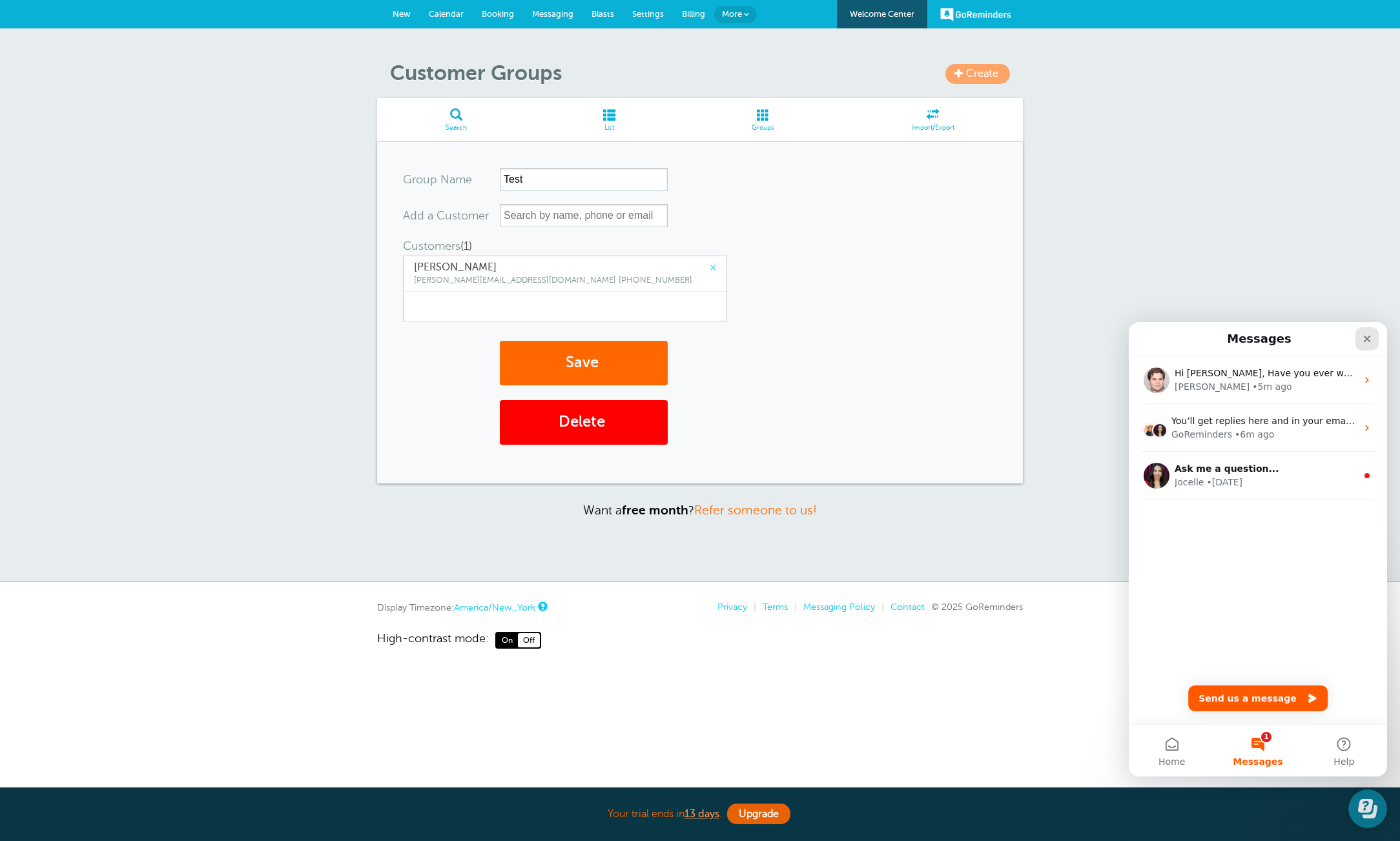
click at [1361, 337] on div "Close" at bounding box center [1367, 338] width 23 height 23
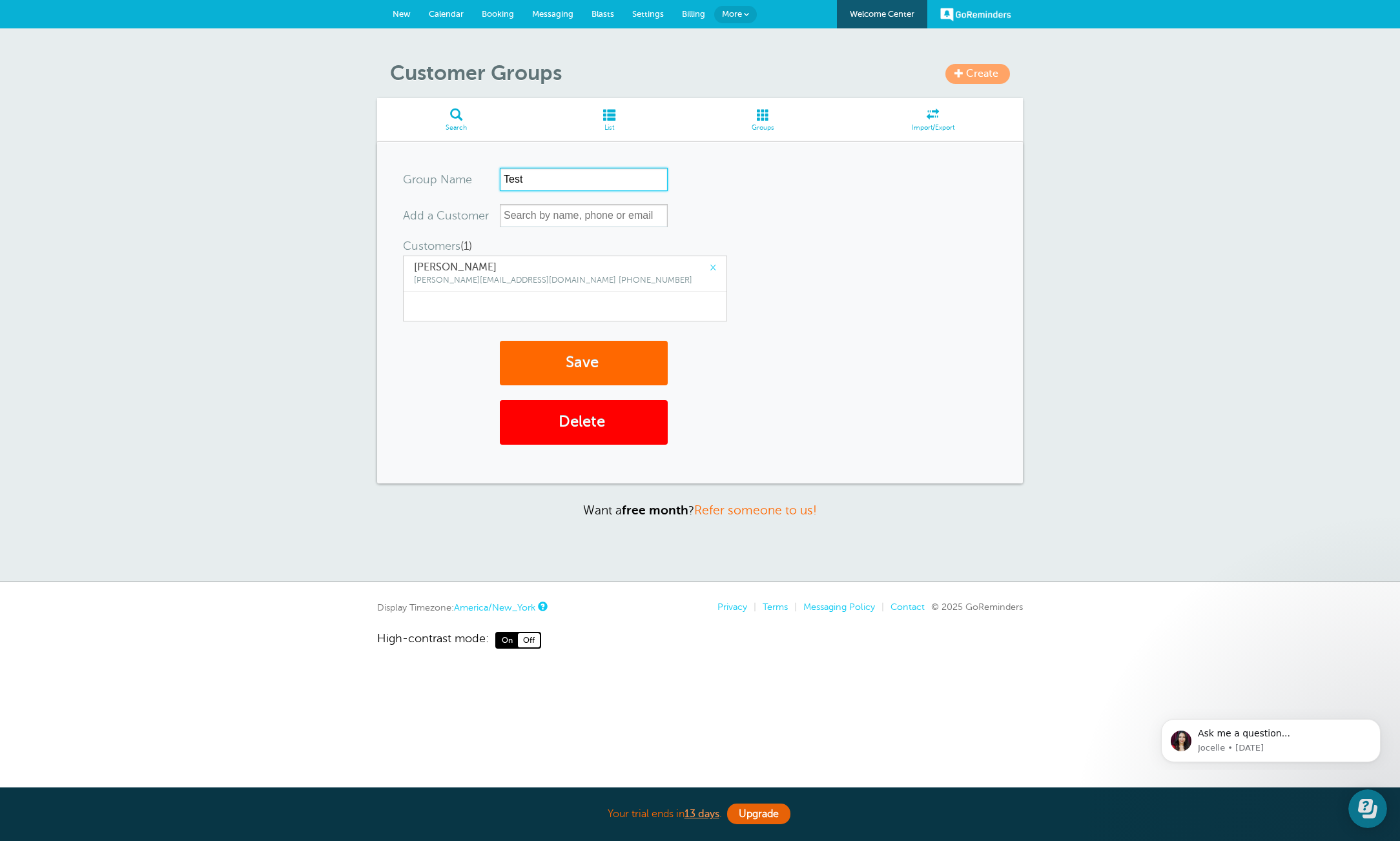
click at [575, 187] on input "Test" at bounding box center [584, 179] width 168 height 23
click at [600, 219] on input "text" at bounding box center [584, 216] width 168 height 23
type input "9298881942"
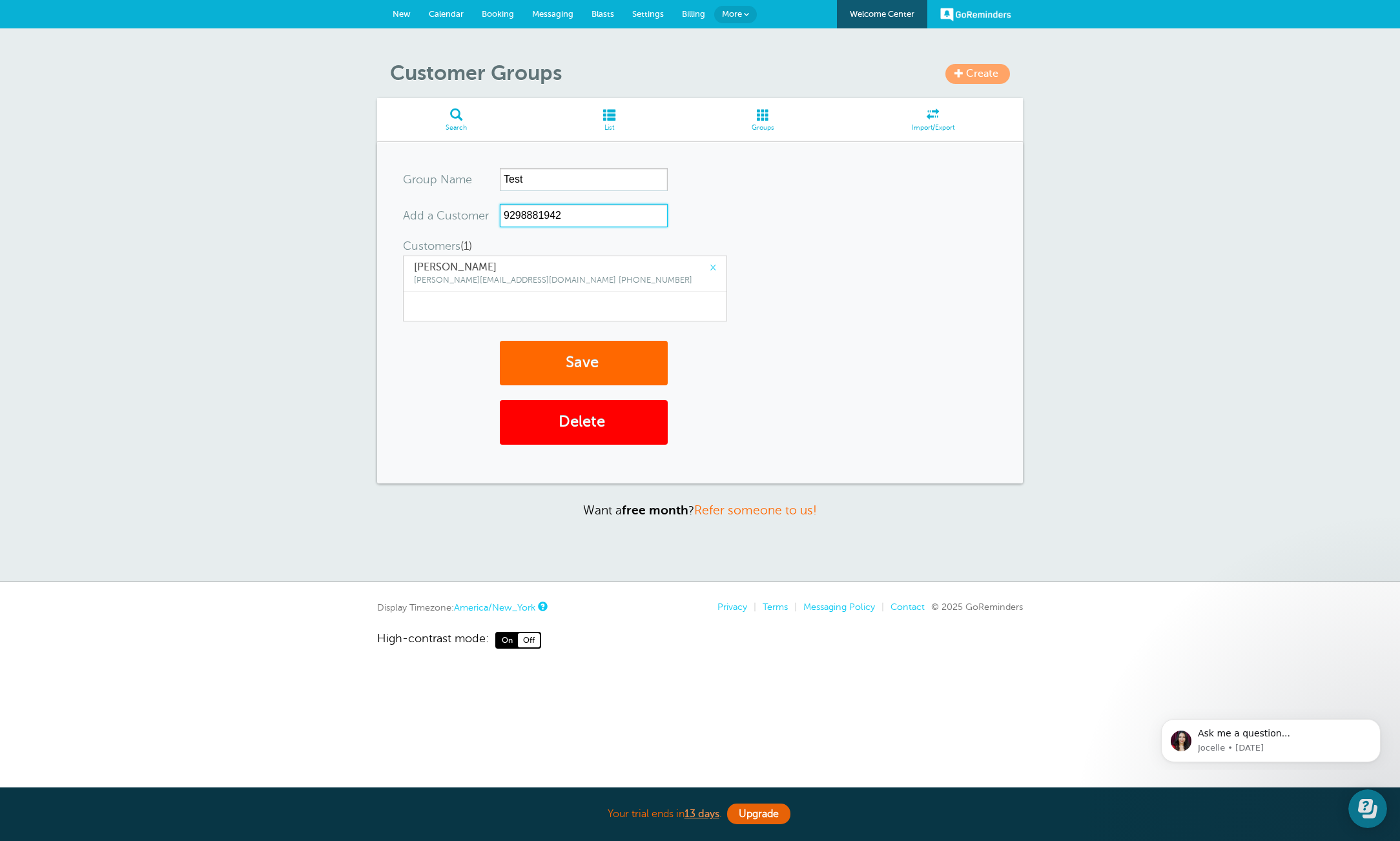
click at [500, 341] on button "Save" at bounding box center [584, 363] width 168 height 45
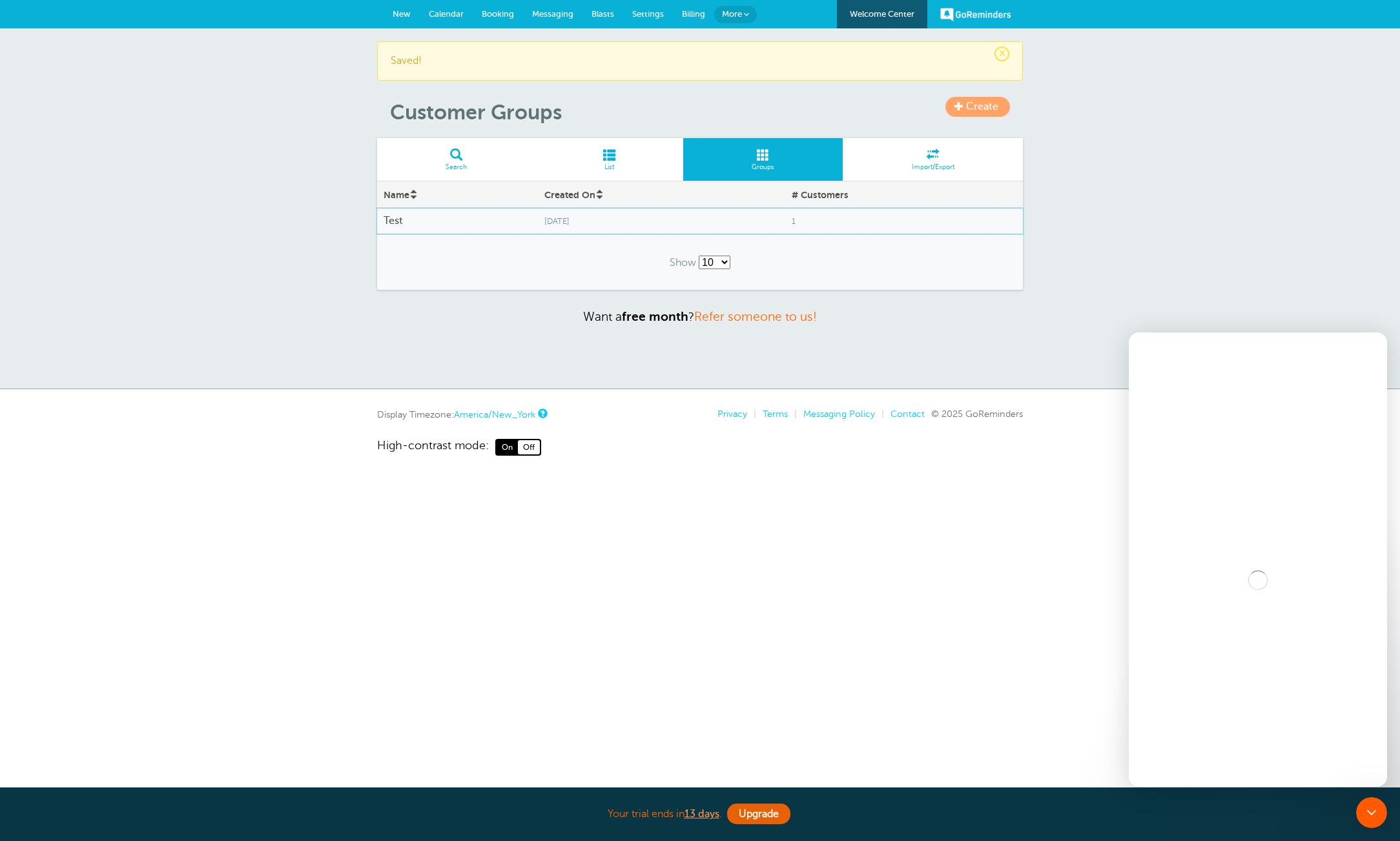
click at [595, 219] on span "[DATE]" at bounding box center [661, 221] width 233 height 9
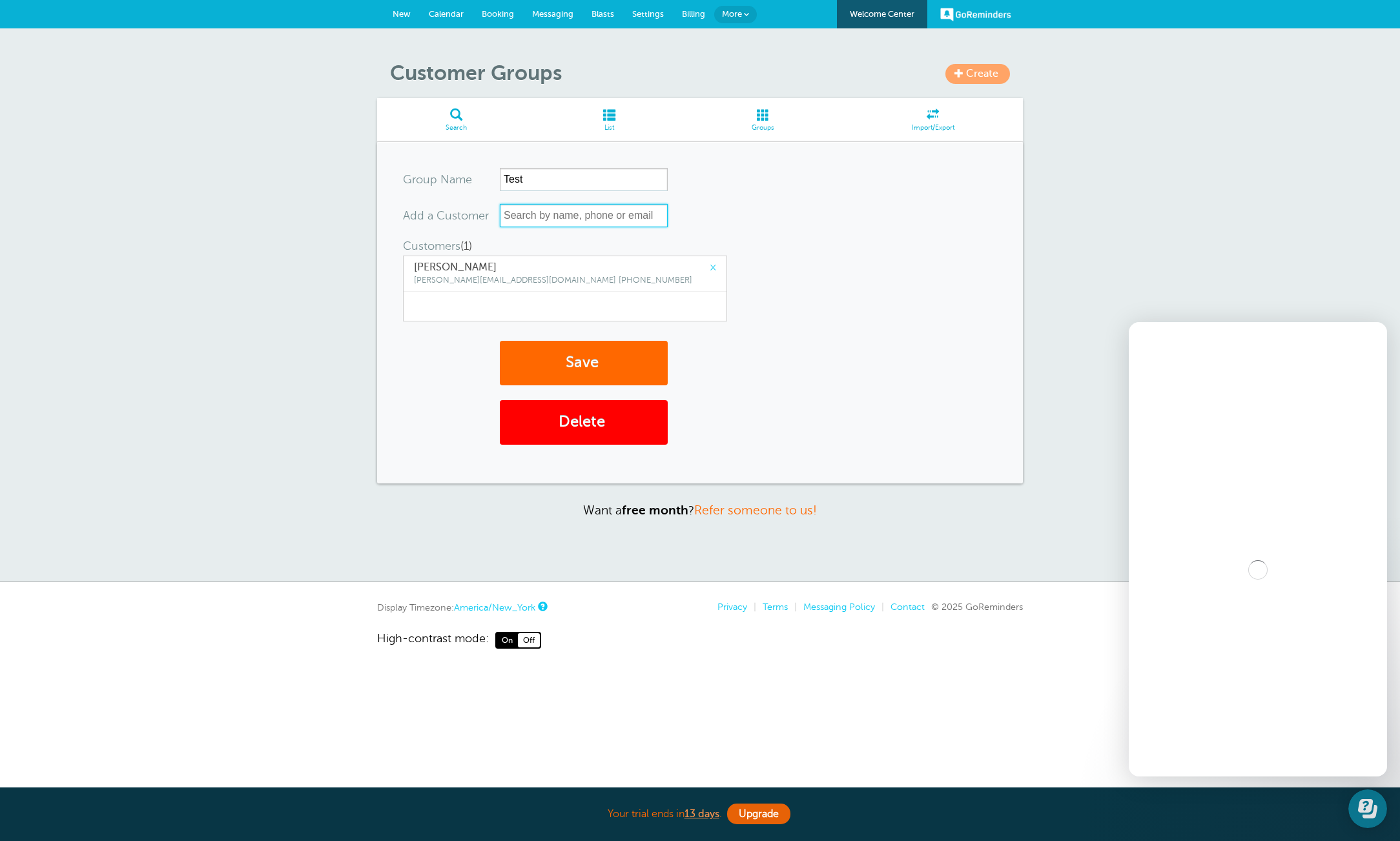
click at [598, 217] on input "text" at bounding box center [584, 216] width 168 height 23
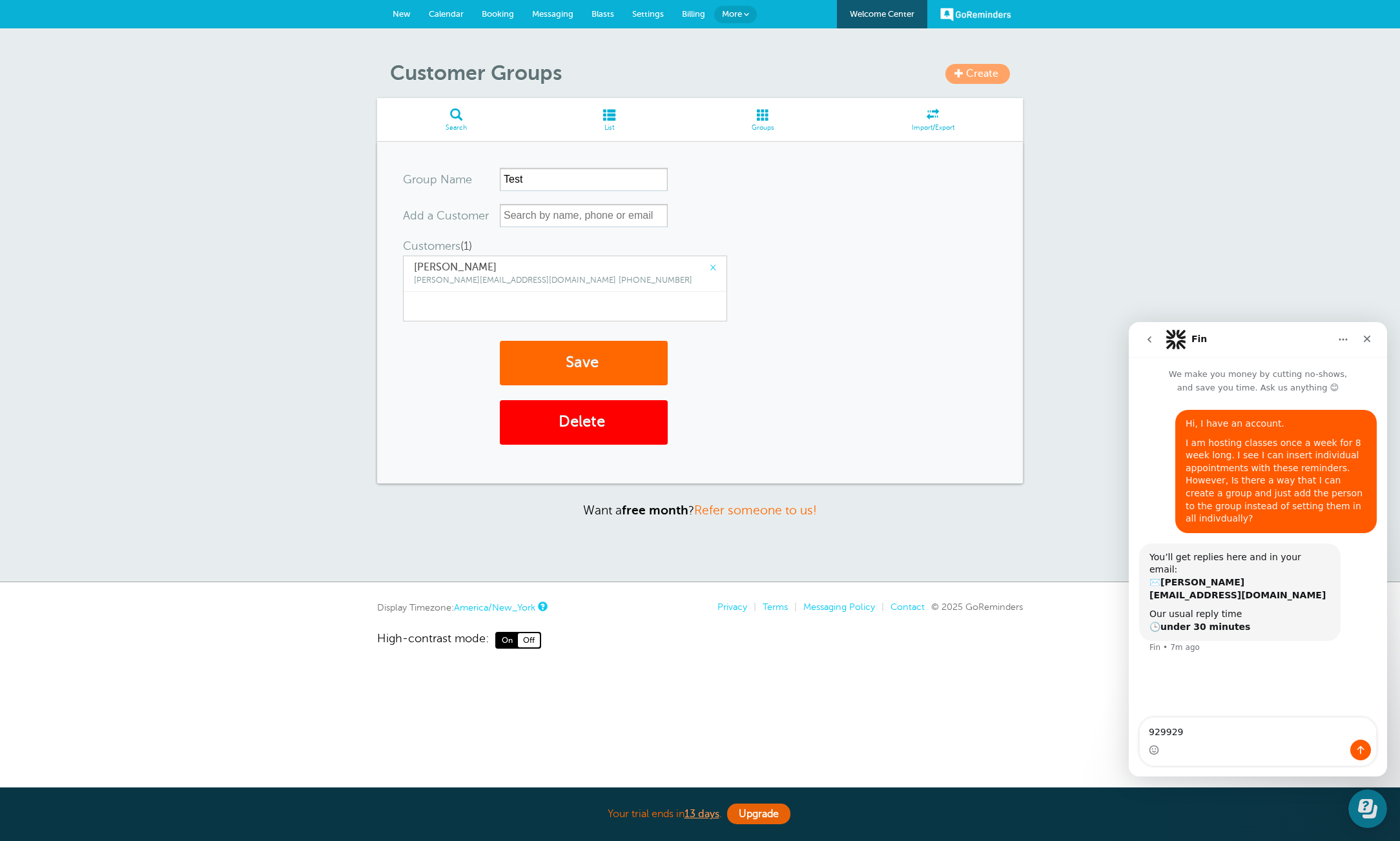
type textarea "929929"
drag, startPoint x: 1726, startPoint y: 538, endPoint x: 1208, endPoint y: 729, distance: 552.1
drag, startPoint x: 1208, startPoint y: 729, endPoint x: 2217, endPoint y: 1160, distance: 1097.2
click at [1208, 729] on textarea "929929" at bounding box center [1258, 729] width 236 height 22
click at [602, 215] on input "text" at bounding box center [584, 216] width 168 height 23
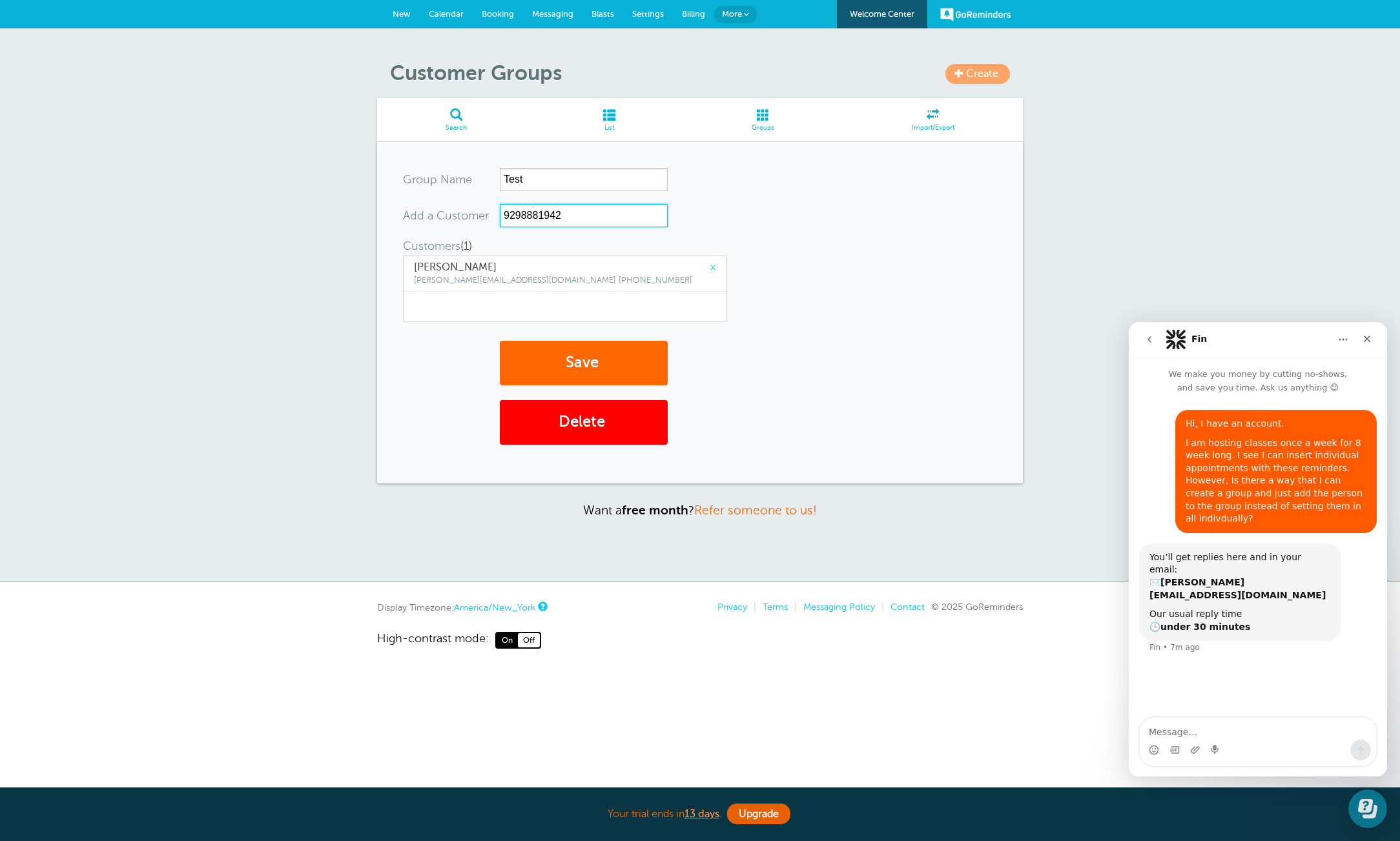
type input "9298881942"
click at [751, 212] on form "Group Name Test Add a Customer 9298881942 No search results. Customers (1) (Thi…" at bounding box center [700, 290] width 594 height 243
click at [634, 213] on input "9298881942" at bounding box center [584, 216] width 168 height 23
click at [671, 291] on div "× [PERSON_NAME] [PERSON_NAME][EMAIL_ADDRESS][DOMAIN_NAME] [PHONE_NUMBER]" at bounding box center [564, 274] width 323 height 35
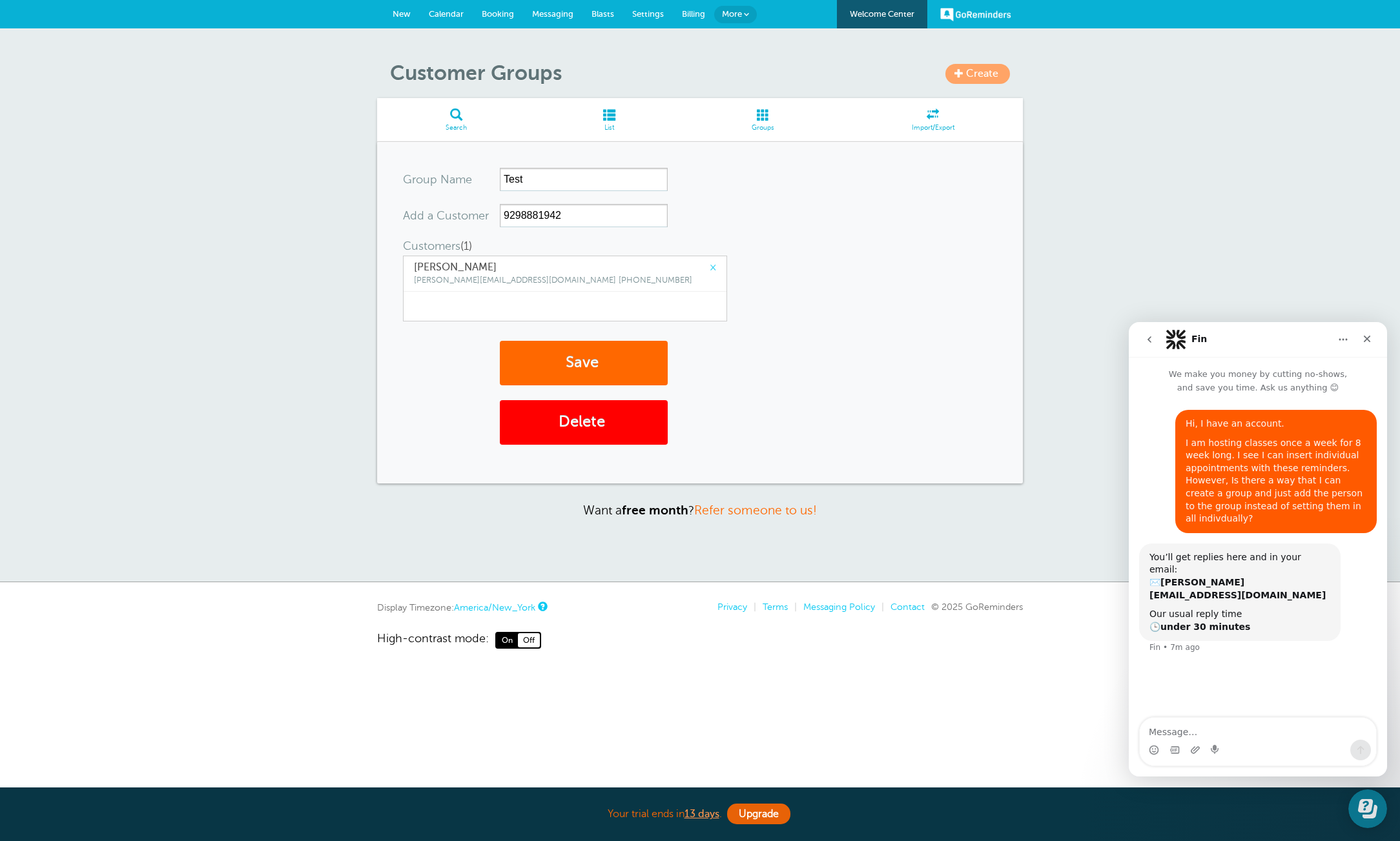
click at [624, 317] on div "× [PERSON_NAME] [PERSON_NAME][EMAIL_ADDRESS][DOMAIN_NAME] [PHONE_NUMBER]" at bounding box center [565, 288] width 324 height 66
click at [442, 261] on span "[PERSON_NAME]" at bounding box center [564, 267] width 302 height 12
click at [643, 281] on div "× [PERSON_NAME] [PERSON_NAME][EMAIL_ADDRESS][DOMAIN_NAME] [PHONE_NUMBER]" at bounding box center [564, 274] width 323 height 35
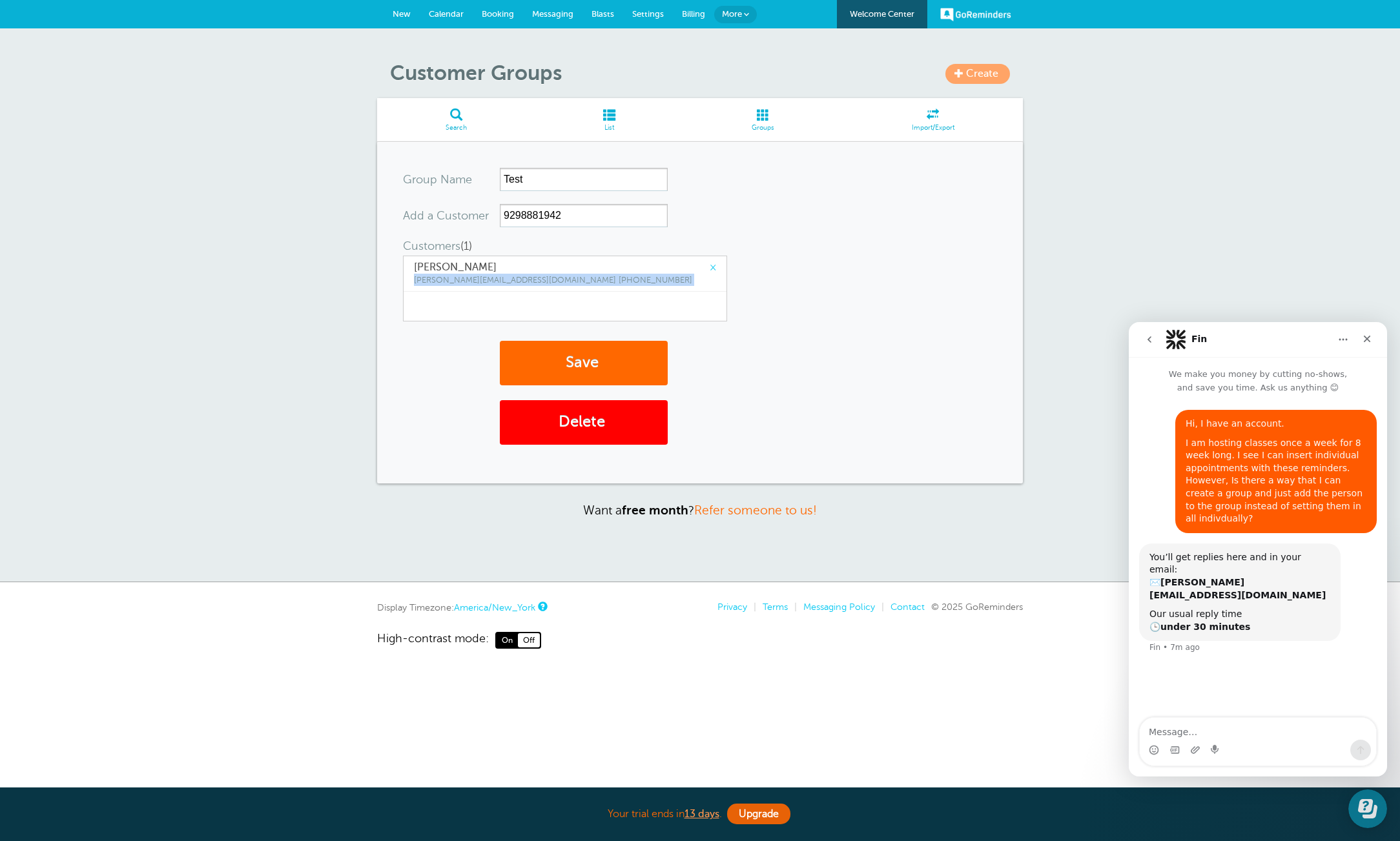
click at [643, 281] on div "× [PERSON_NAME] [PERSON_NAME][EMAIL_ADDRESS][DOMAIN_NAME] [PHONE_NUMBER]" at bounding box center [564, 274] width 323 height 35
click at [772, 129] on span "Groups" at bounding box center [763, 127] width 147 height 7
click at [651, 369] on button "Save" at bounding box center [584, 363] width 168 height 45
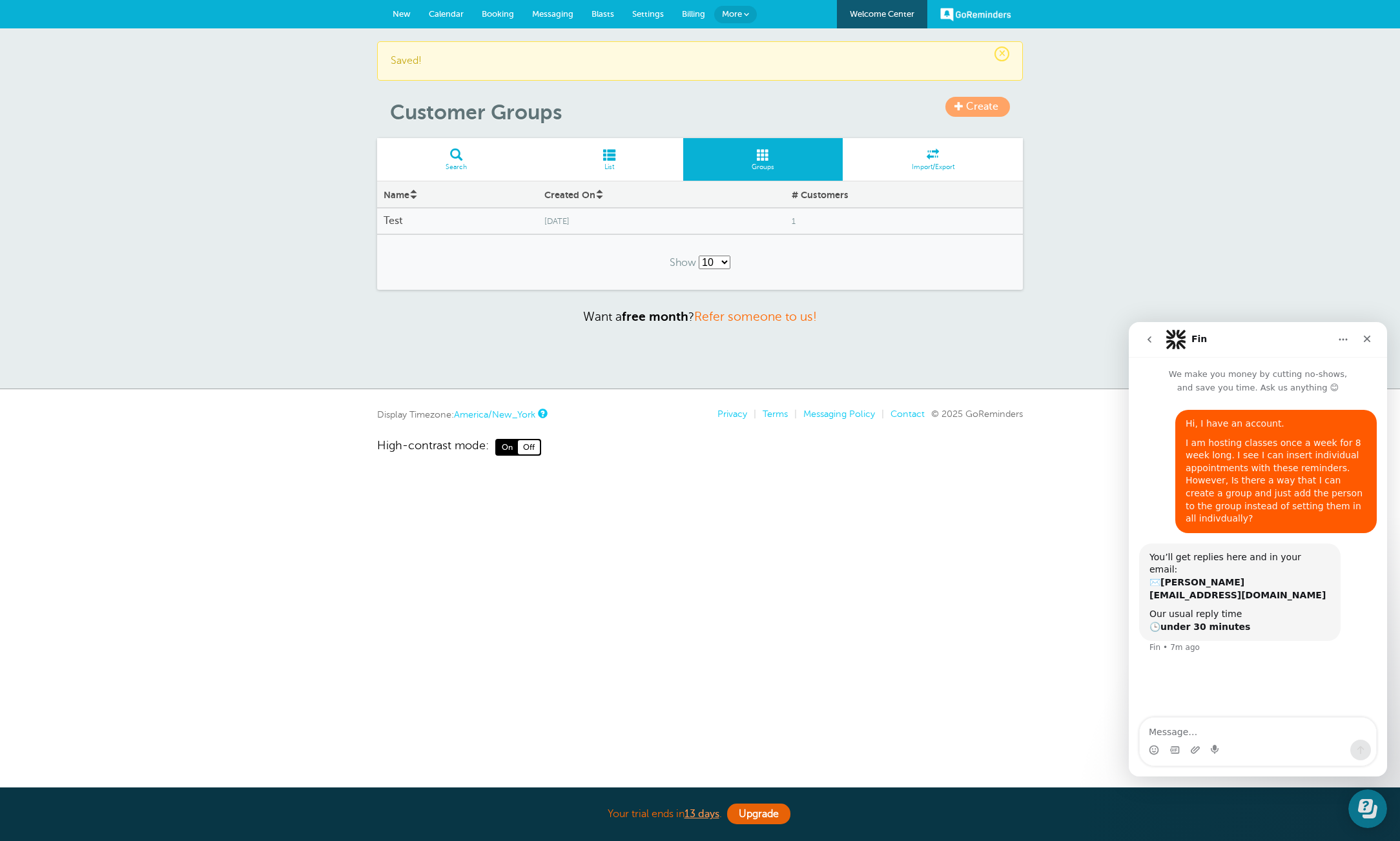
click at [591, 226] on span "[DATE]" at bounding box center [661, 221] width 233 height 9
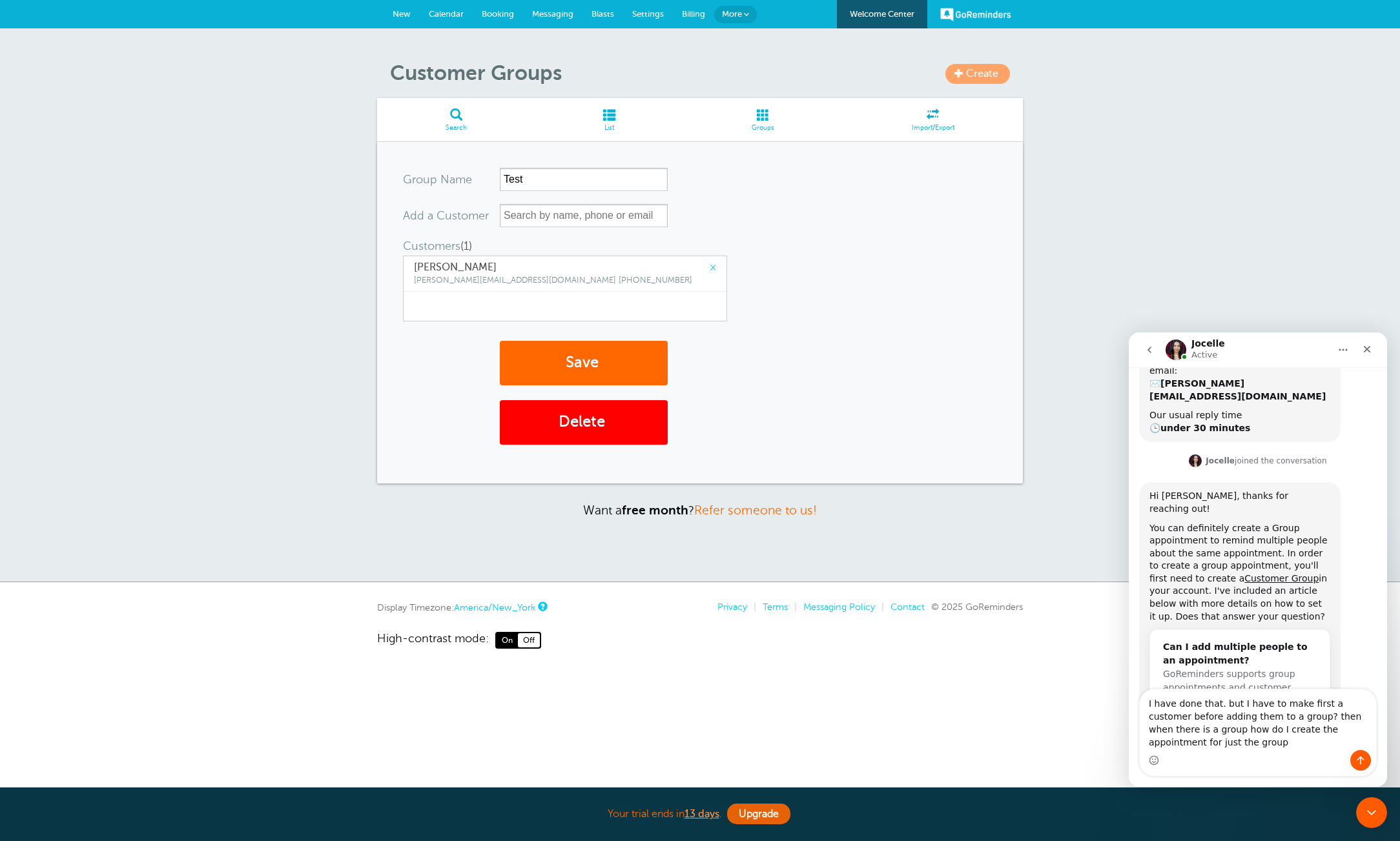
scroll to position [222, 0]
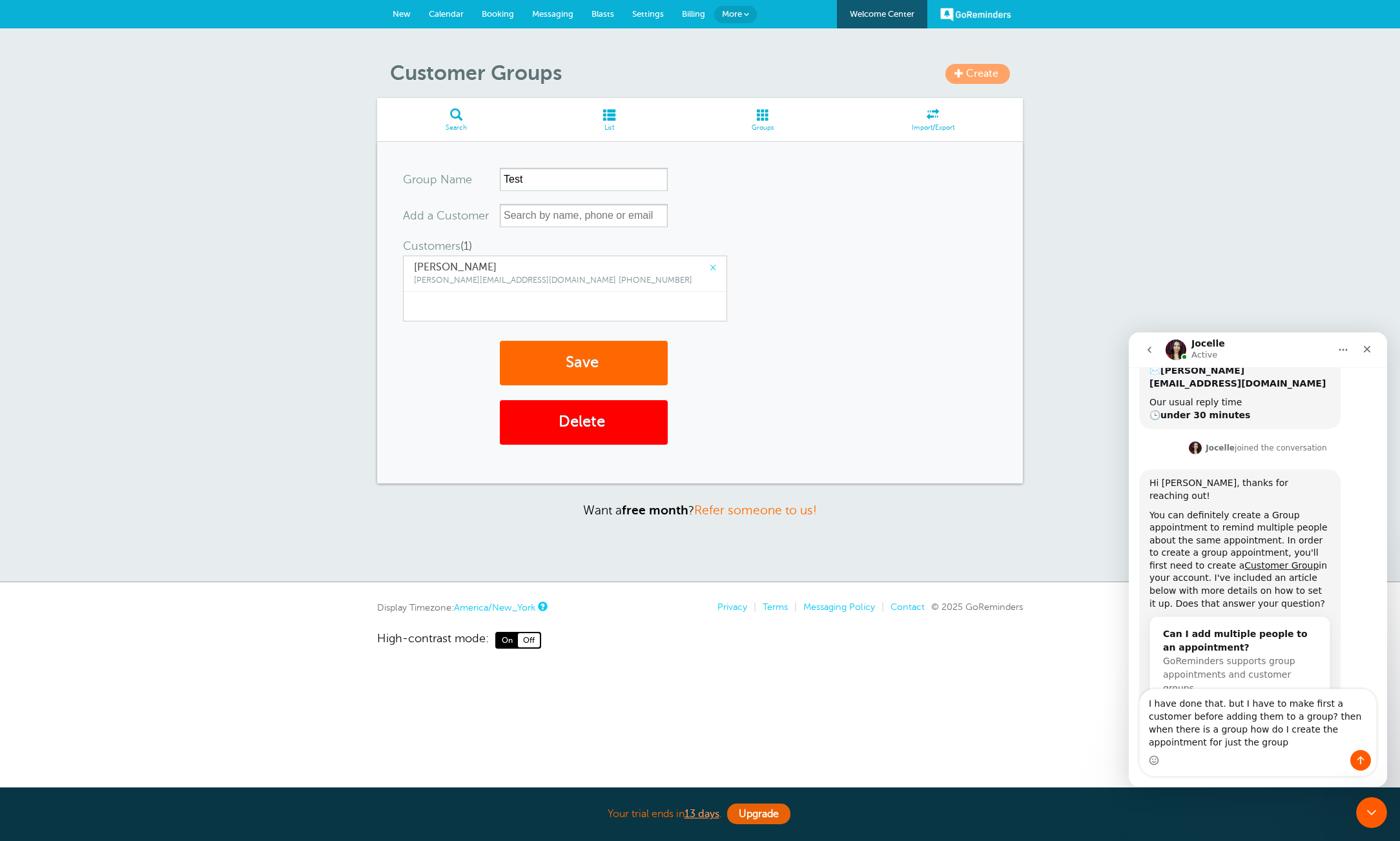
type textarea "I have done that. but I have to make first a customer before adding them to a g…"
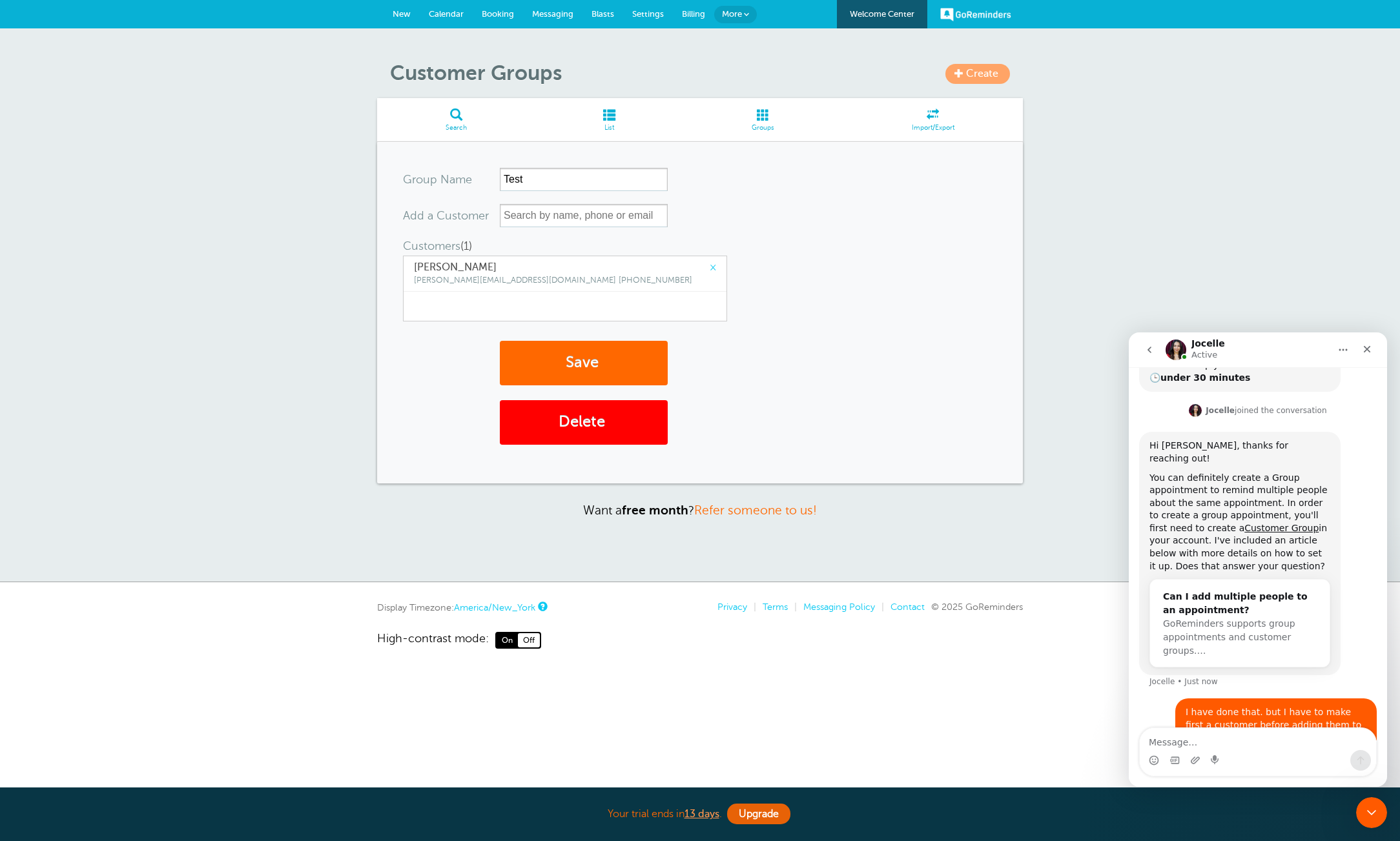
scroll to position [259, 0]
click at [448, 8] on link "Calendar" at bounding box center [446, 14] width 53 height 29
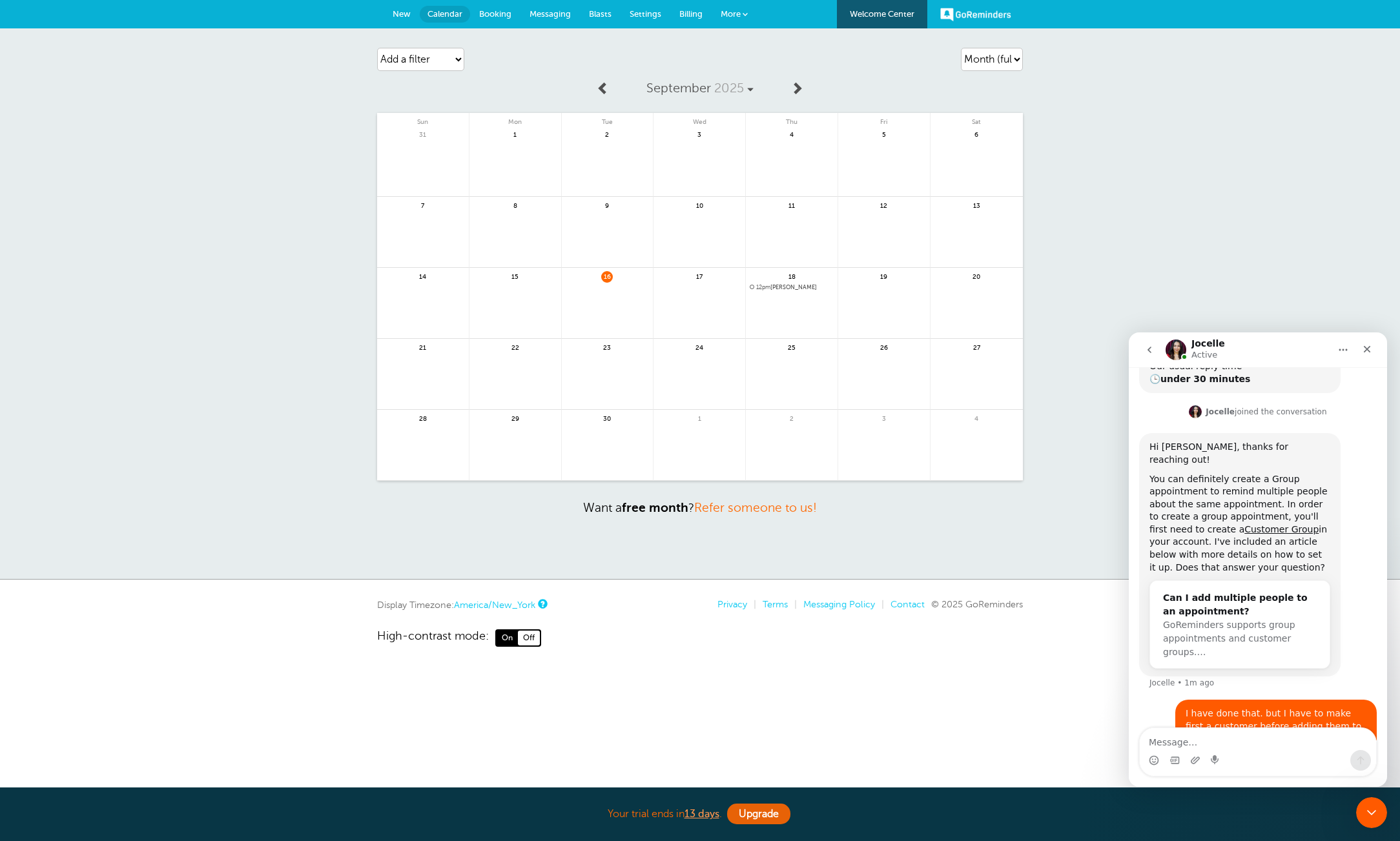
scroll to position [259, 0]
click at [406, 12] on span "New" at bounding box center [401, 14] width 18 height 9
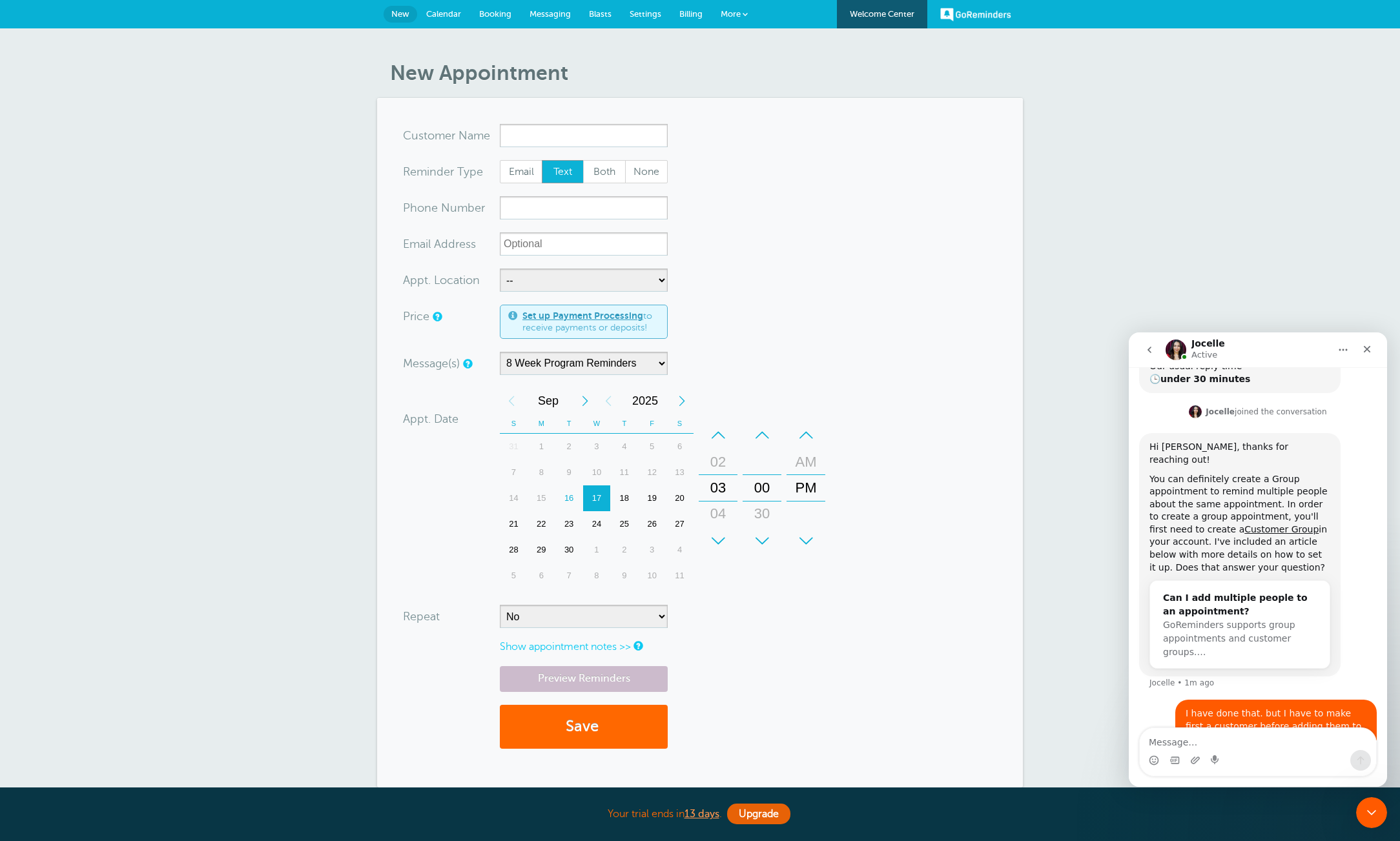
scroll to position [259, 0]
click at [453, 9] on span "Calendar" at bounding box center [444, 14] width 35 height 9
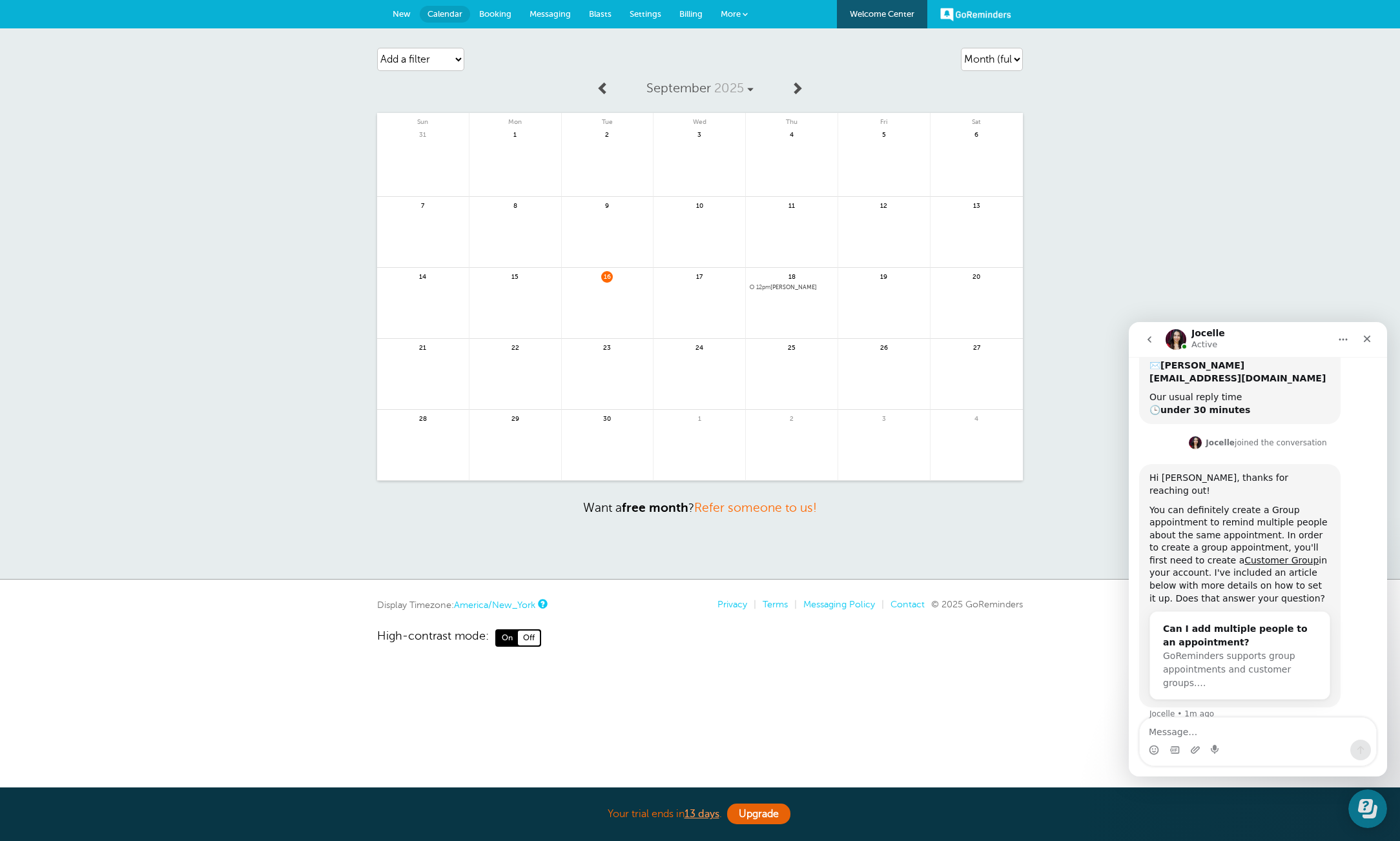
click at [896, 309] on link at bounding box center [884, 310] width 92 height 56
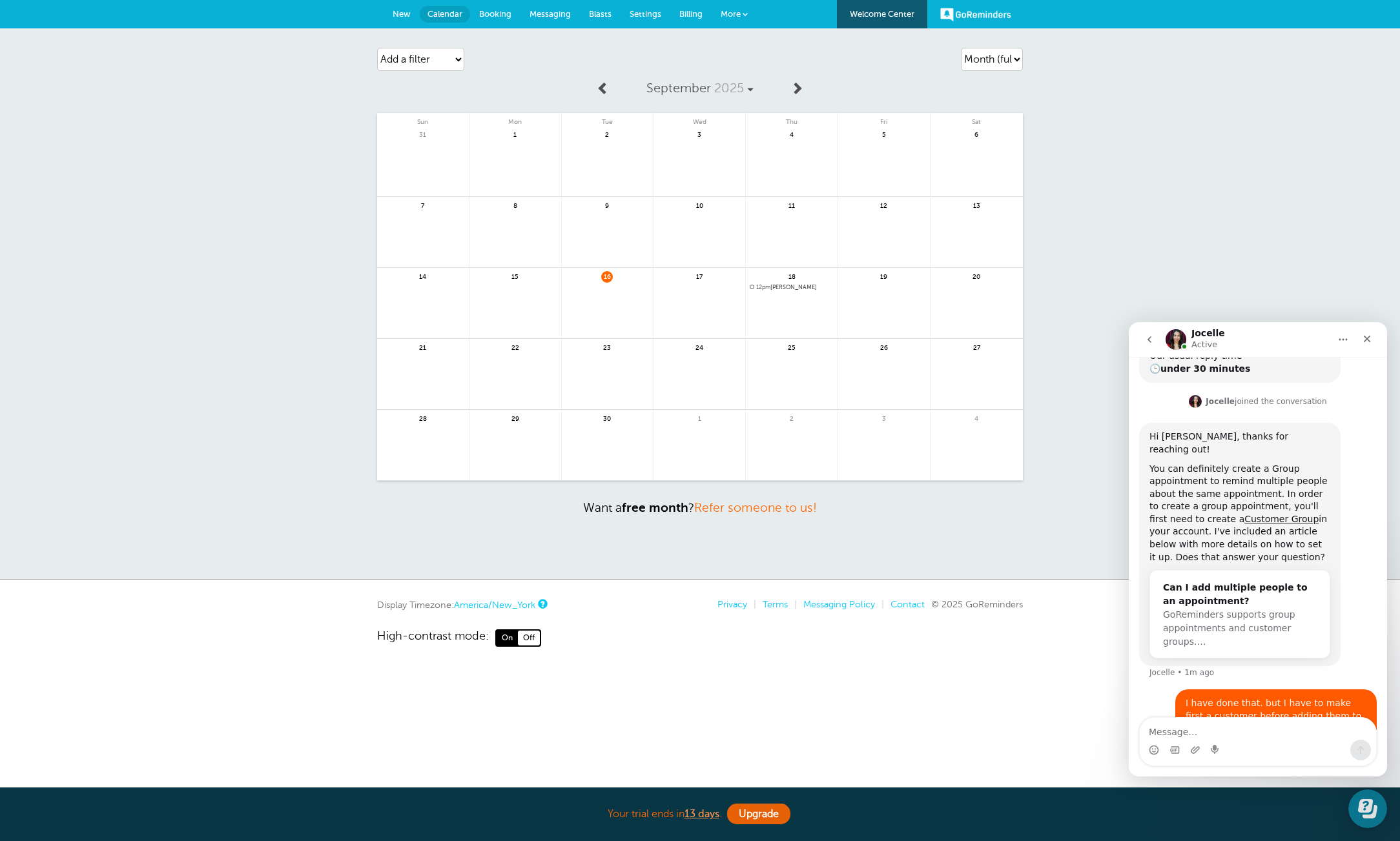
scroll to position [259, 0]
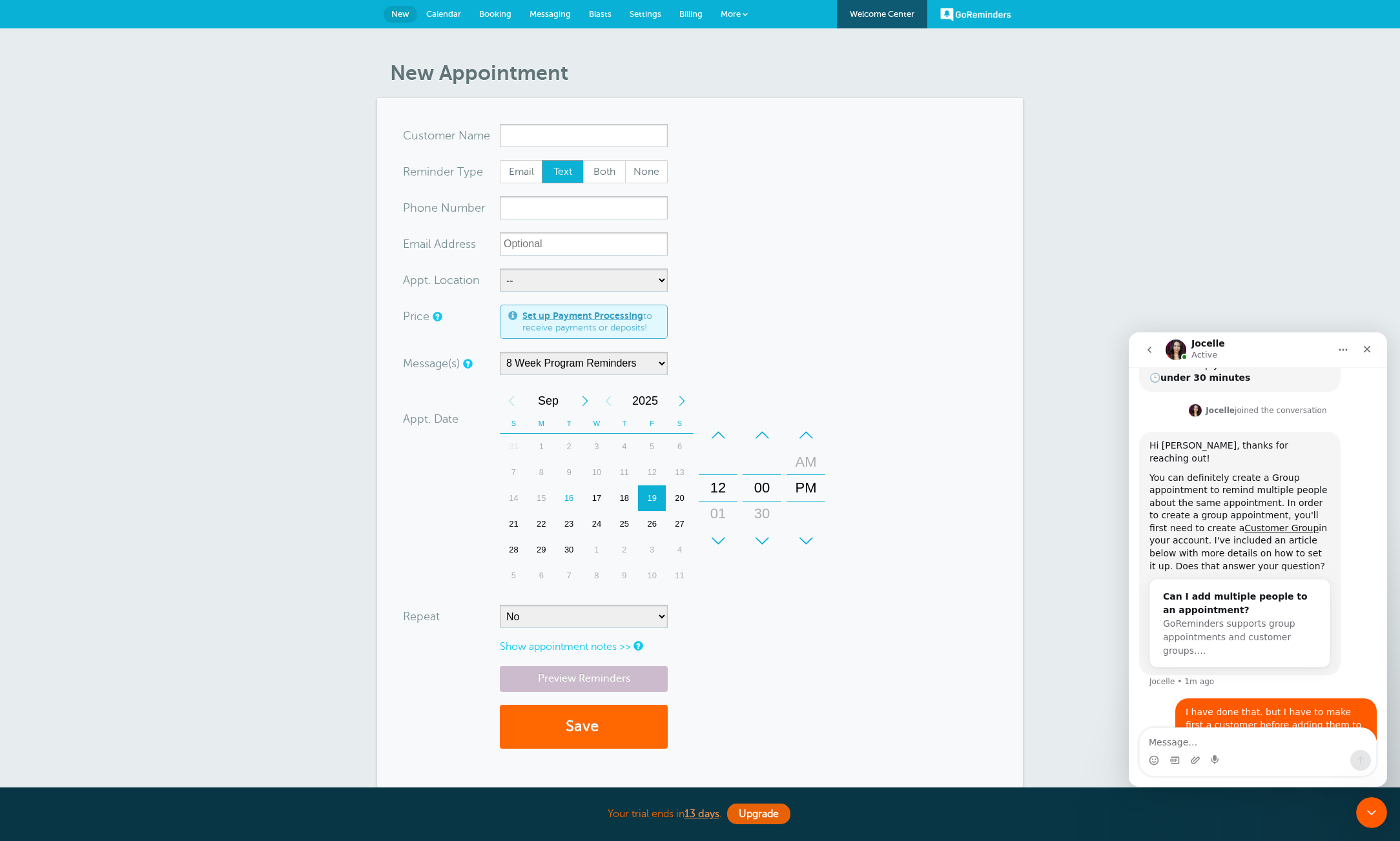
click at [505, 18] on span "Booking" at bounding box center [495, 14] width 33 height 9
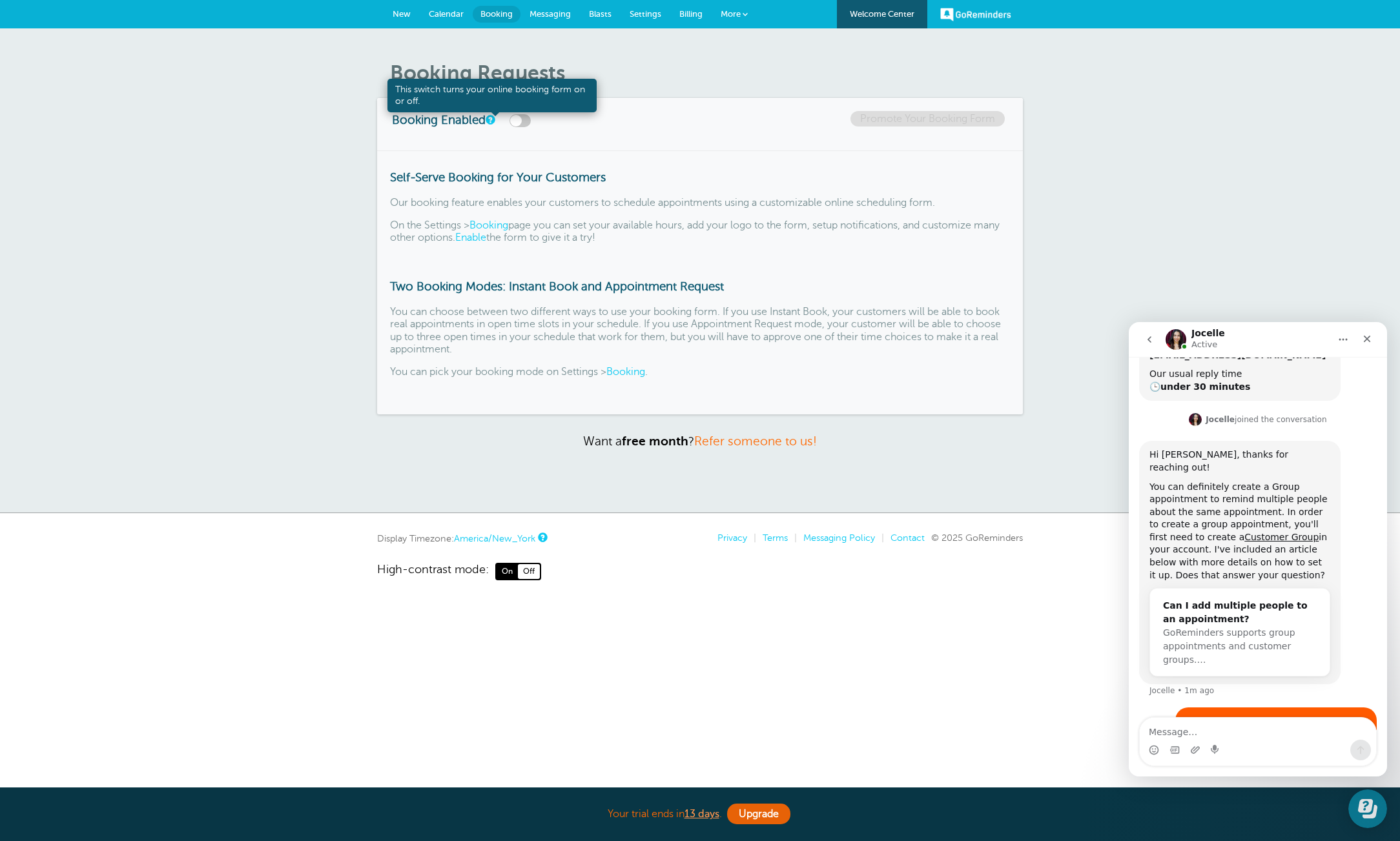
scroll to position [259, 0]
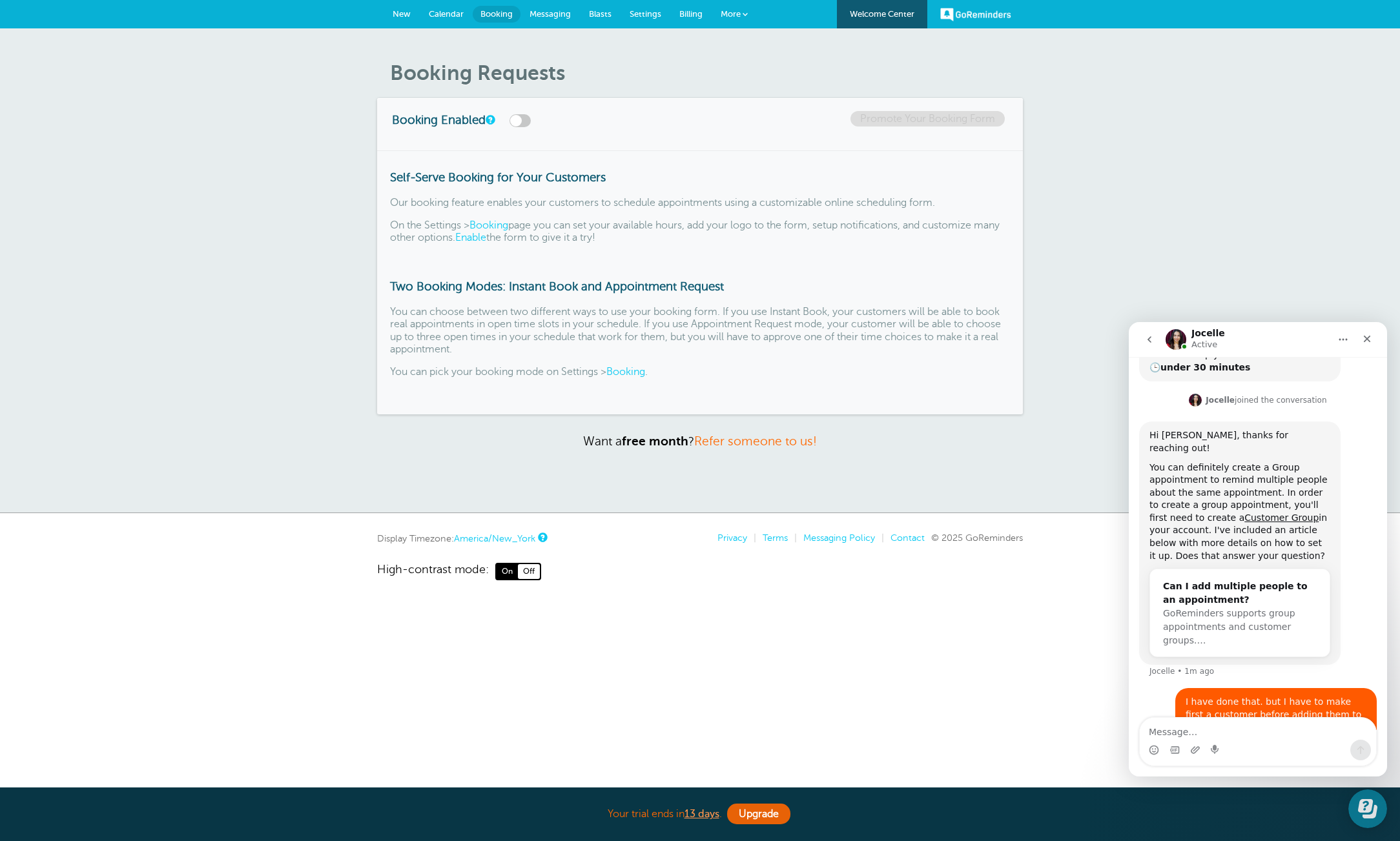
click at [515, 121] on label at bounding box center [520, 121] width 21 height 13
click at [0, 0] on input "checkbox" at bounding box center [0, 0] width 0 height 0
click at [523, 125] on label at bounding box center [520, 121] width 21 height 13
click at [0, 0] on input "checkbox" at bounding box center [0, 0] width 0 height 0
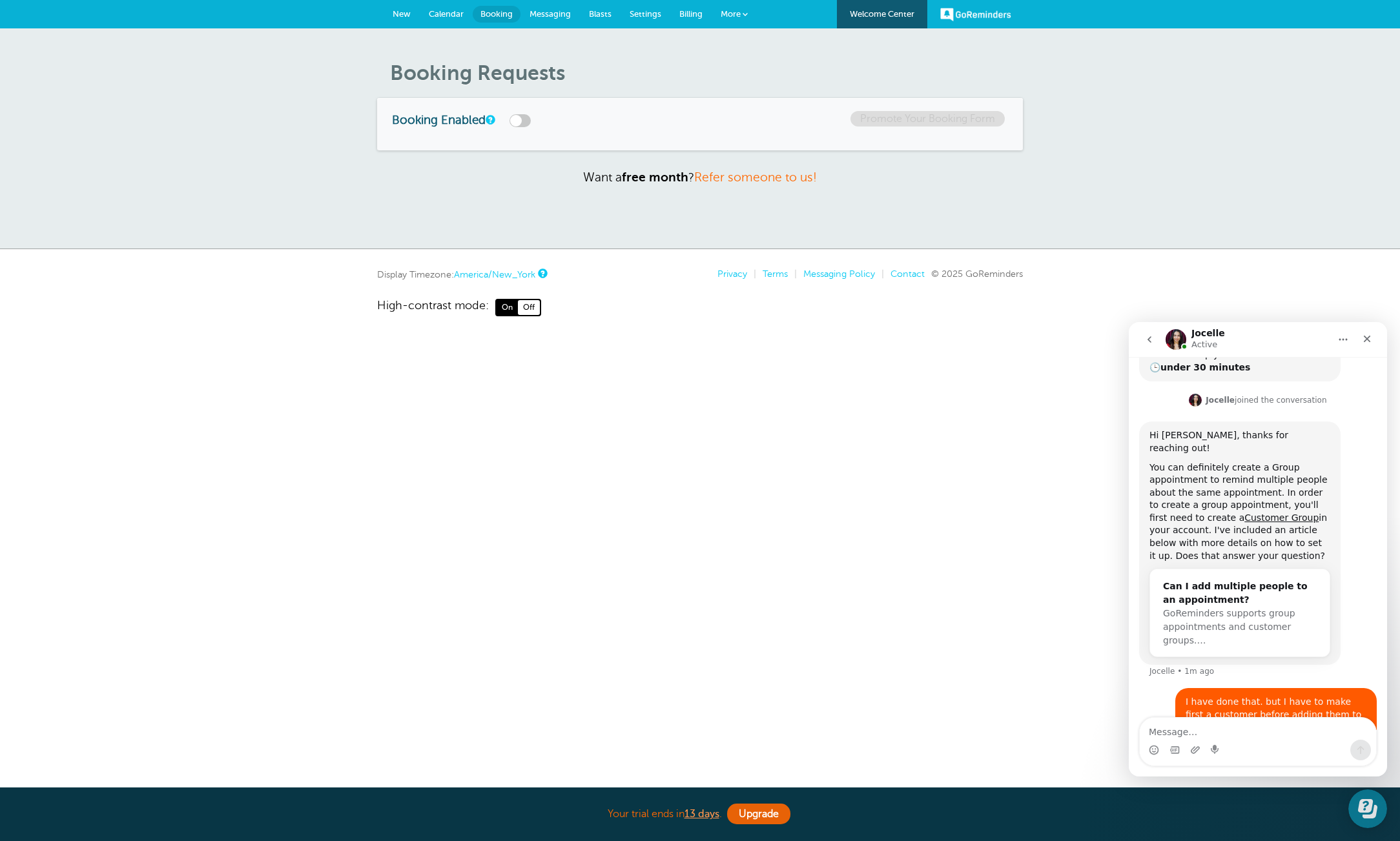
click at [631, 13] on span "Settings" at bounding box center [645, 14] width 32 height 9
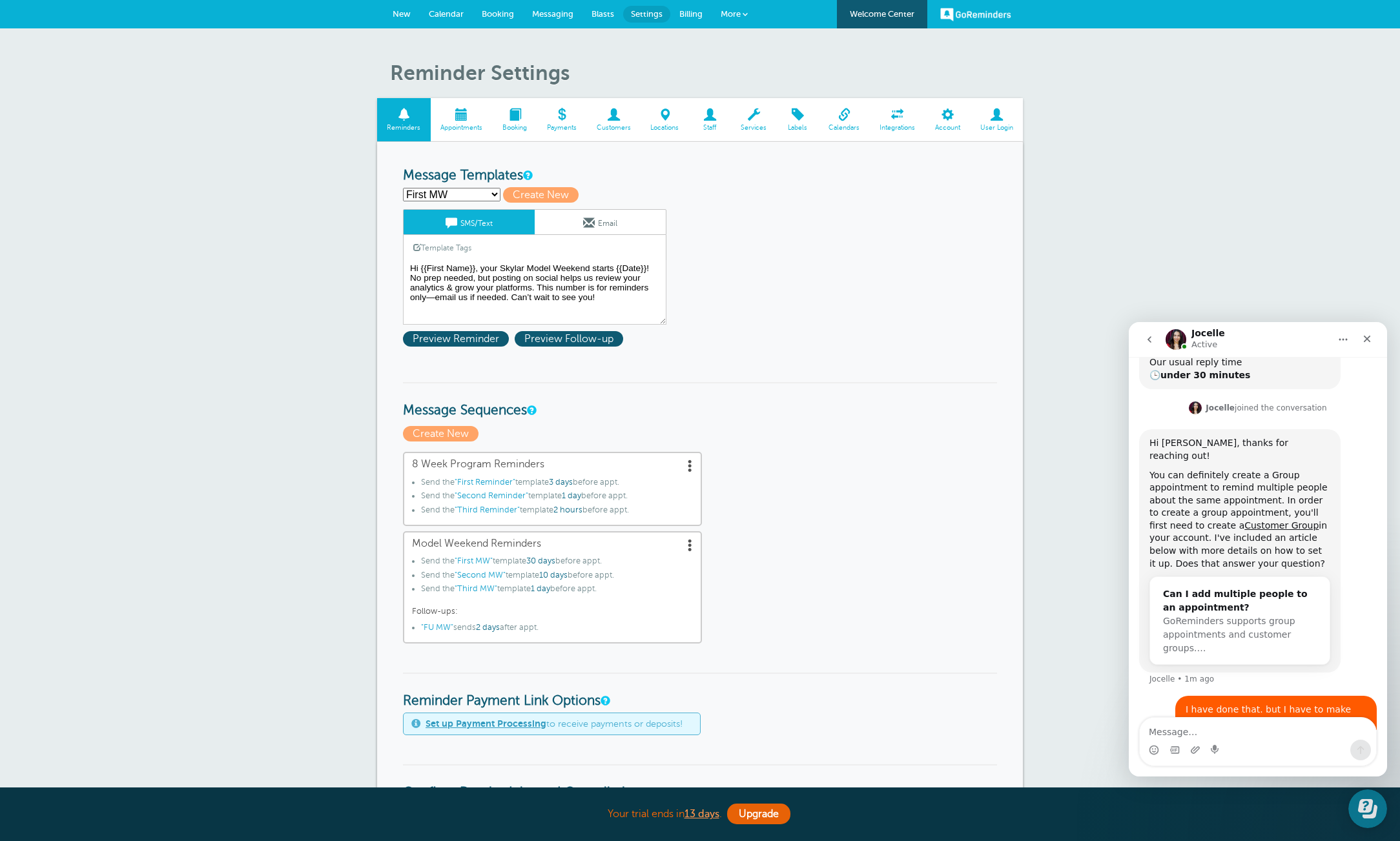
scroll to position [259, 0]
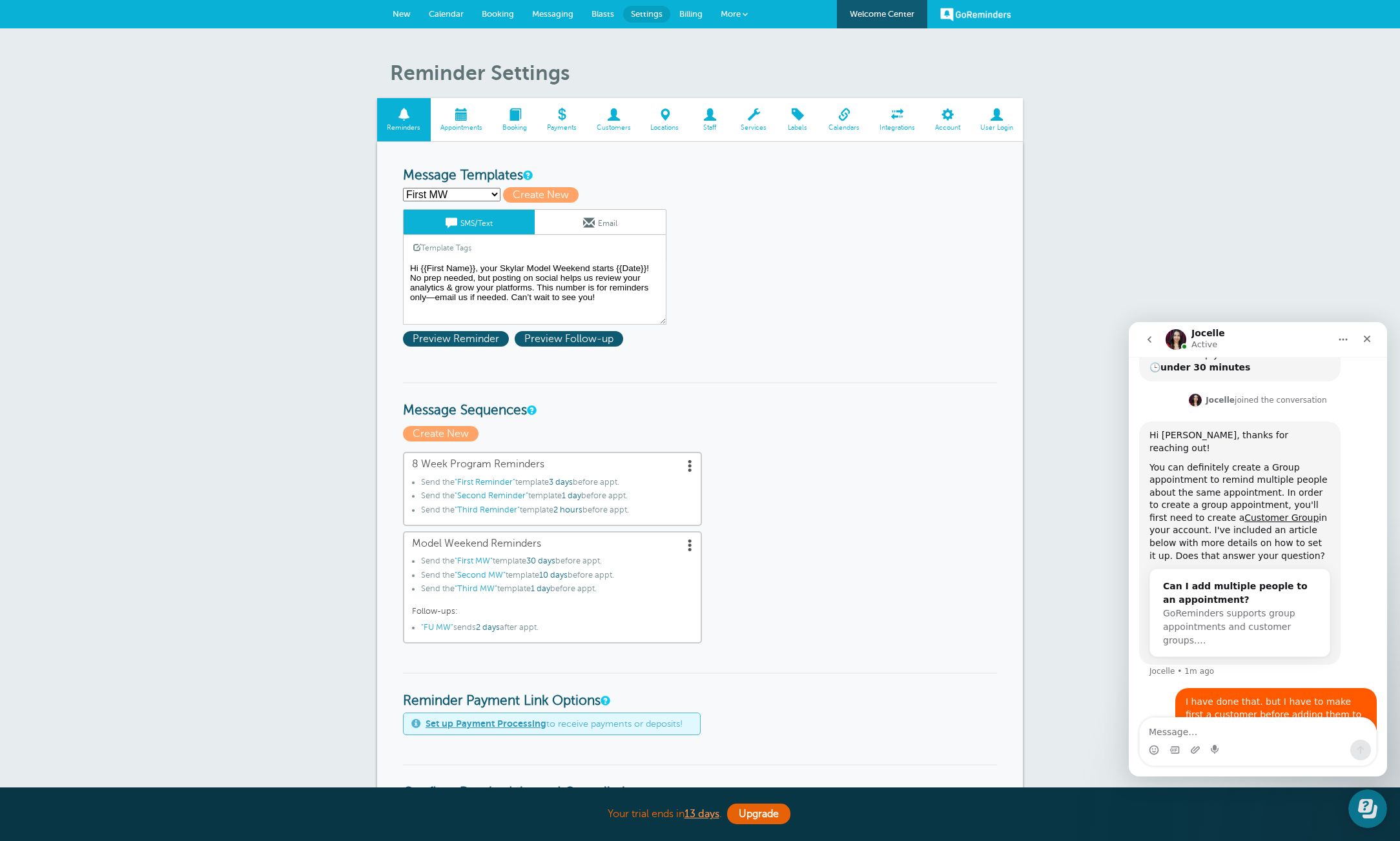
click at [611, 12] on span "Blasts" at bounding box center [602, 14] width 22 height 9
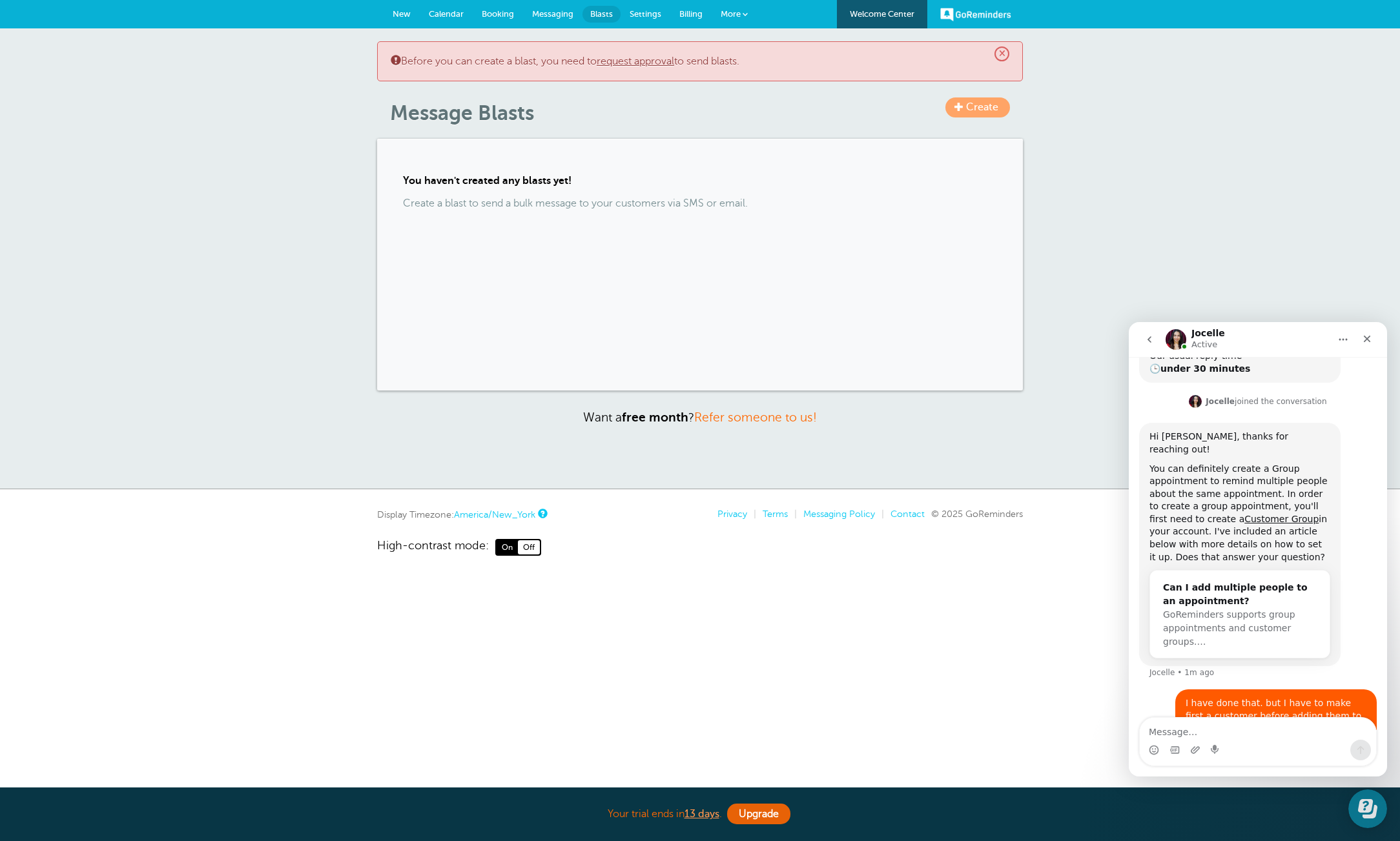
scroll to position [259, 0]
click at [1000, 54] on span "×" at bounding box center [1002, 54] width 15 height 15
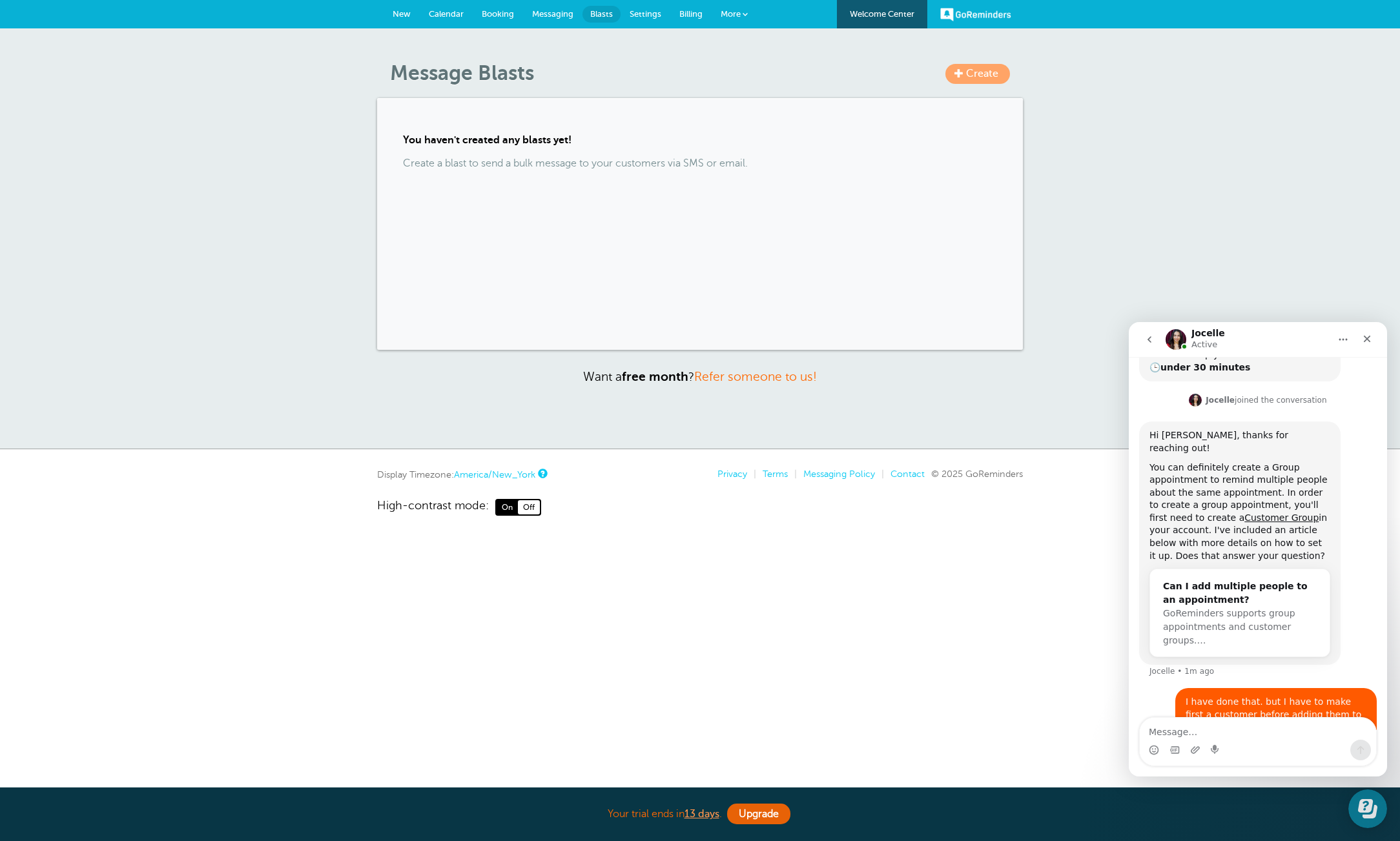
click at [733, 15] on span "More" at bounding box center [731, 14] width 20 height 9
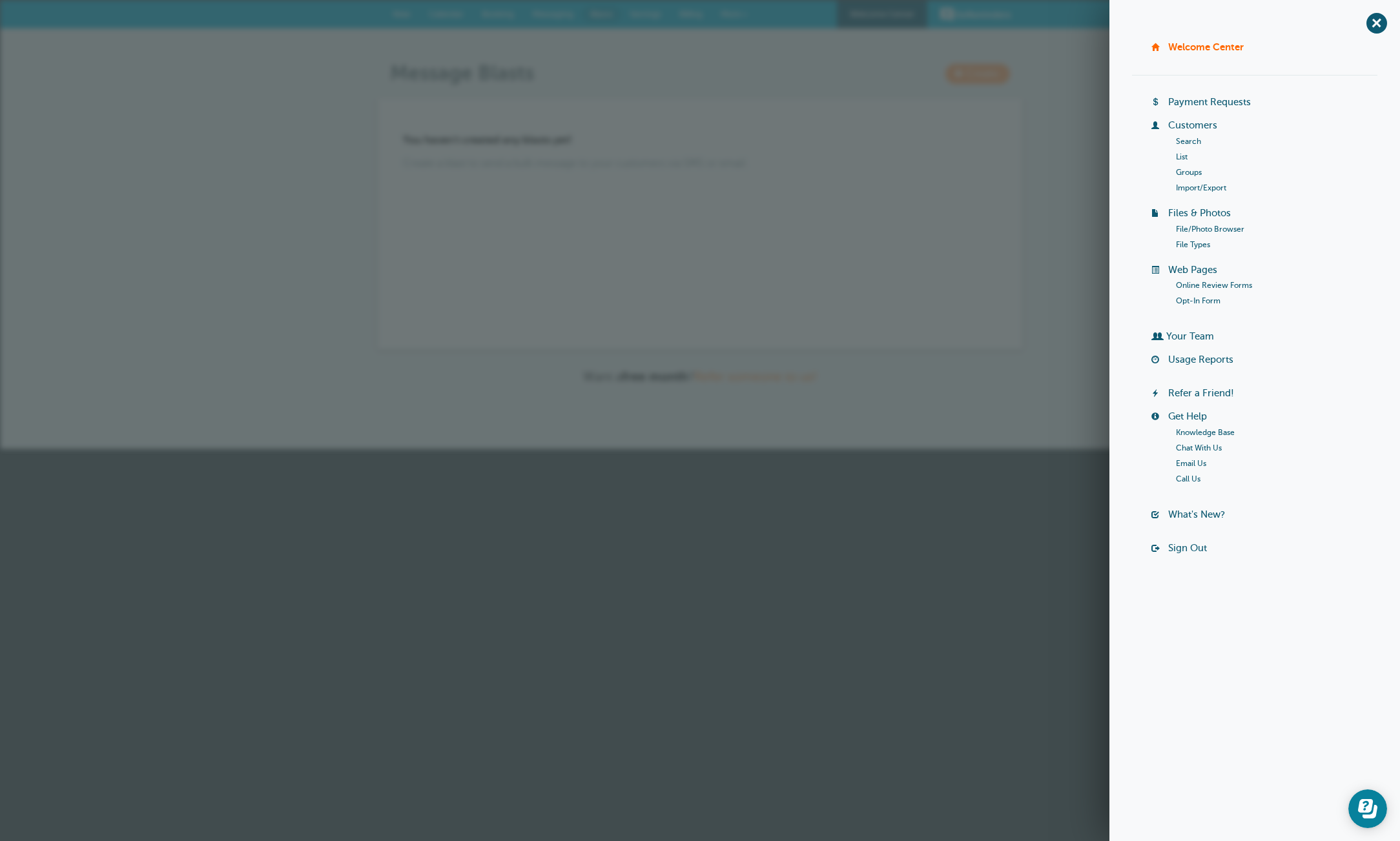
click at [1186, 430] on link "Knowledge Base" at bounding box center [1205, 433] width 59 height 9
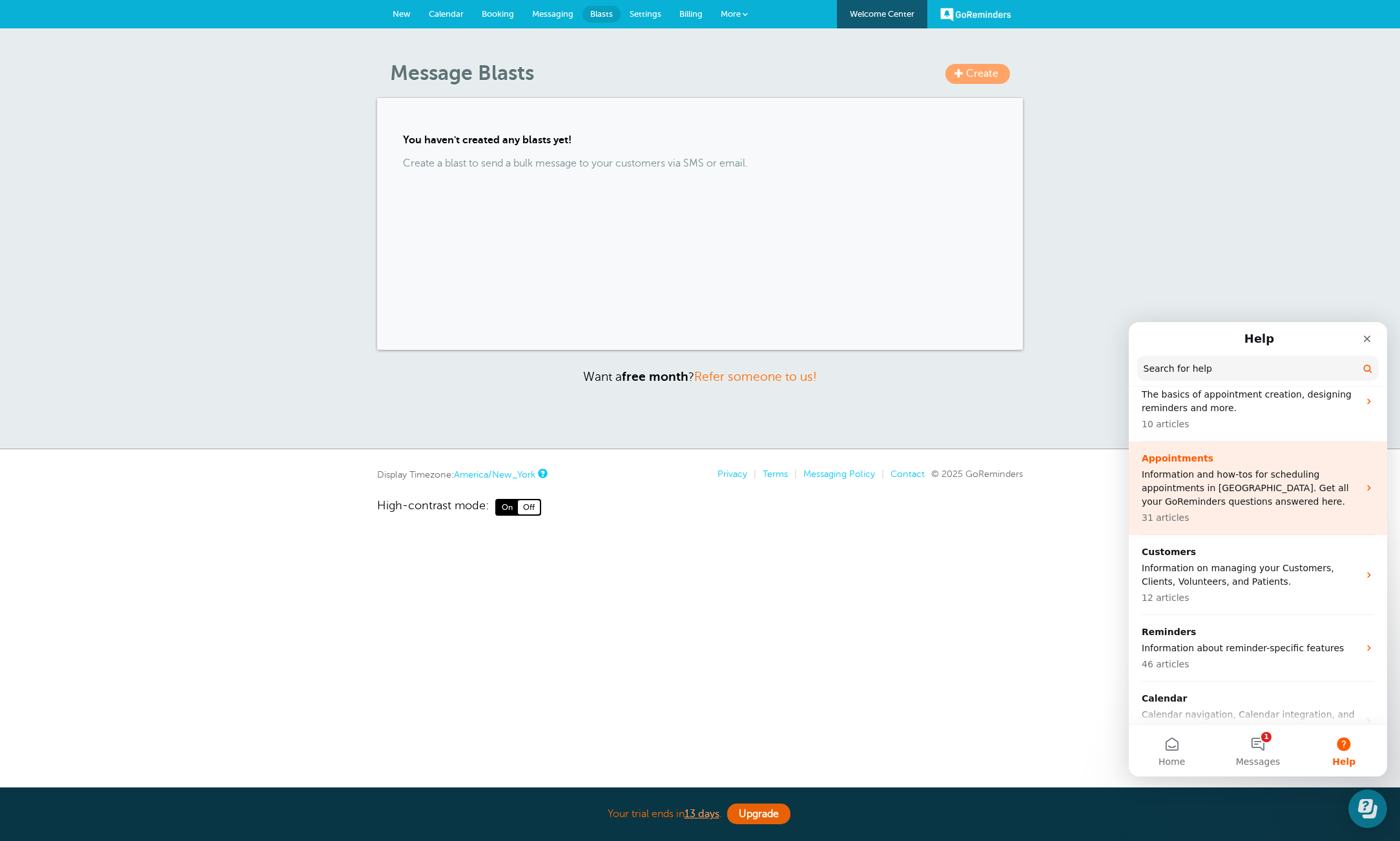
scroll to position [0, 0]
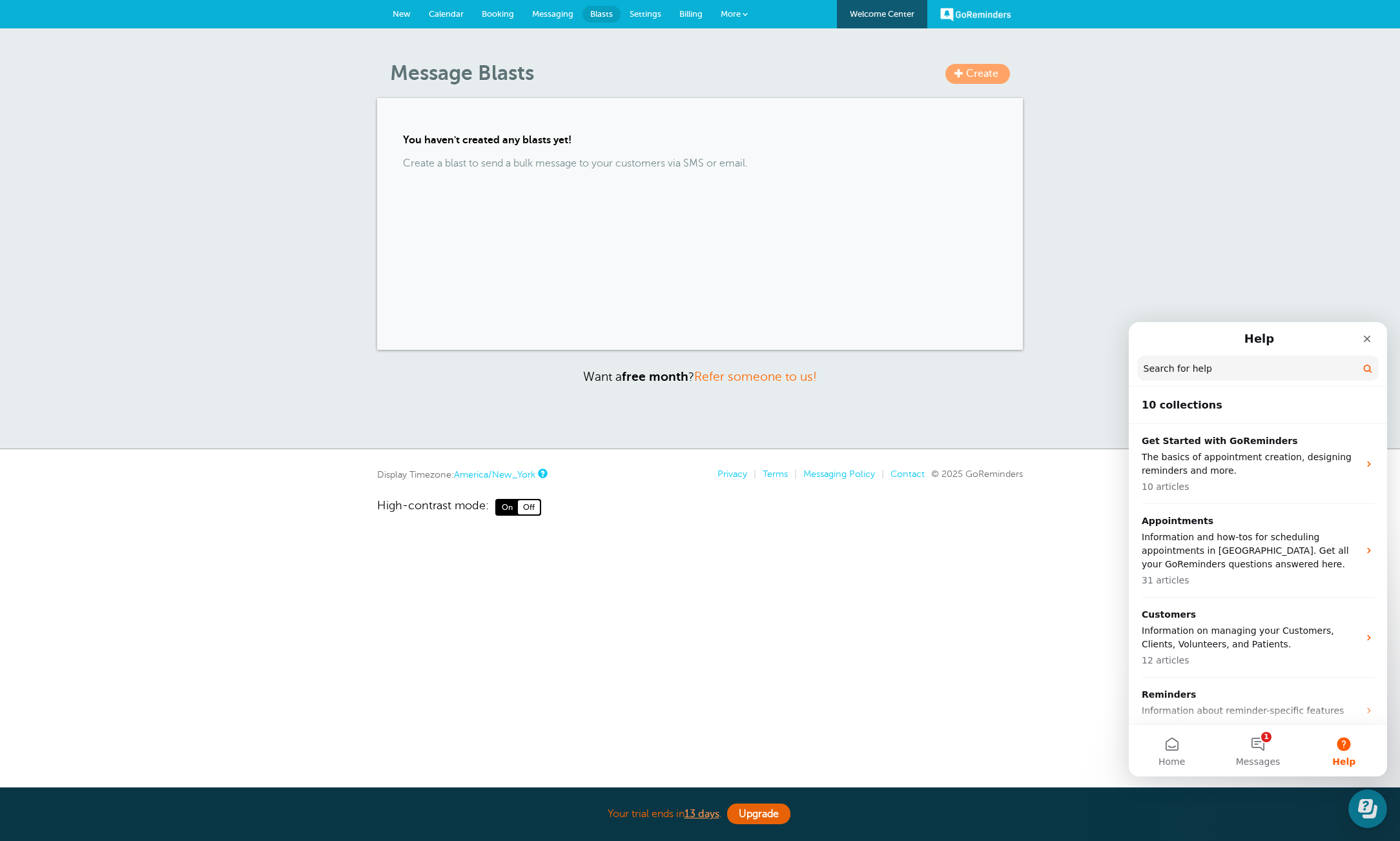
click at [1228, 368] on input "Search for help" at bounding box center [1258, 368] width 242 height 25
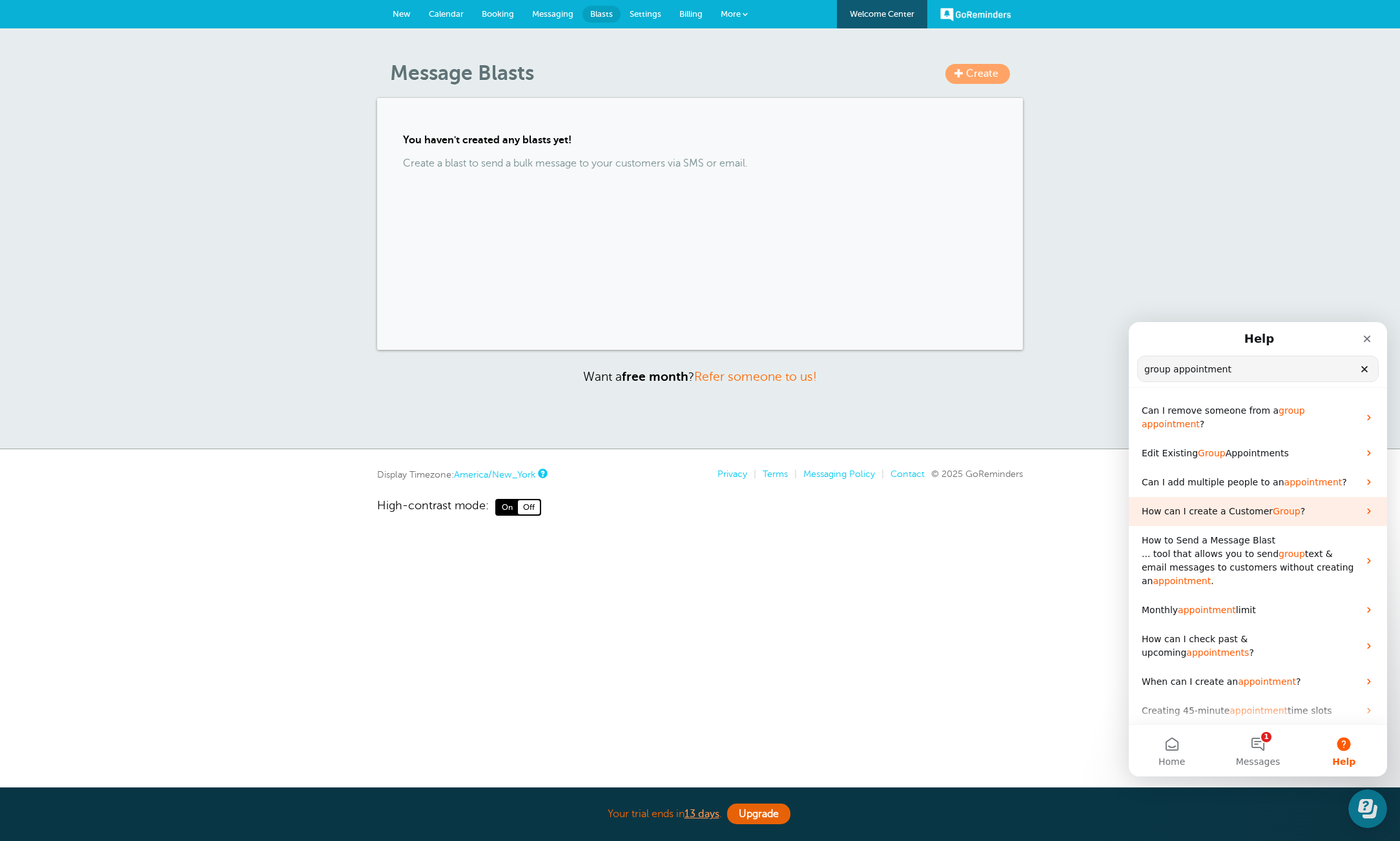
scroll to position [3, 0]
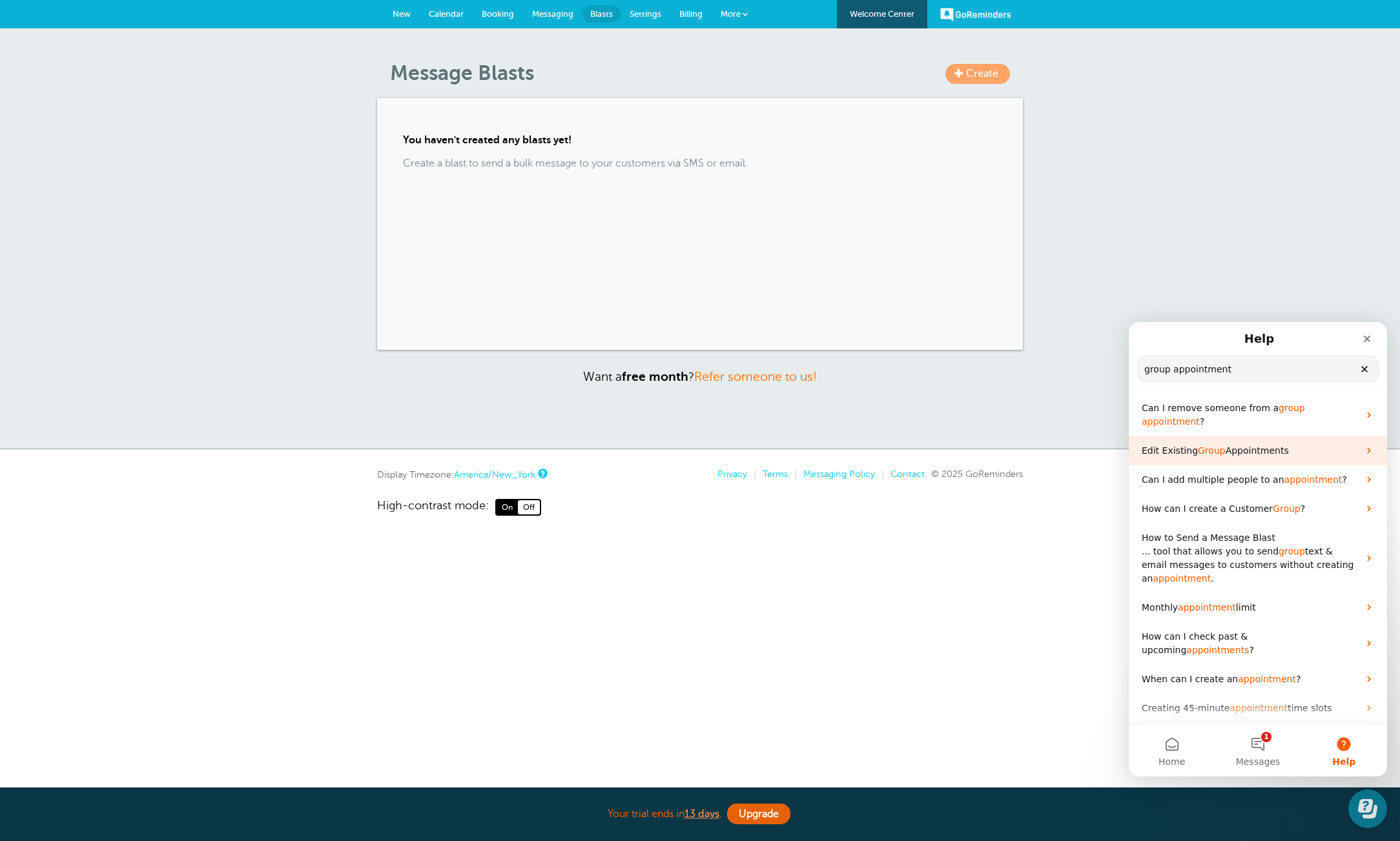
type input "group appointment"
click at [1235, 445] on span "Appointments" at bounding box center [1258, 450] width 63 height 10
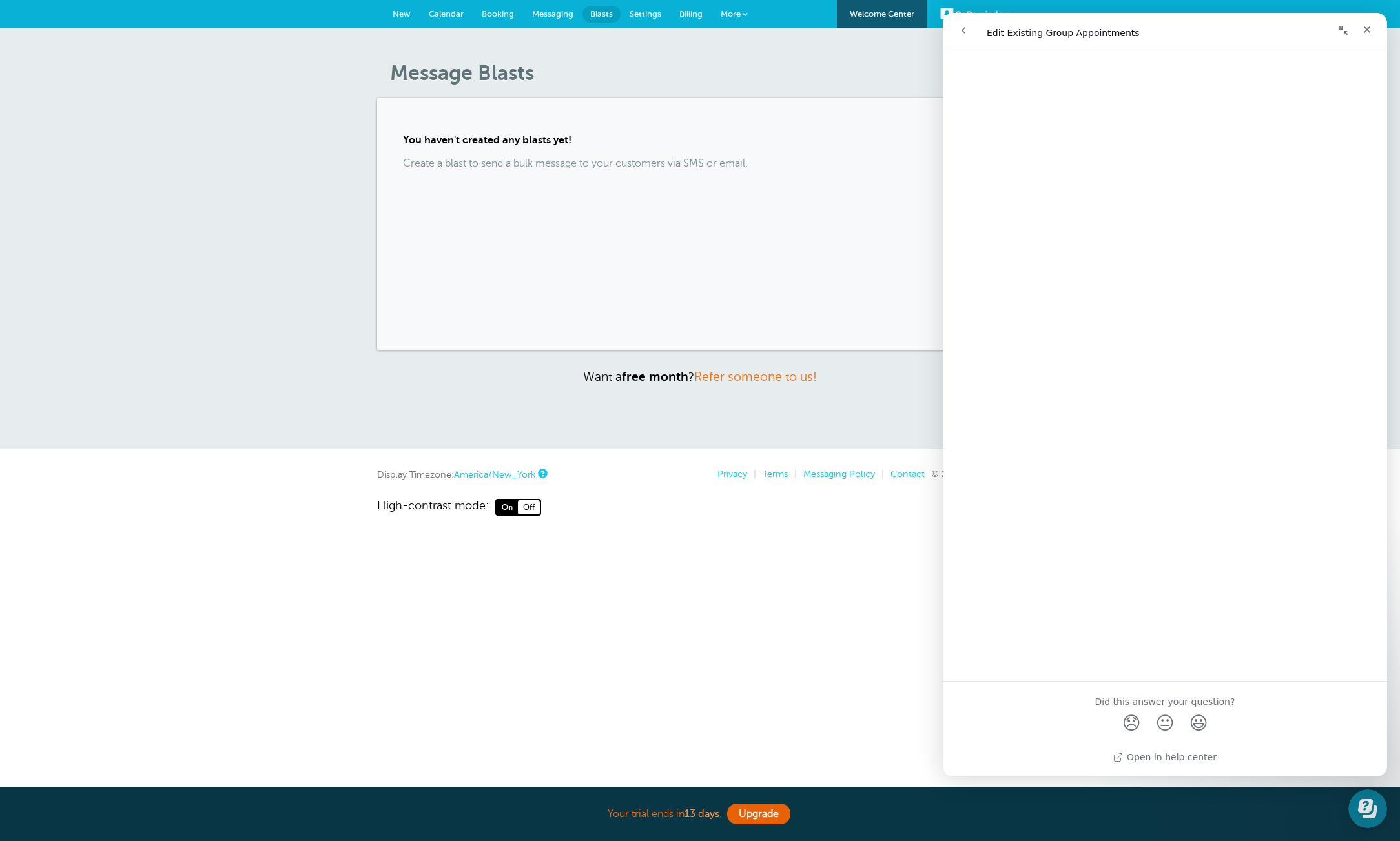
scroll to position [0, 0]
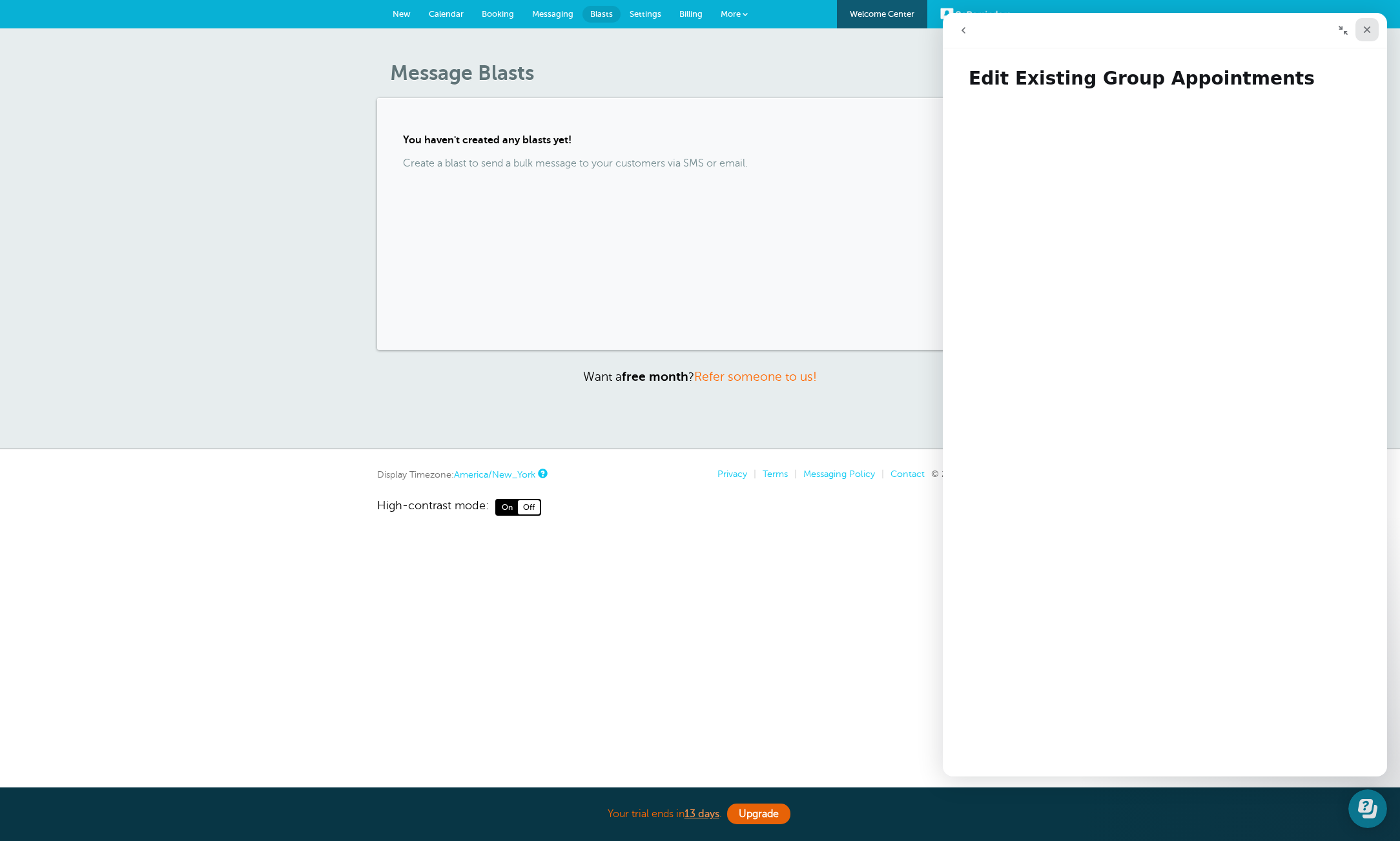
click at [1370, 24] on icon "Close" at bounding box center [1367, 29] width 10 height 10
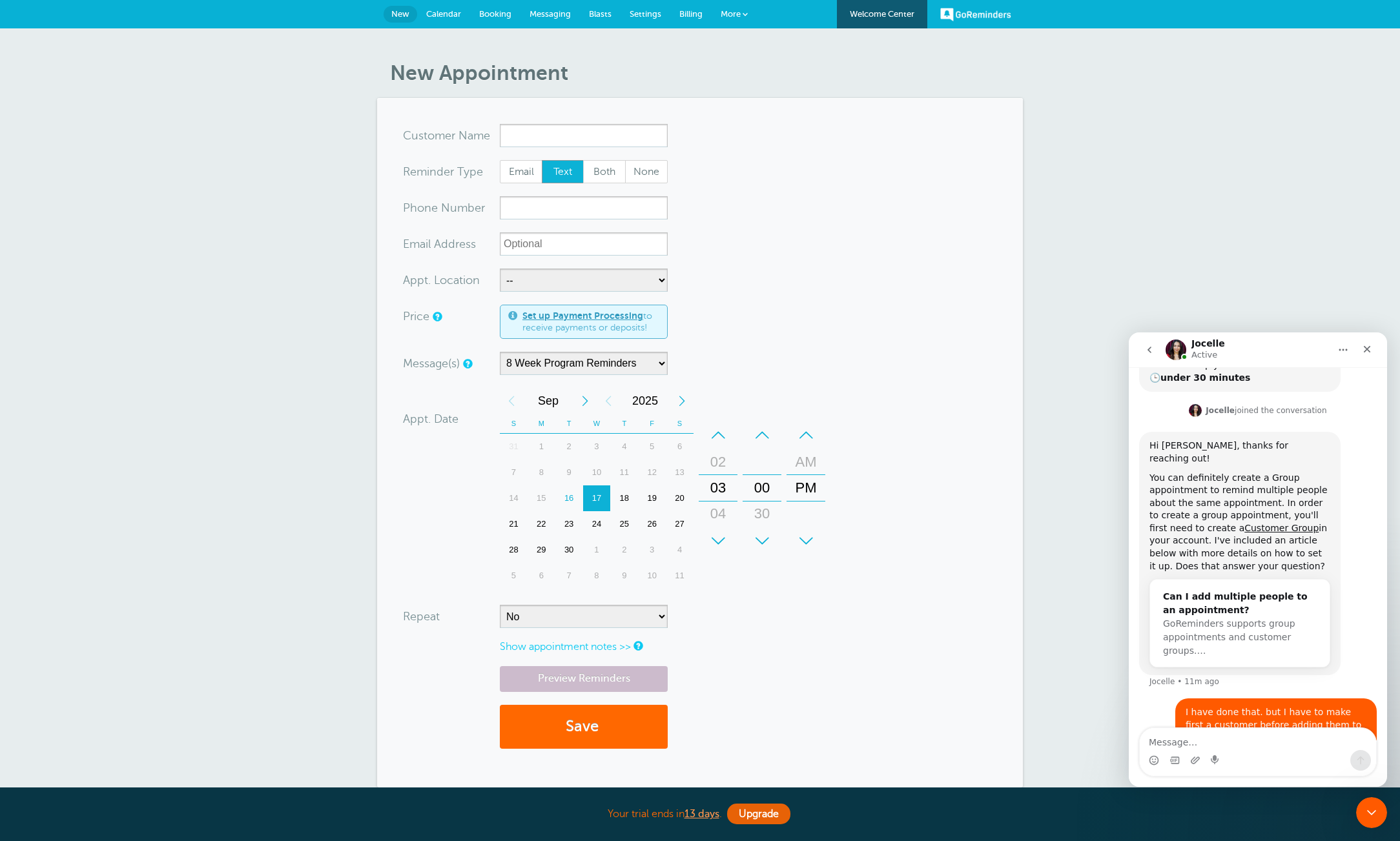
click at [456, 16] on span "Calendar" at bounding box center [444, 14] width 35 height 9
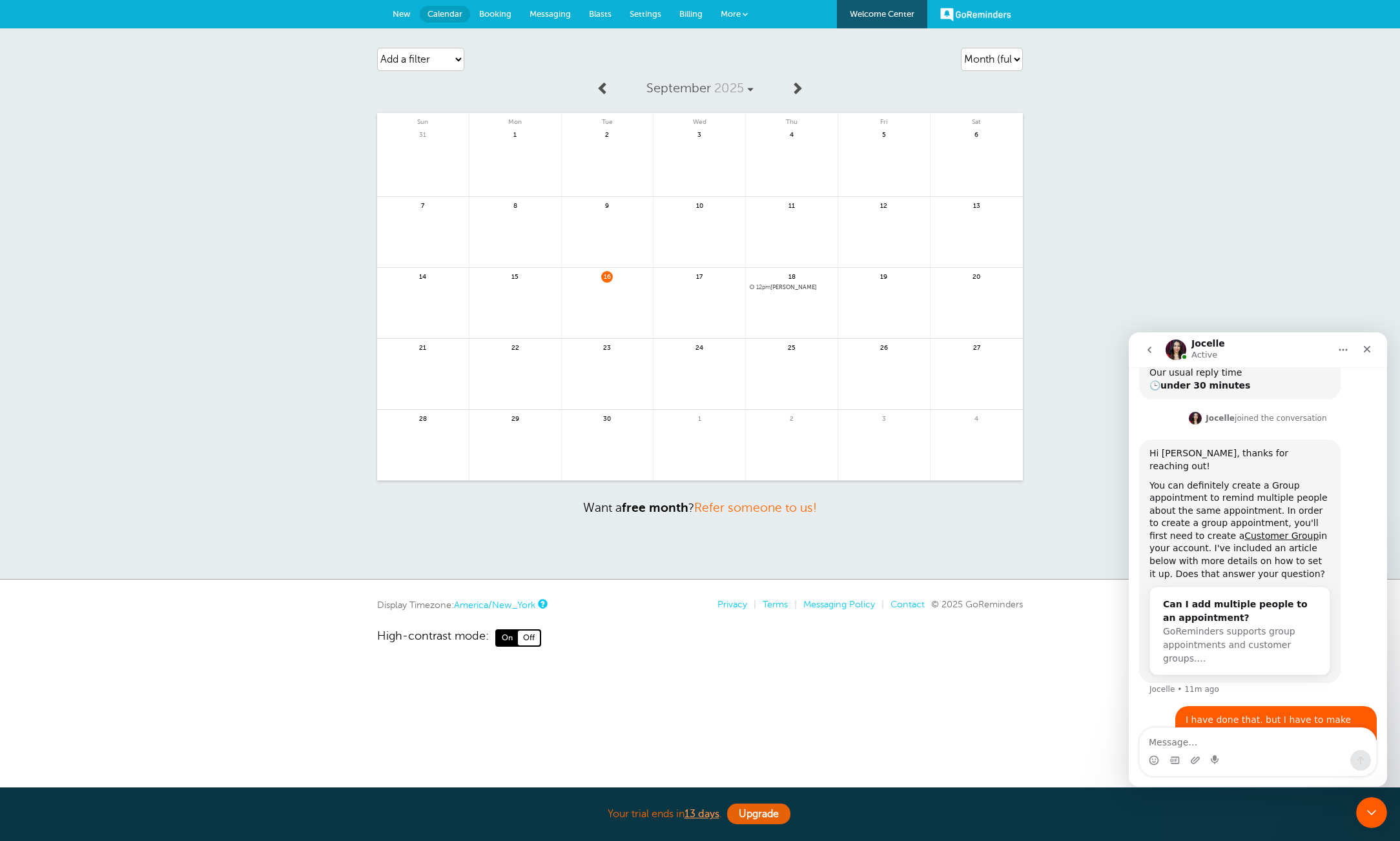
scroll to position [259, 0]
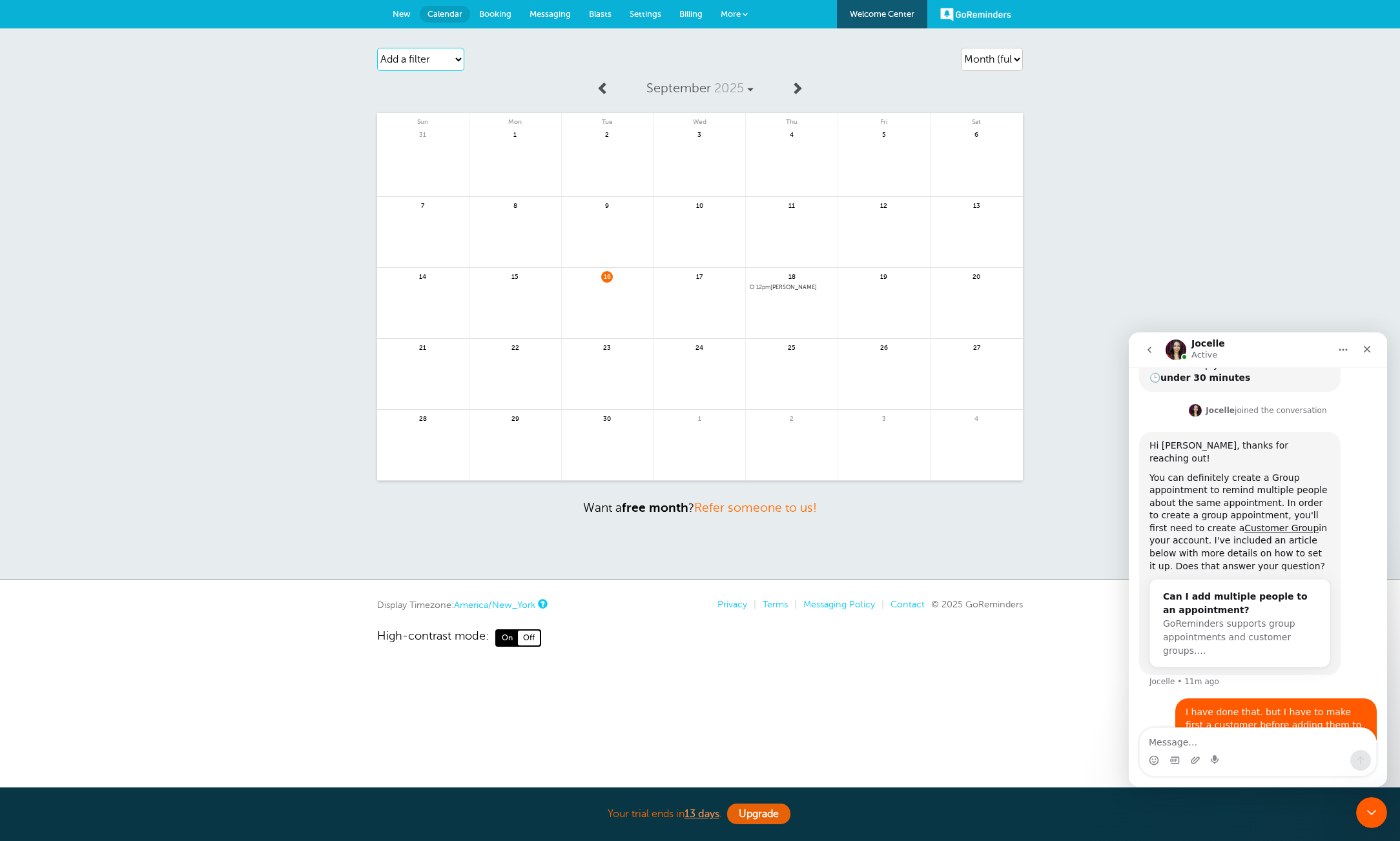
click at [437, 48] on select "Add a filter Customer Search Location Appointment Status Payment Status" at bounding box center [421, 59] width 87 height 23
click at [490, 14] on span "Booking" at bounding box center [495, 14] width 33 height 9
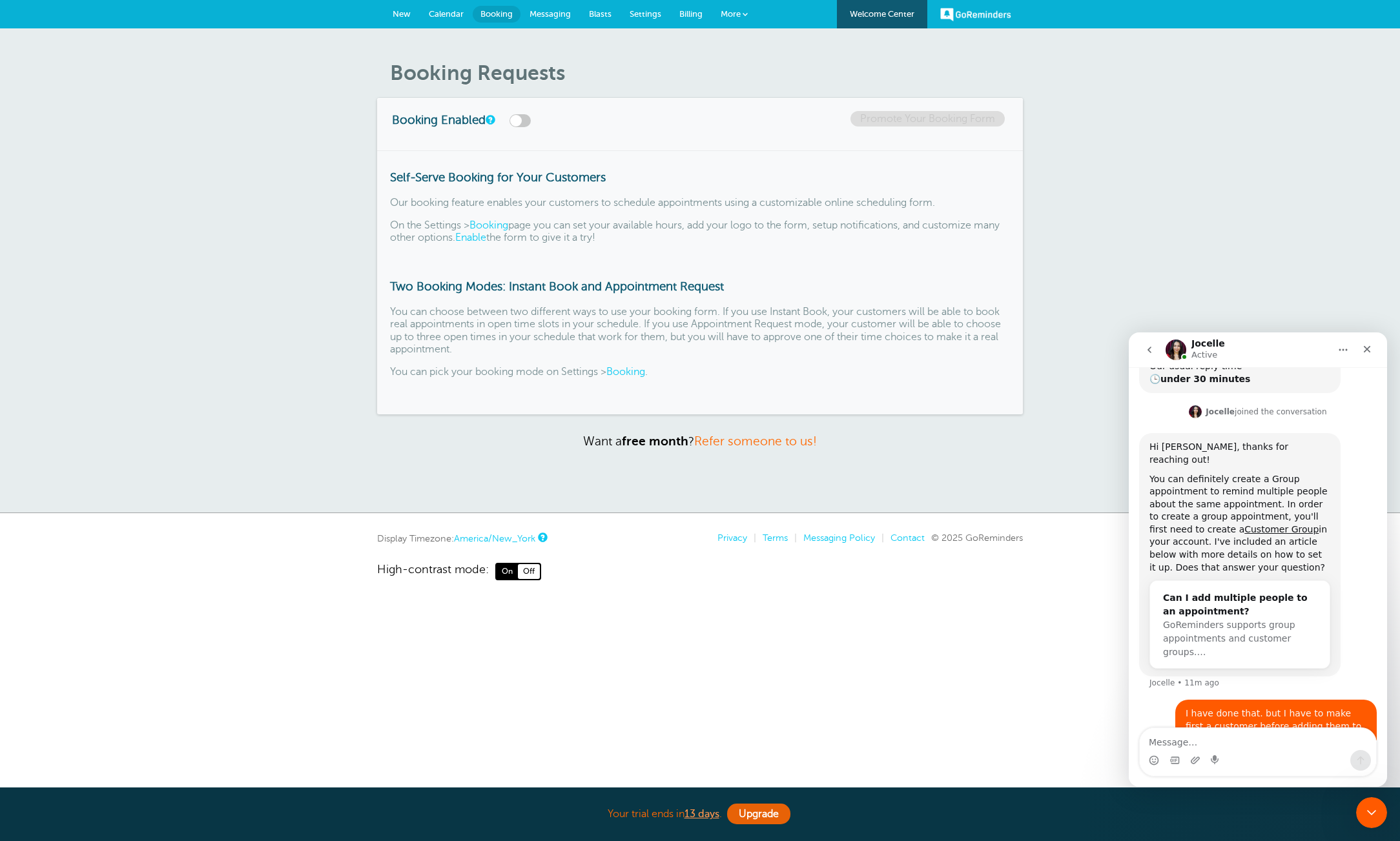
scroll to position [259, 0]
click at [548, 12] on span "Messaging" at bounding box center [550, 14] width 41 height 9
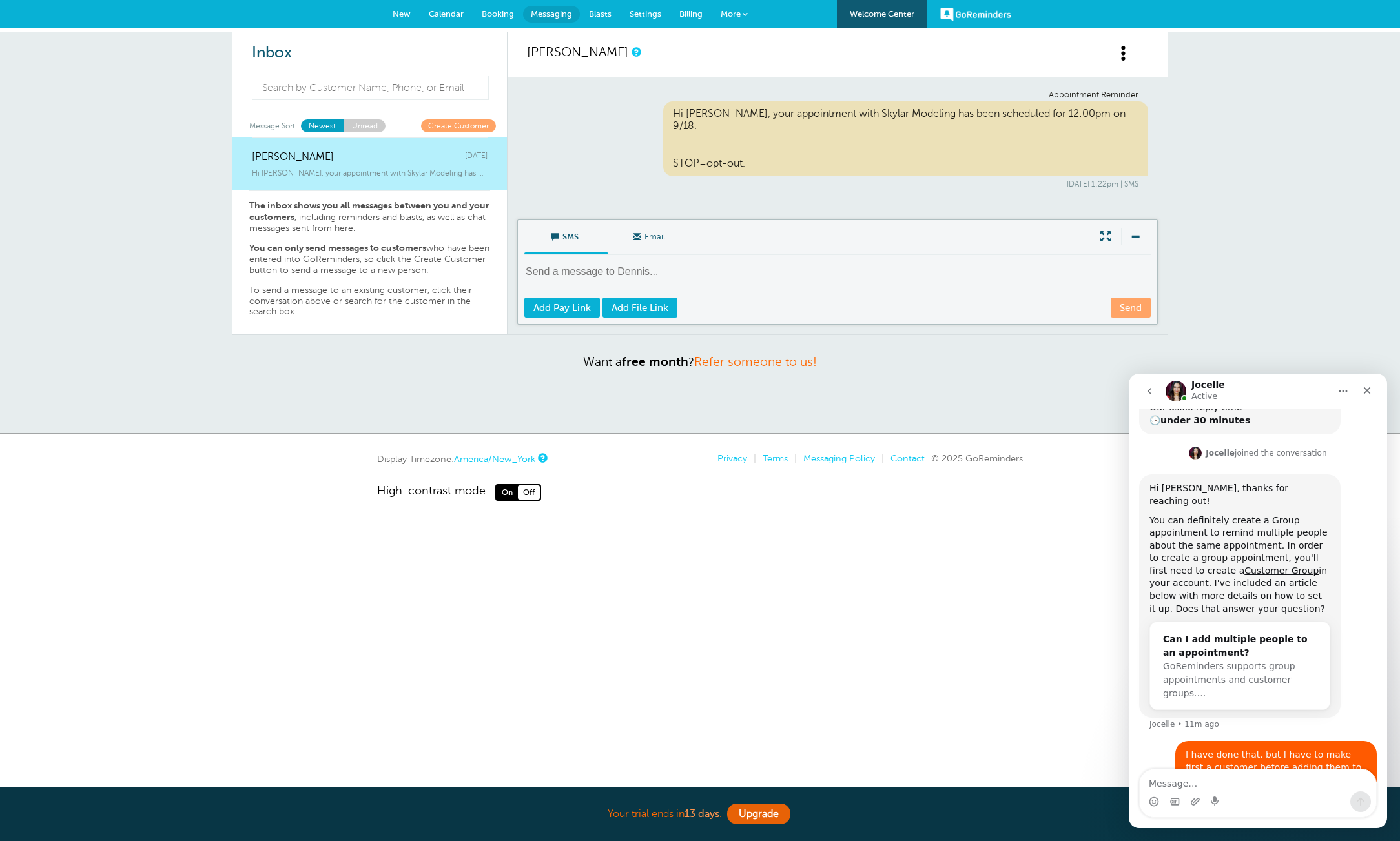
scroll to position [259, 0]
click at [601, 12] on span "Blasts" at bounding box center [601, 14] width 22 height 9
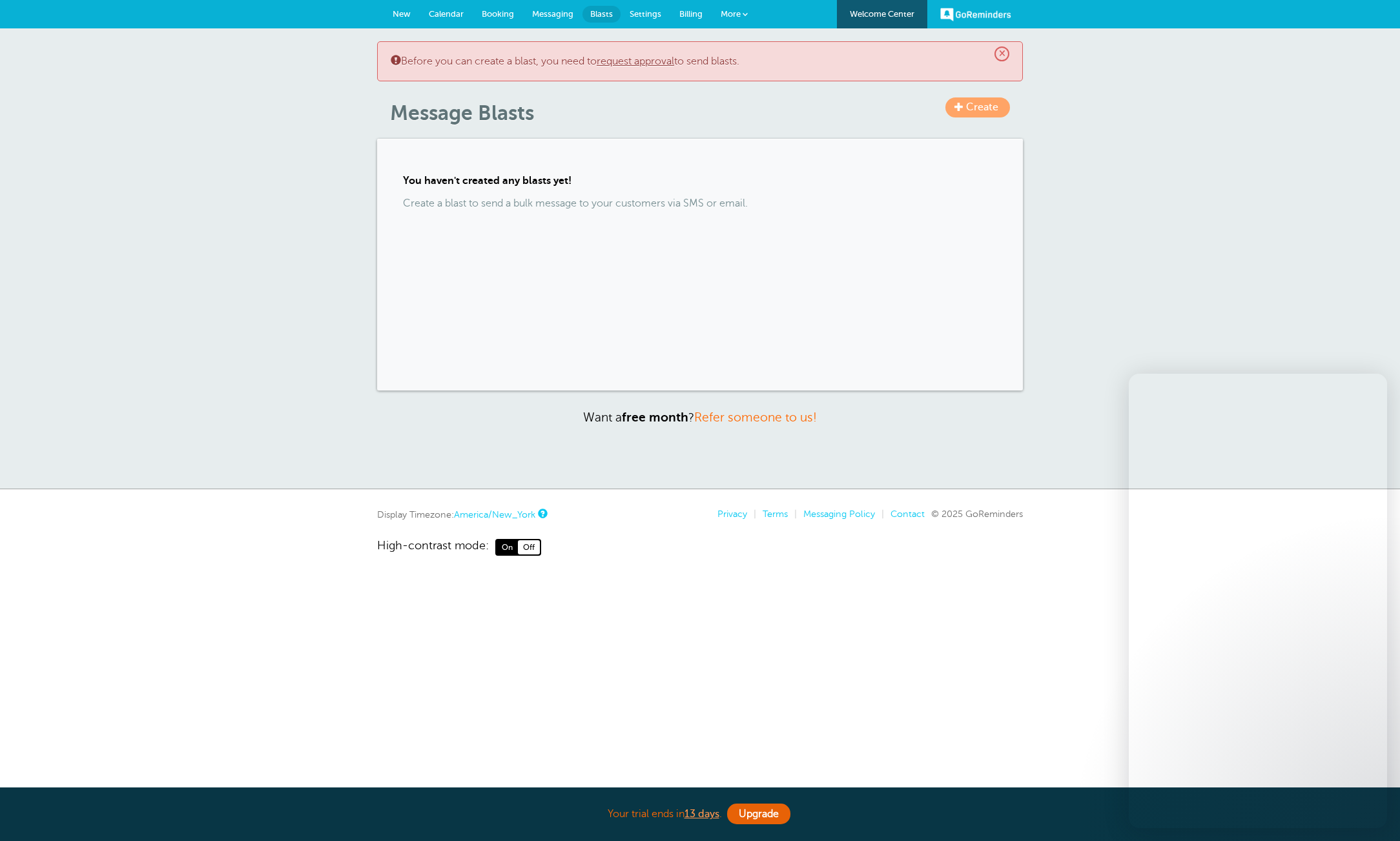
click at [650, 14] on span "Settings" at bounding box center [645, 14] width 32 height 9
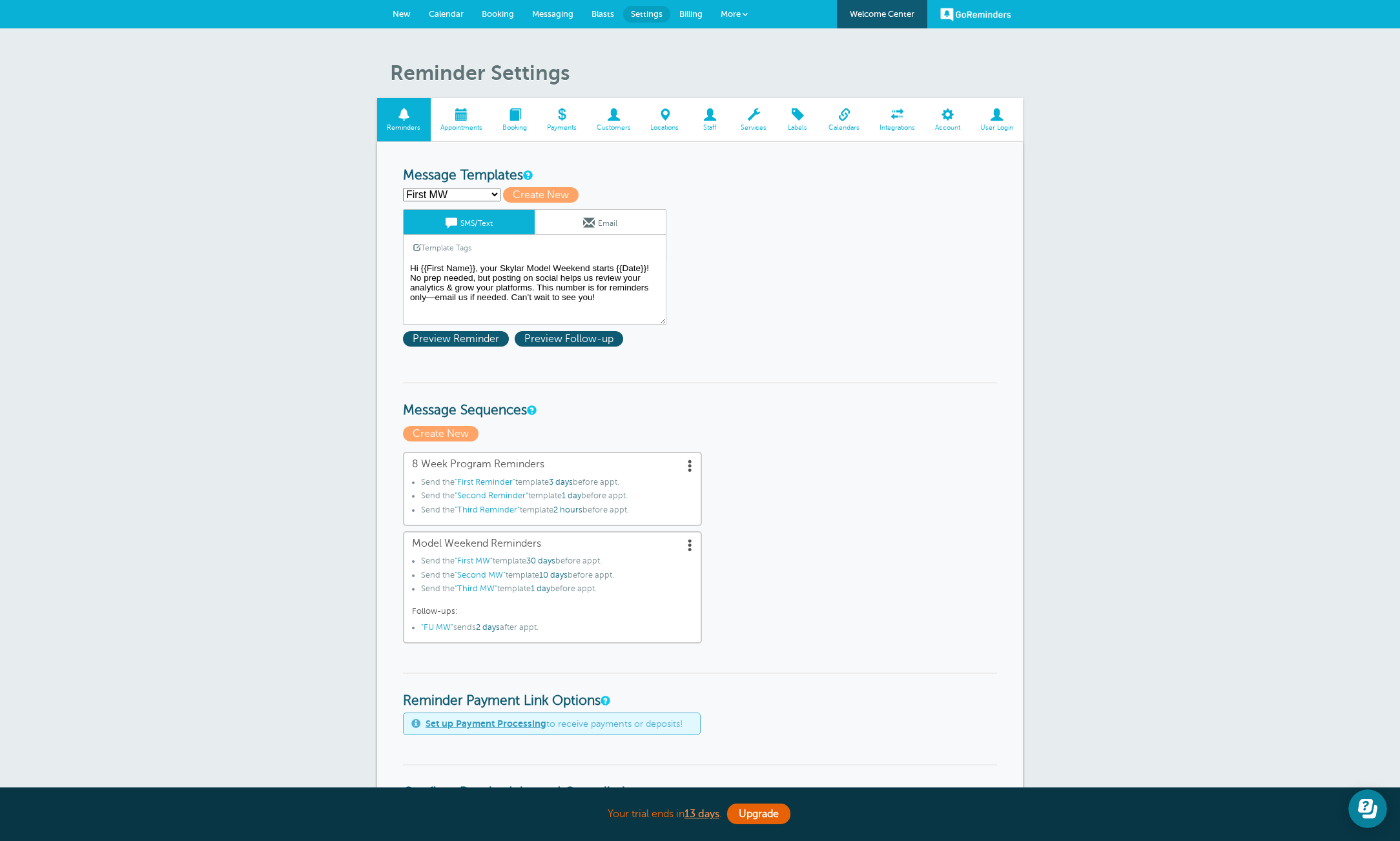
click at [690, 16] on span "Billing" at bounding box center [691, 14] width 23 height 9
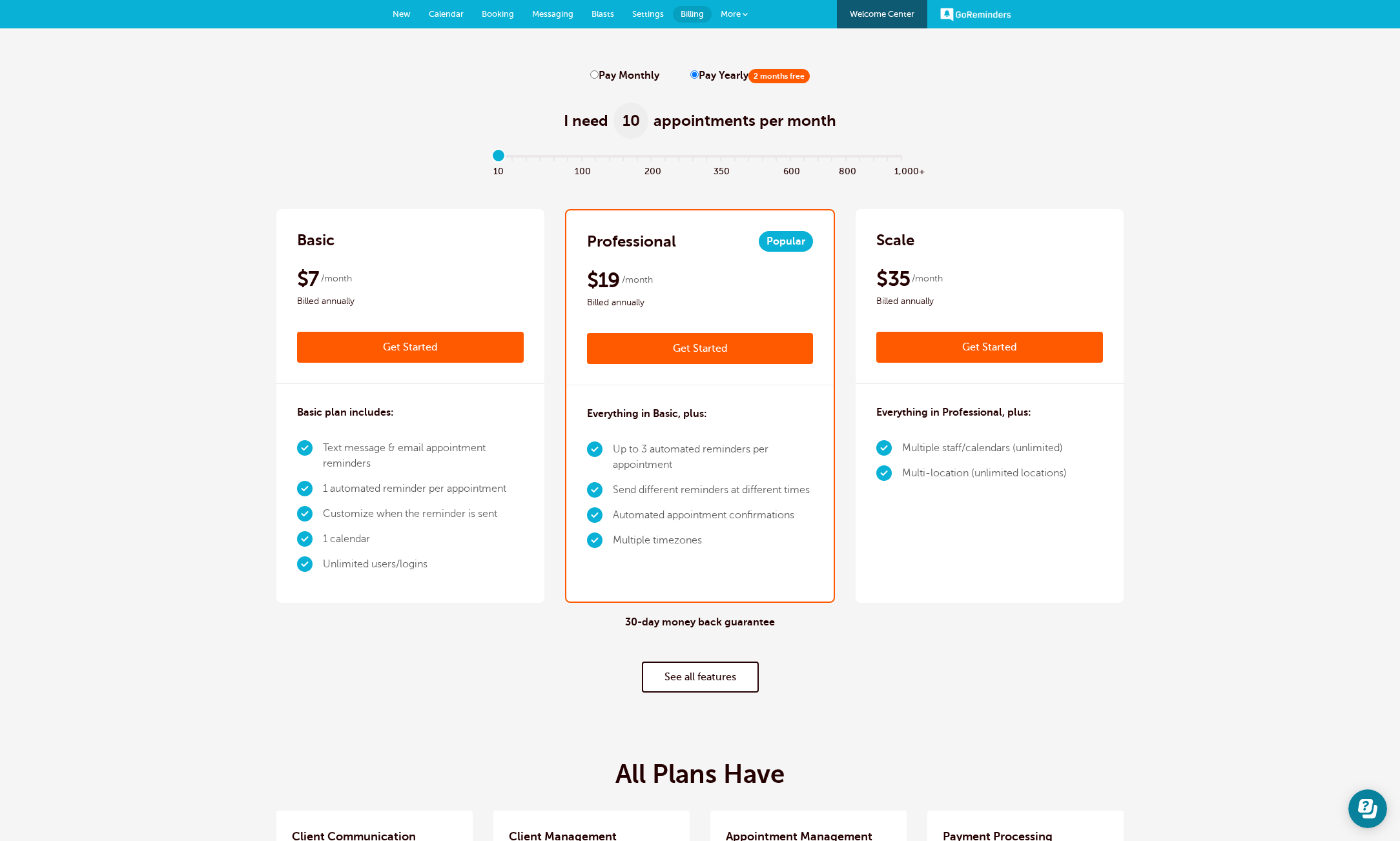
click at [591, 164] on span at bounding box center [596, 170] width 14 height 15
drag, startPoint x: 591, startPoint y: 164, endPoint x: 538, endPoint y: 163, distance: 53.0
click at [531, 164] on div "10 100 200 350 600 800 1,000+" at bounding box center [700, 170] width 417 height 15
click at [585, 158] on input "range" at bounding box center [701, 159] width 418 height 3
type input "3"
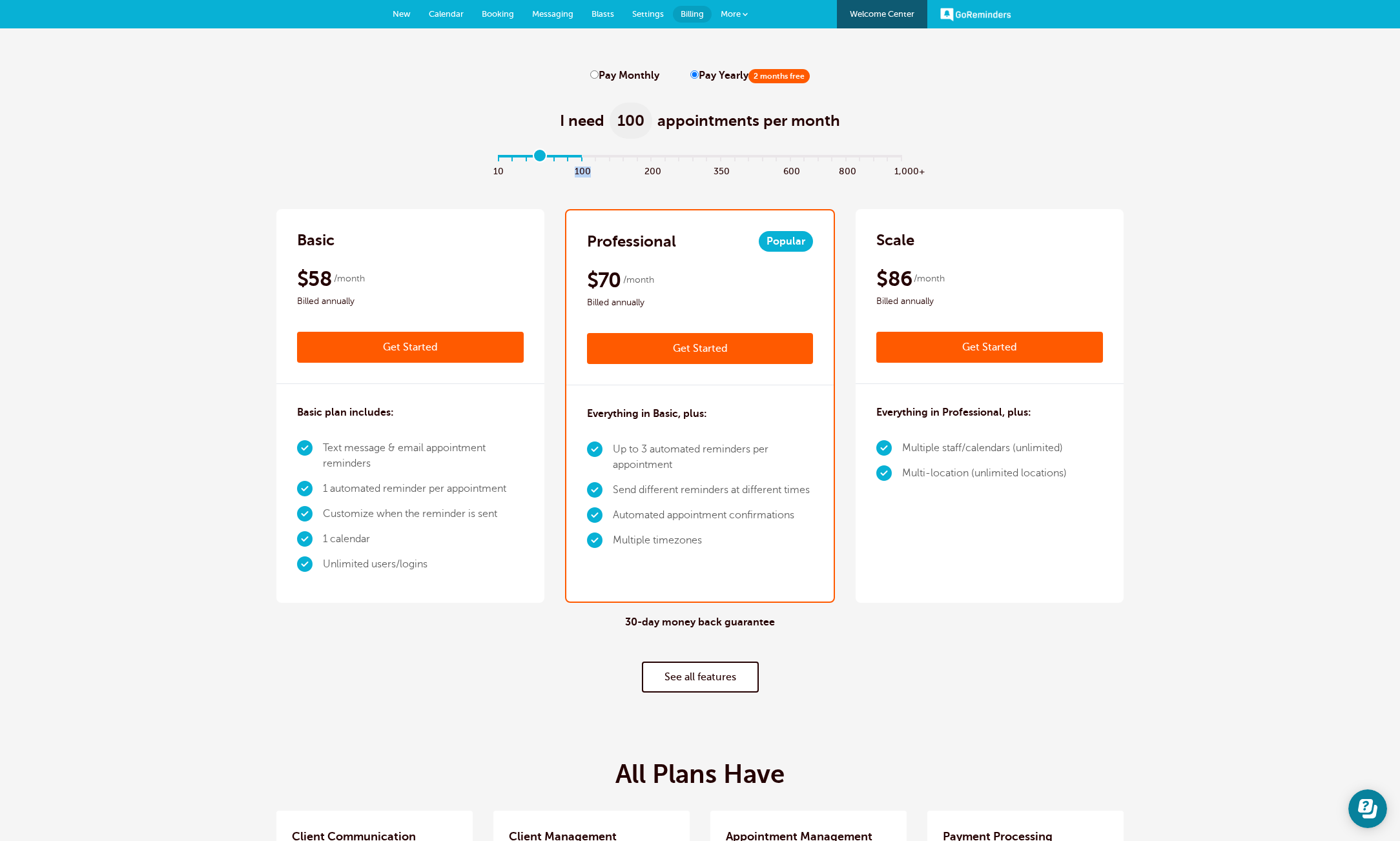
click at [537, 158] on input "range" at bounding box center [701, 159] width 418 height 3
click at [401, 13] on span "New" at bounding box center [401, 14] width 18 height 9
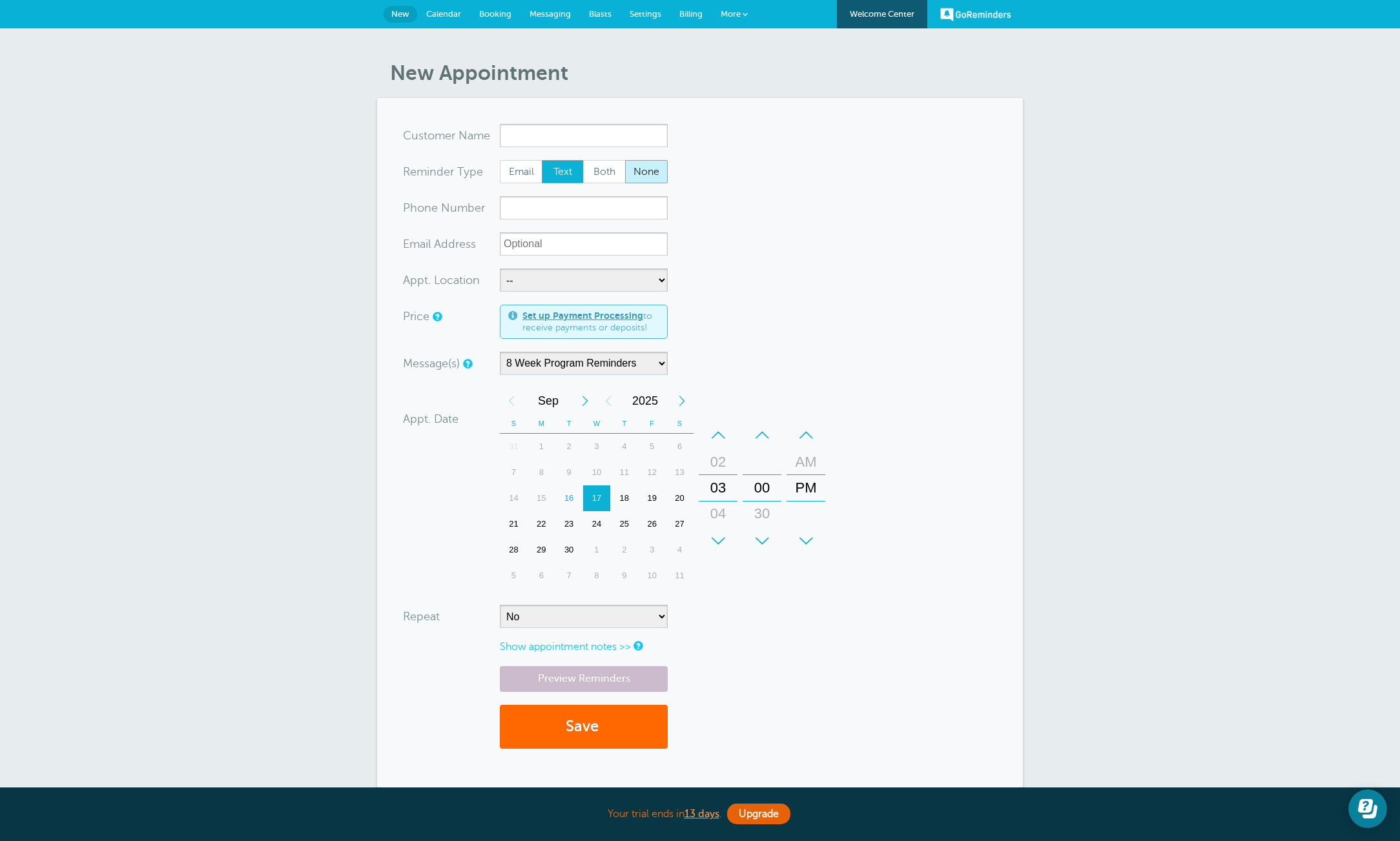
click at [642, 168] on span "None" at bounding box center [646, 172] width 41 height 22
click at [626, 160] on input "None" at bounding box center [625, 160] width 1 height 1
radio input "true"
click at [561, 173] on span "Text" at bounding box center [563, 172] width 41 height 22
click at [877, 18] on link "Welcome Center" at bounding box center [881, 14] width 90 height 29
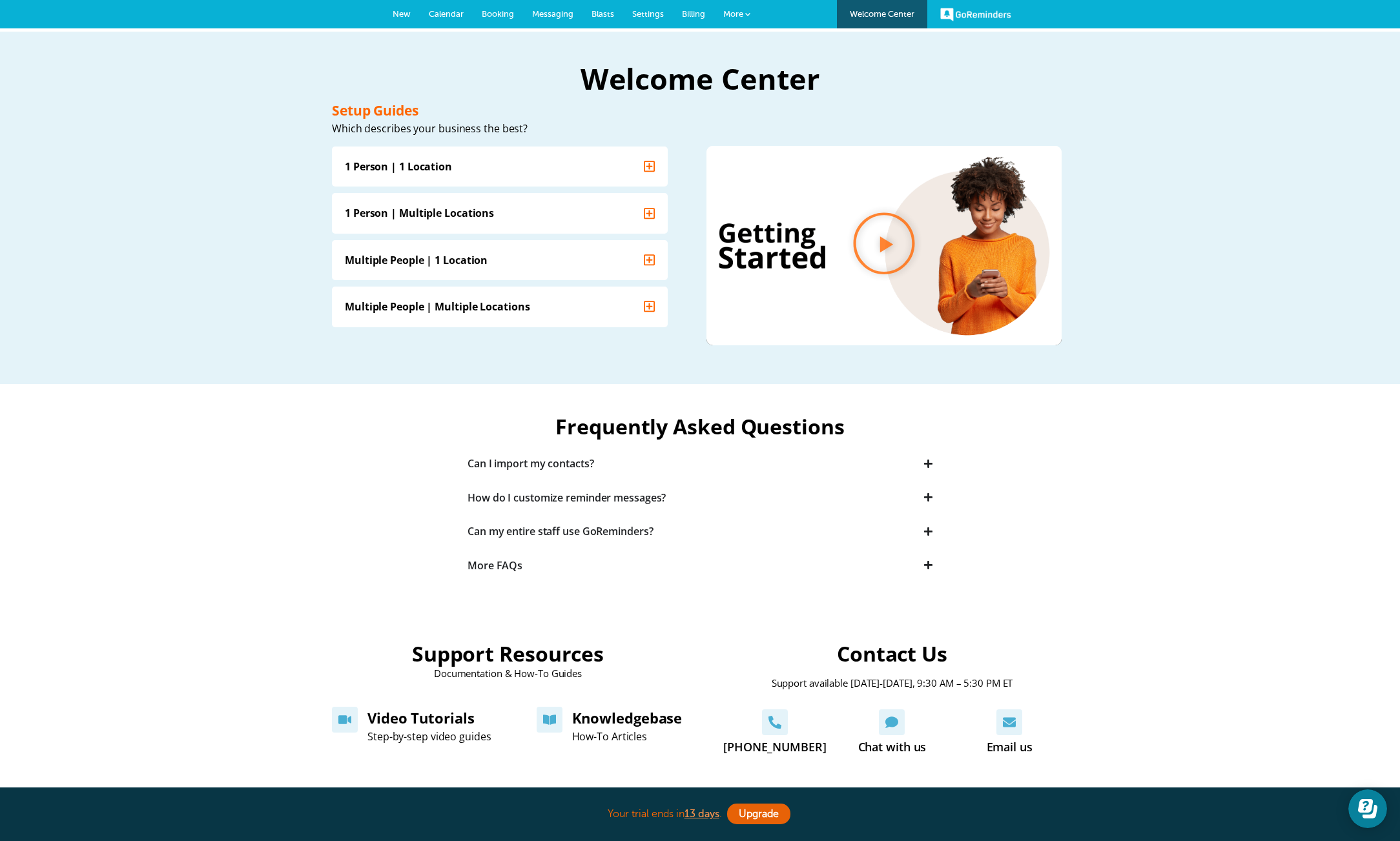
click at [496, 669] on div "Documentation & How-To Guides" at bounding box center [508, 667] width 148 height 3
click at [499, 656] on h2 "Support Resources" at bounding box center [508, 653] width 192 height 20
